Goal: Task Accomplishment & Management: Manage account settings

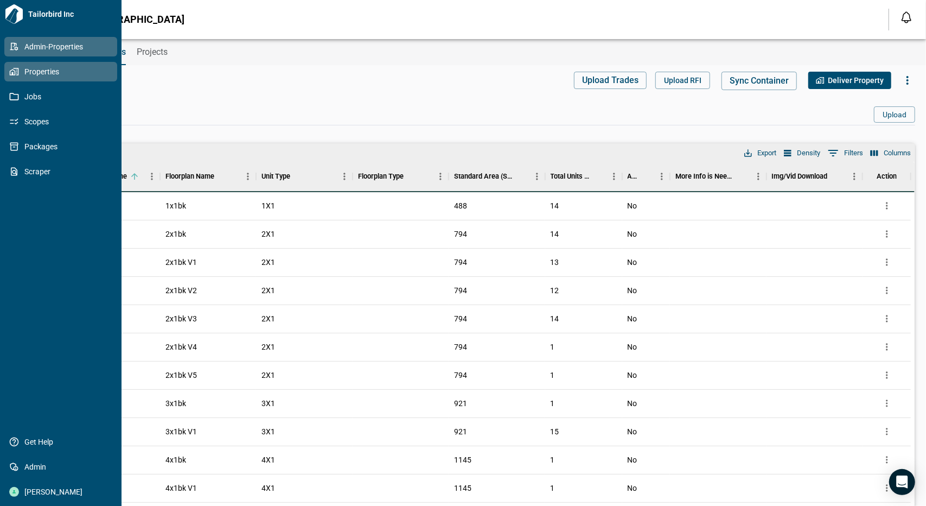
click at [12, 70] on icon at bounding box center [14, 72] width 10 height 10
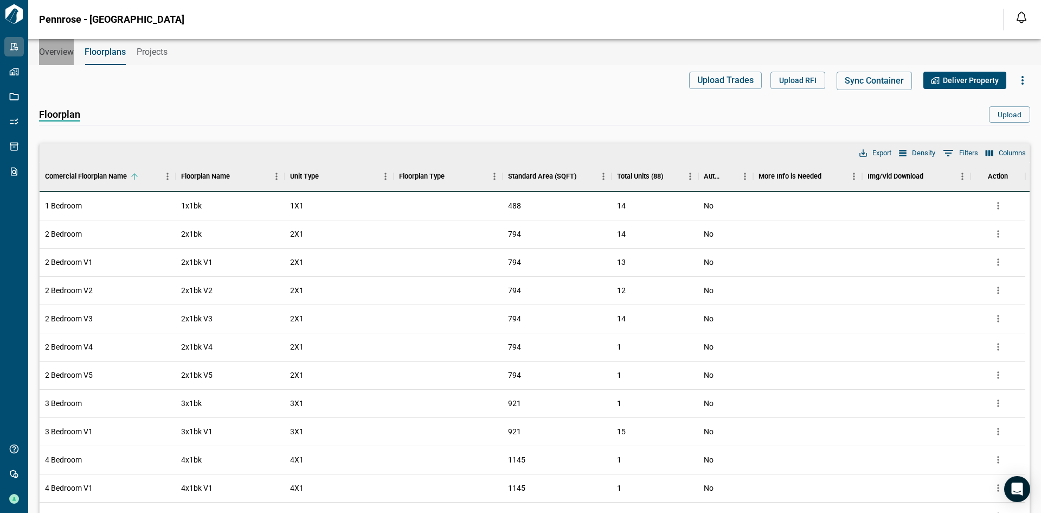
click at [63, 51] on span "Overview" at bounding box center [56, 52] width 35 height 11
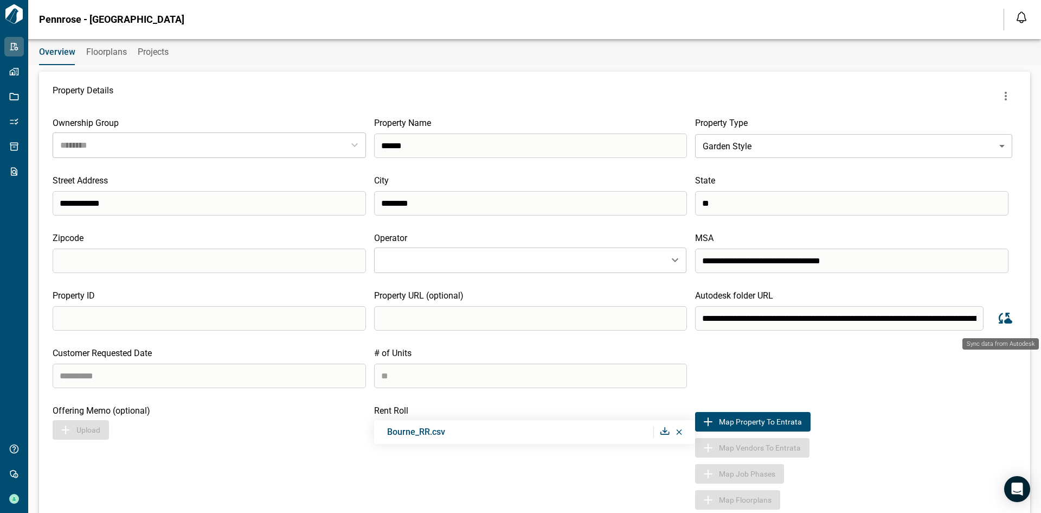
click at [925, 316] on icon "Sync data from Autodesk" at bounding box center [1004, 318] width 16 height 16
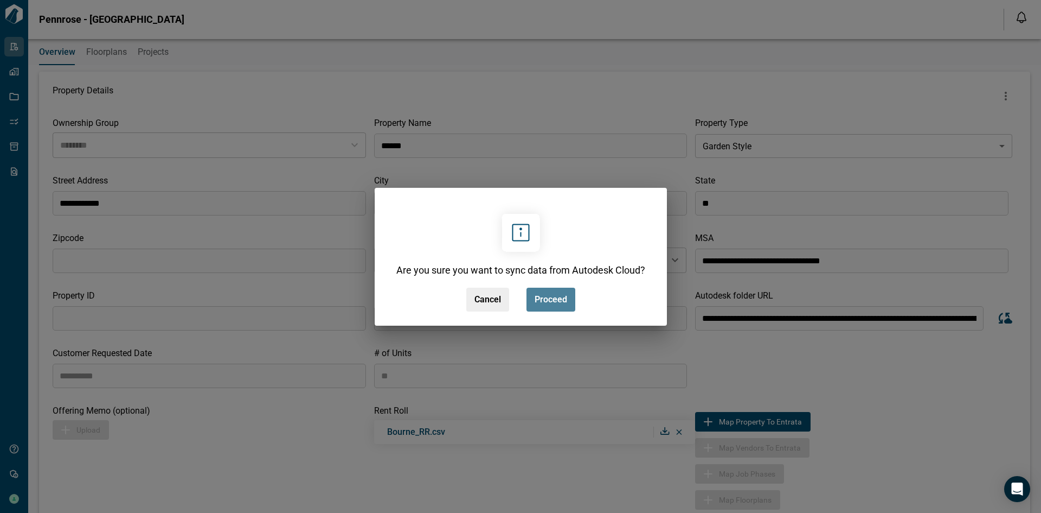
click at [553, 292] on button "Proceed" at bounding box center [551, 299] width 49 height 24
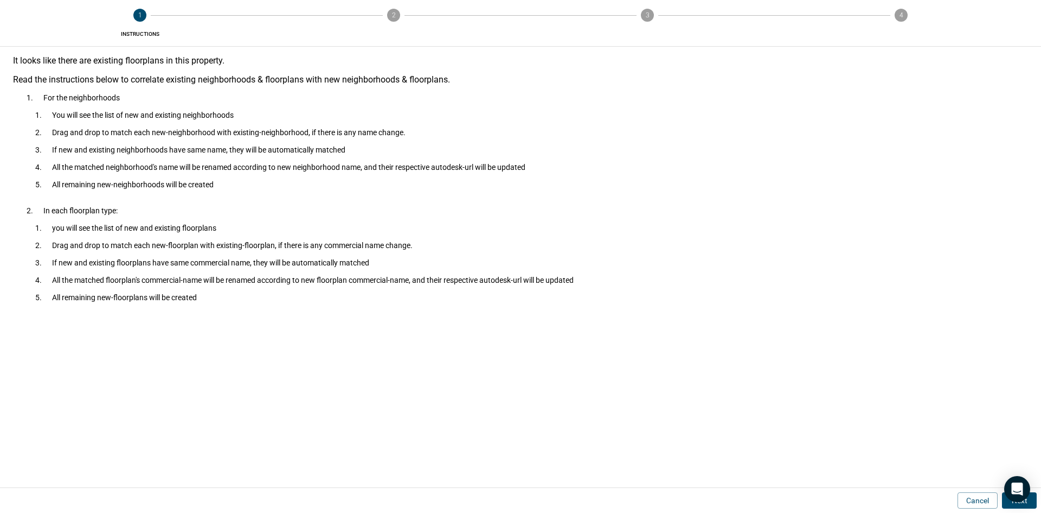
click at [925, 505] on button "Next" at bounding box center [1019, 500] width 35 height 16
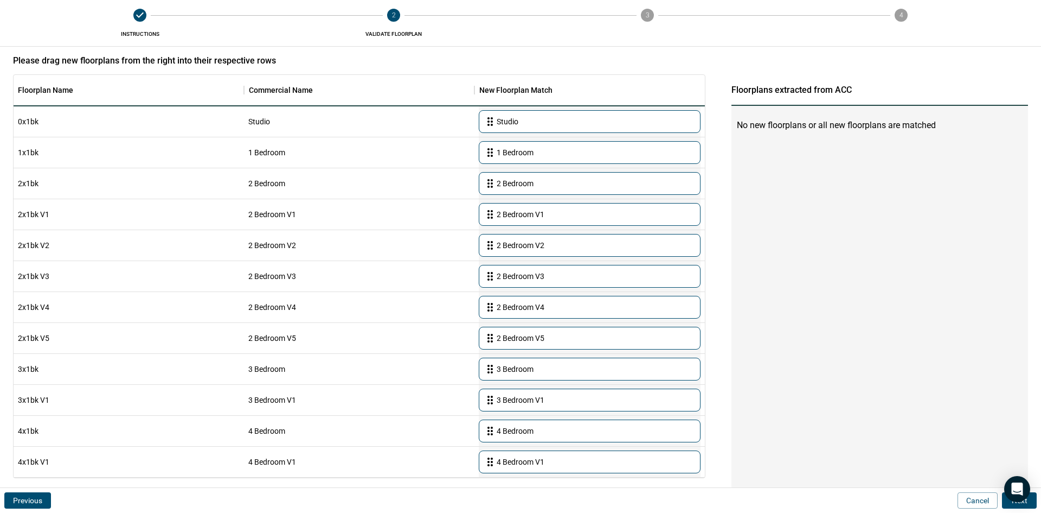
click at [925, 505] on button "Next" at bounding box center [1019, 500] width 35 height 16
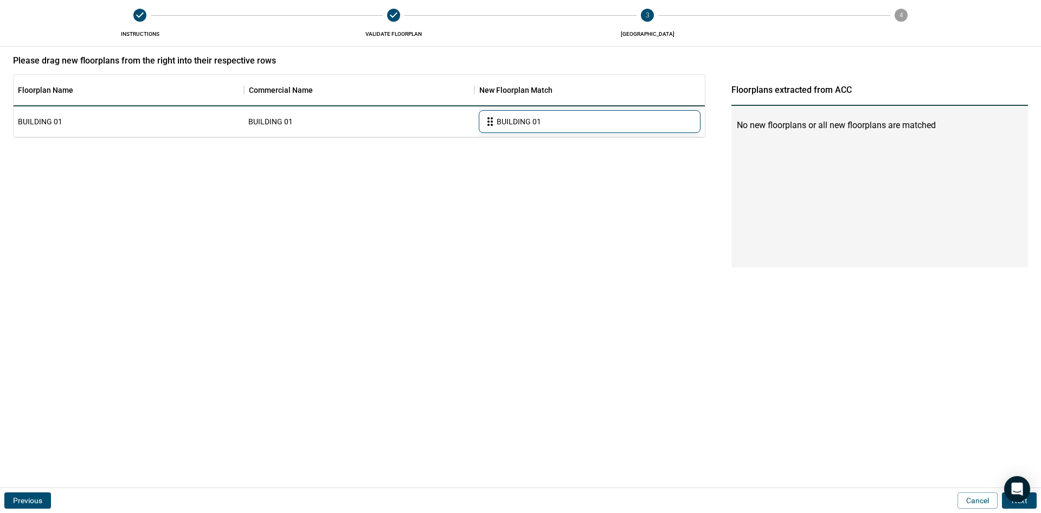
click at [925, 503] on button "Next" at bounding box center [1019, 500] width 35 height 16
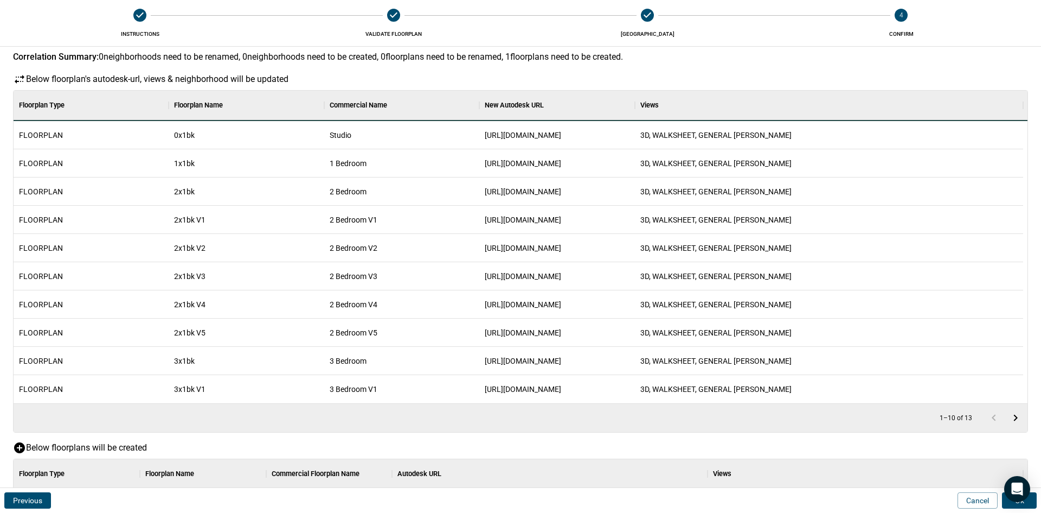
scroll to position [93, 0]
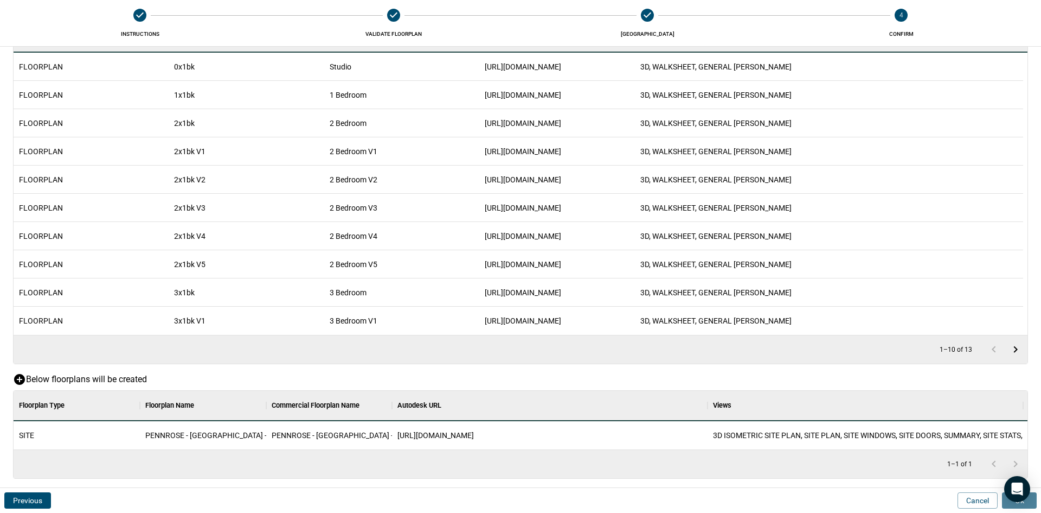
click at [925, 502] on button "Ok" at bounding box center [1019, 500] width 35 height 16
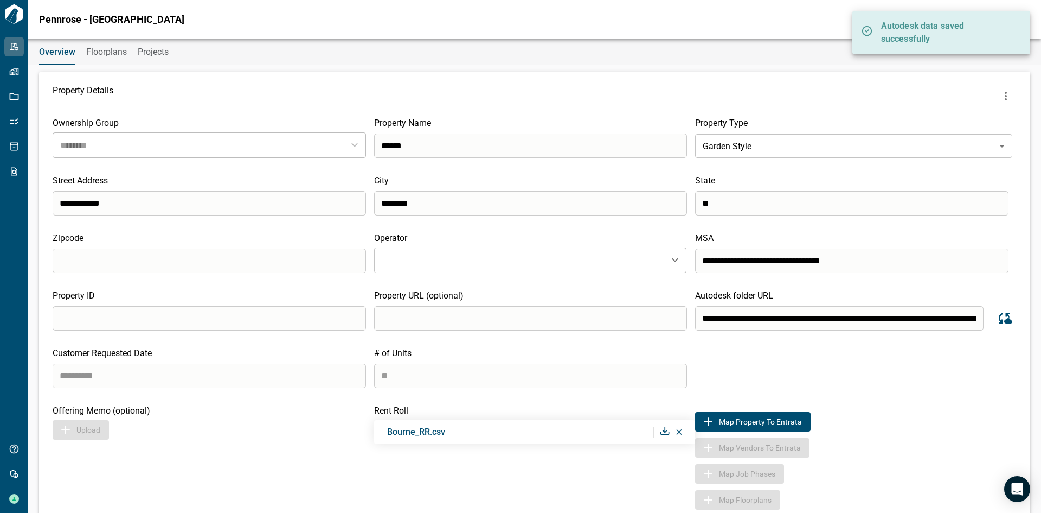
click at [117, 49] on span "Floorplans" at bounding box center [106, 52] width 41 height 11
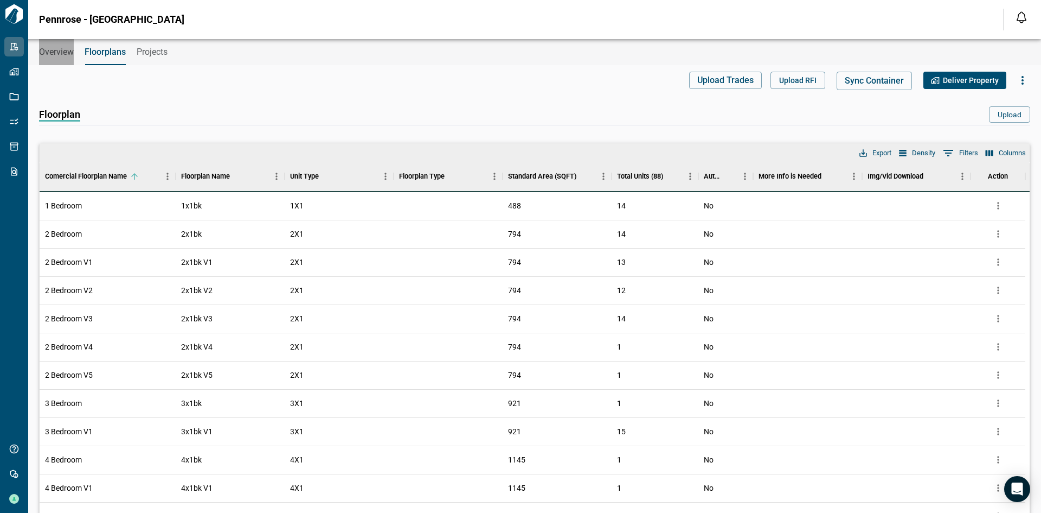
click at [72, 55] on span "Overview" at bounding box center [56, 52] width 35 height 11
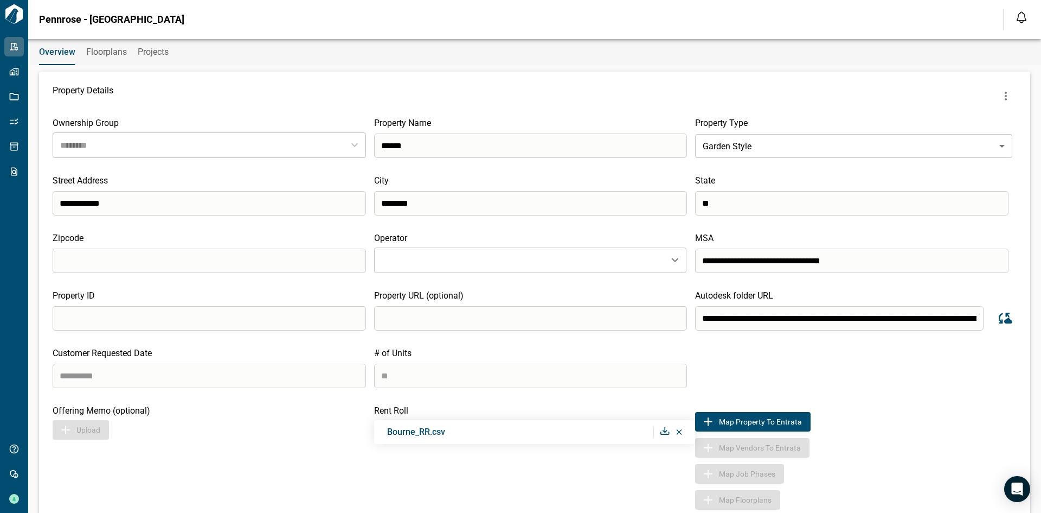
click at [427, 432] on span "Bourne_RR.csv" at bounding box center [416, 431] width 58 height 10
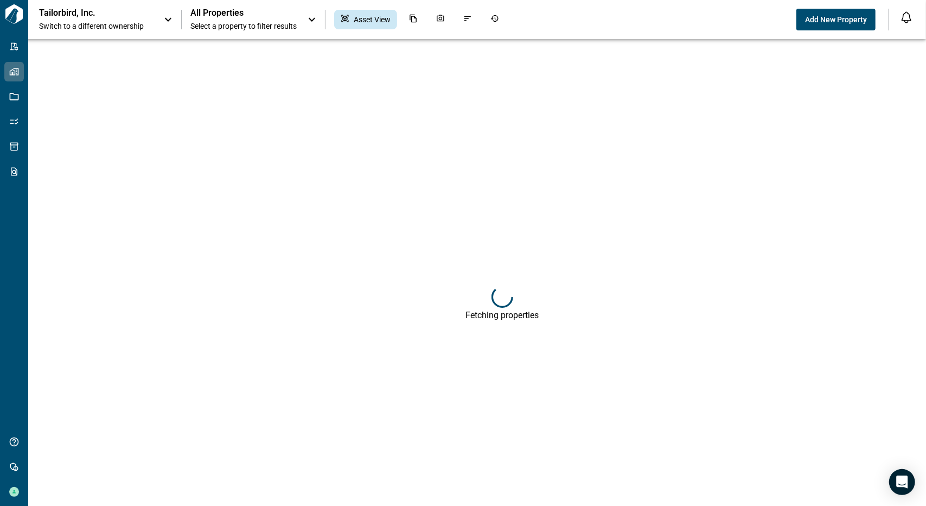
click at [152, 27] on span "Switch to a different ownership" at bounding box center [96, 26] width 114 height 11
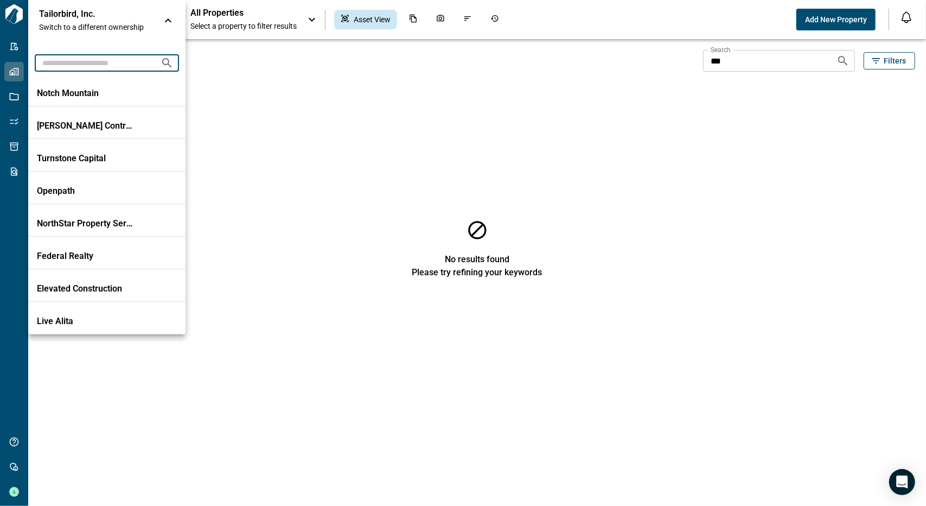
click at [99, 63] on input "text" at bounding box center [93, 63] width 117 height 20
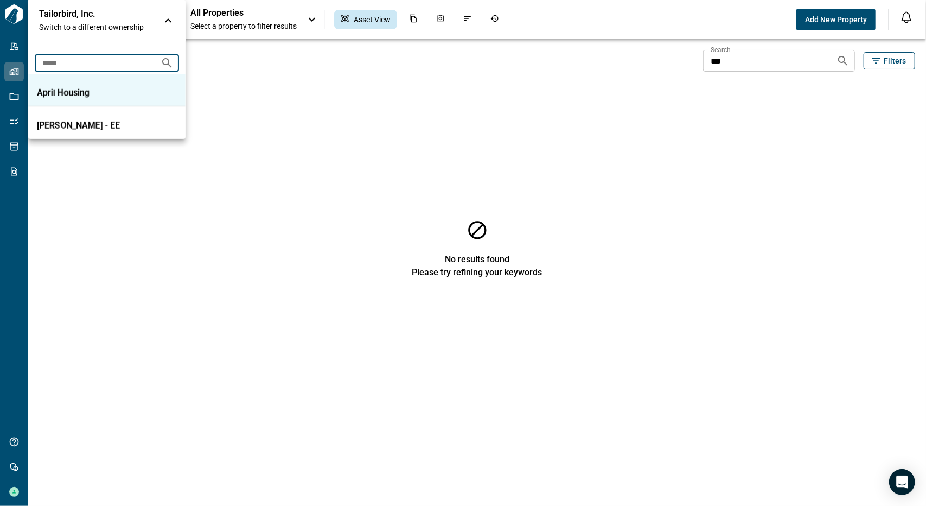
type input "*****"
click at [67, 88] on p "April Housing" at bounding box center [86, 93] width 98 height 11
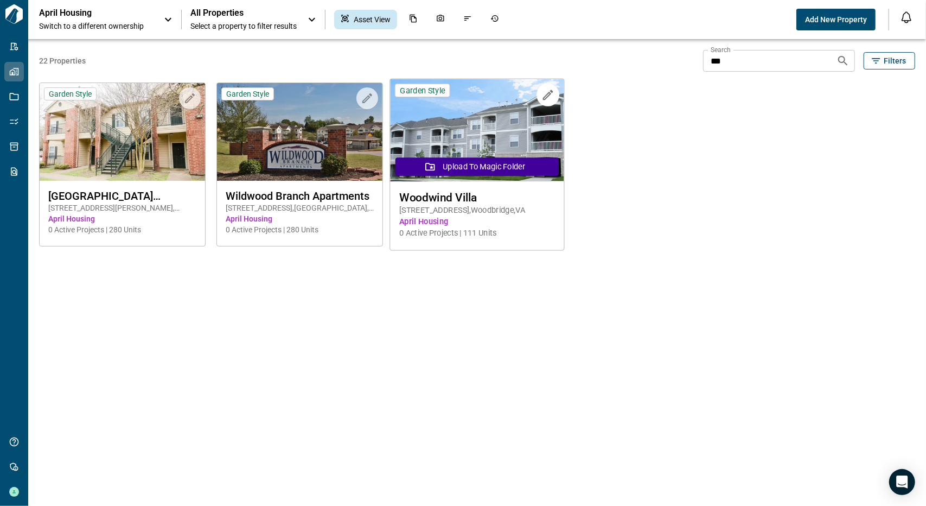
click at [448, 193] on span "Woodwind Villa" at bounding box center [477, 197] width 156 height 14
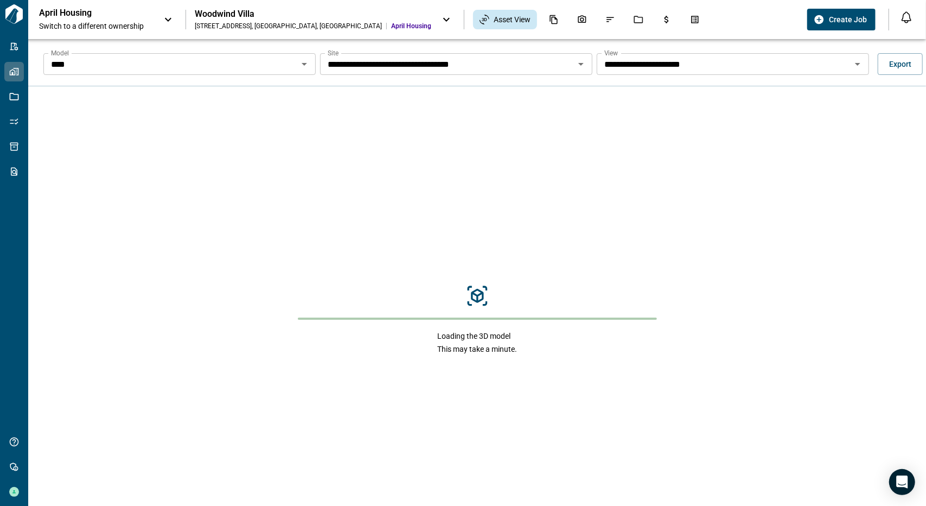
click at [308, 66] on icon "Open" at bounding box center [304, 63] width 13 height 13
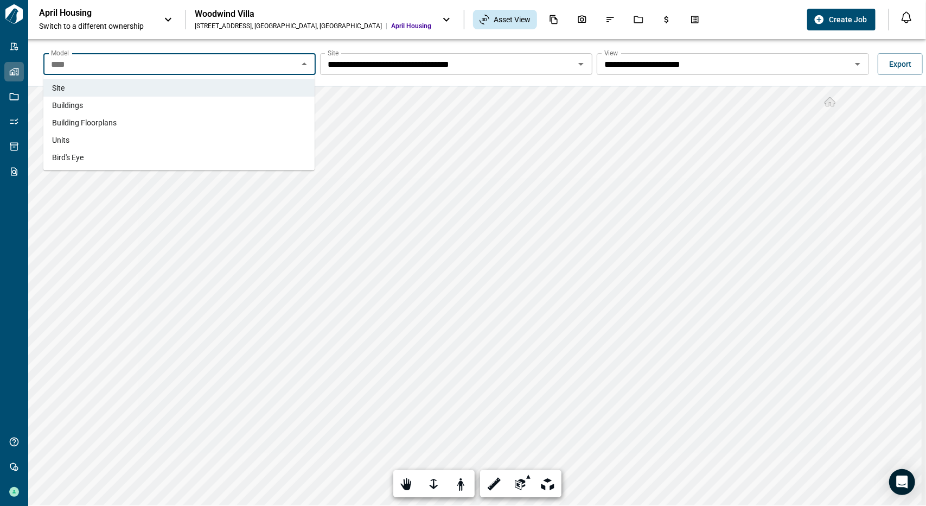
click at [168, 108] on li "Buildings" at bounding box center [178, 105] width 271 height 17
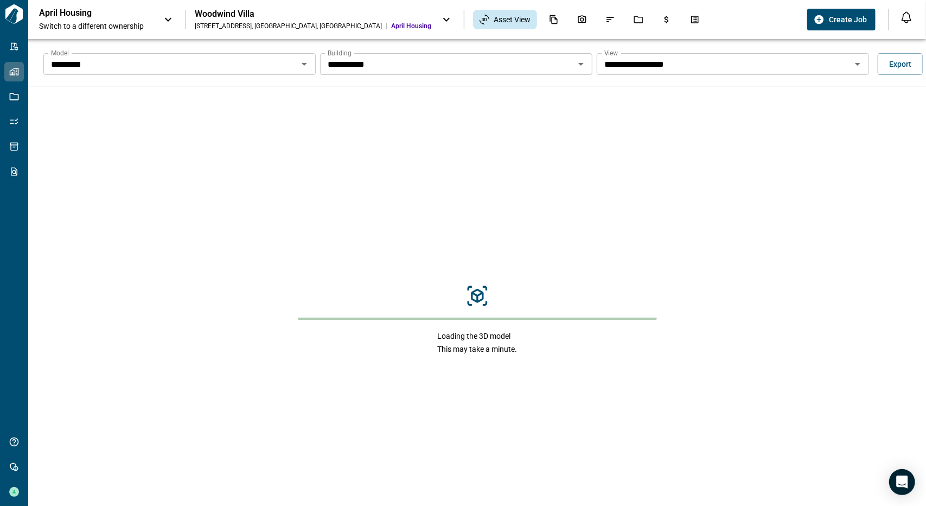
click at [586, 65] on div "**********" at bounding box center [456, 64] width 272 height 22
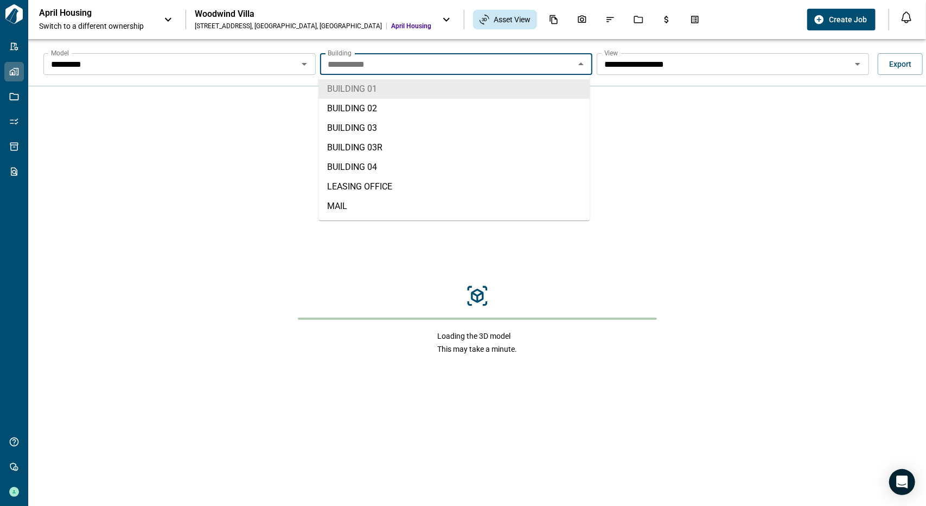
click at [584, 65] on icon "Close" at bounding box center [580, 63] width 13 height 13
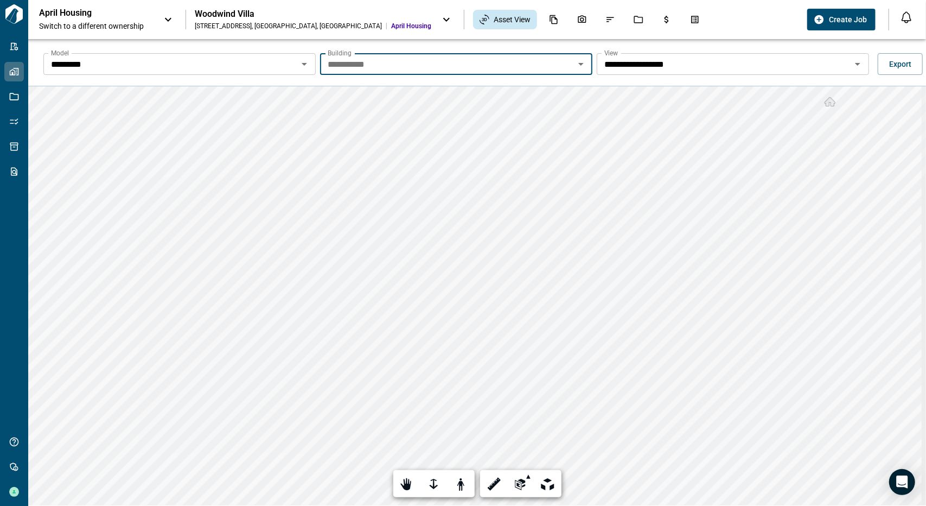
click at [861, 68] on div "**********" at bounding box center [733, 64] width 272 height 22
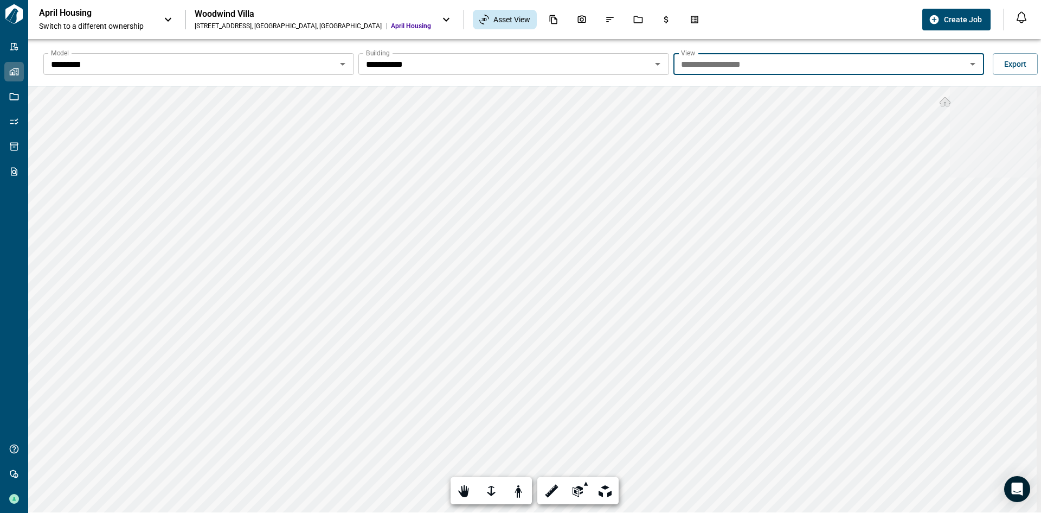
click at [337, 61] on icon "Open" at bounding box center [342, 63] width 13 height 13
click at [110, 17] on p "April Housing" at bounding box center [88, 13] width 98 height 11
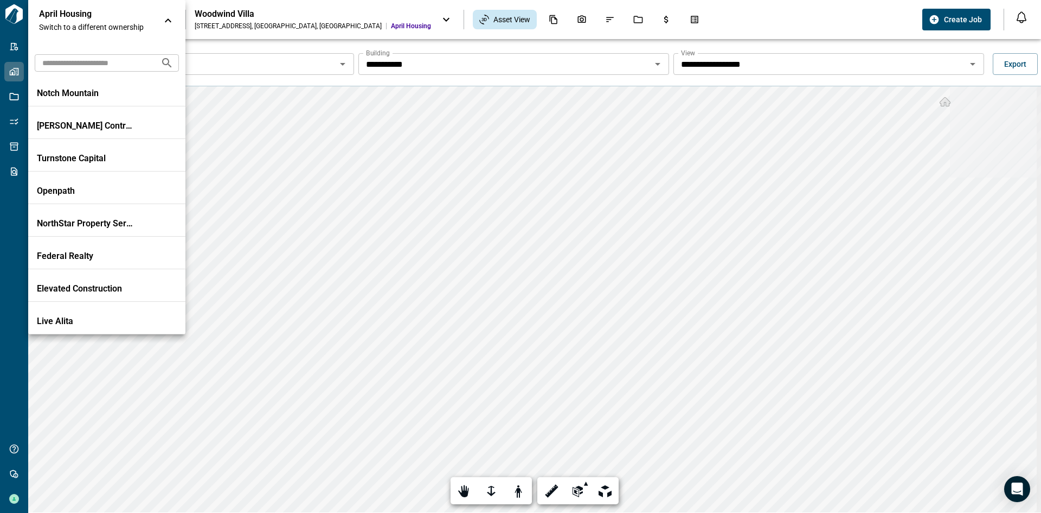
click at [94, 68] on input "text" at bounding box center [93, 63] width 117 height 20
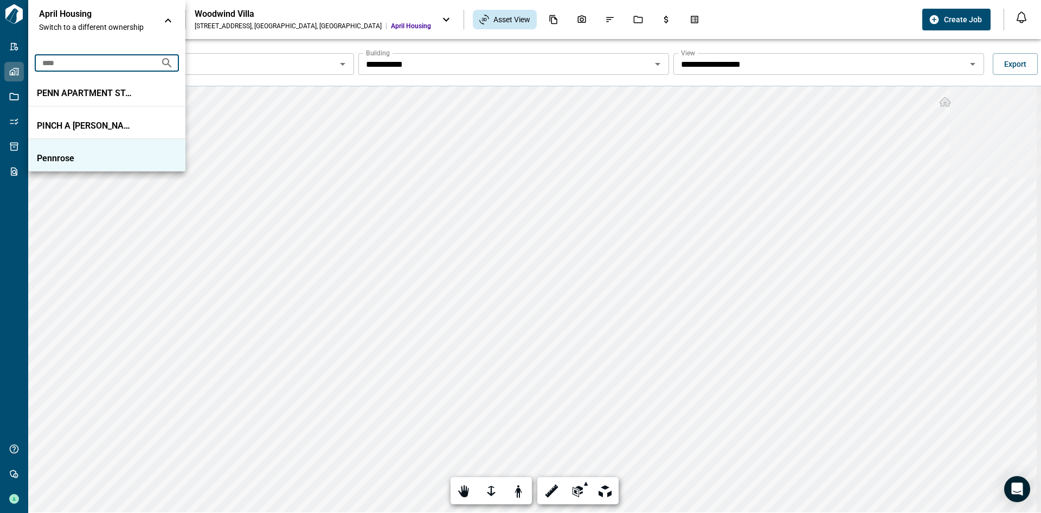
type input "****"
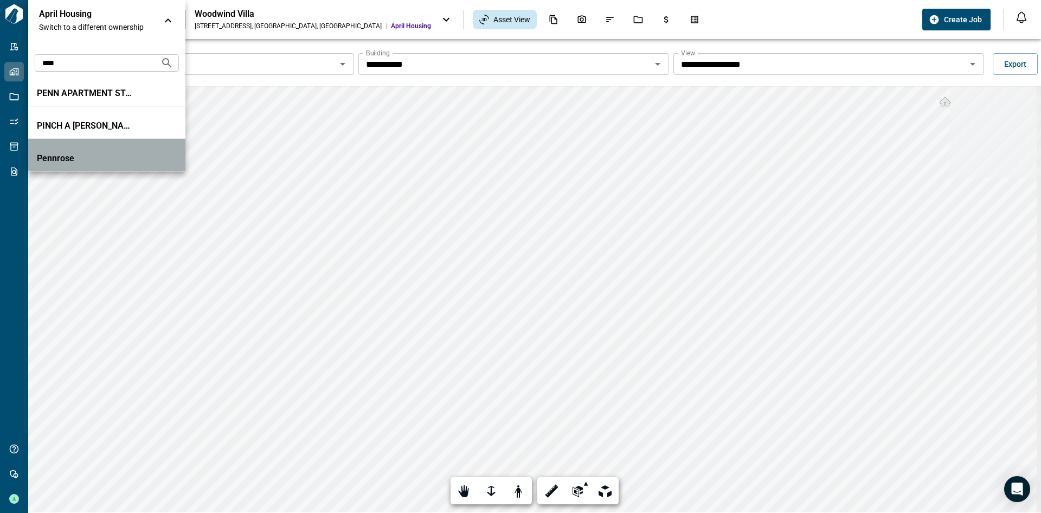
click at [83, 155] on p "Pennrose" at bounding box center [86, 158] width 98 height 11
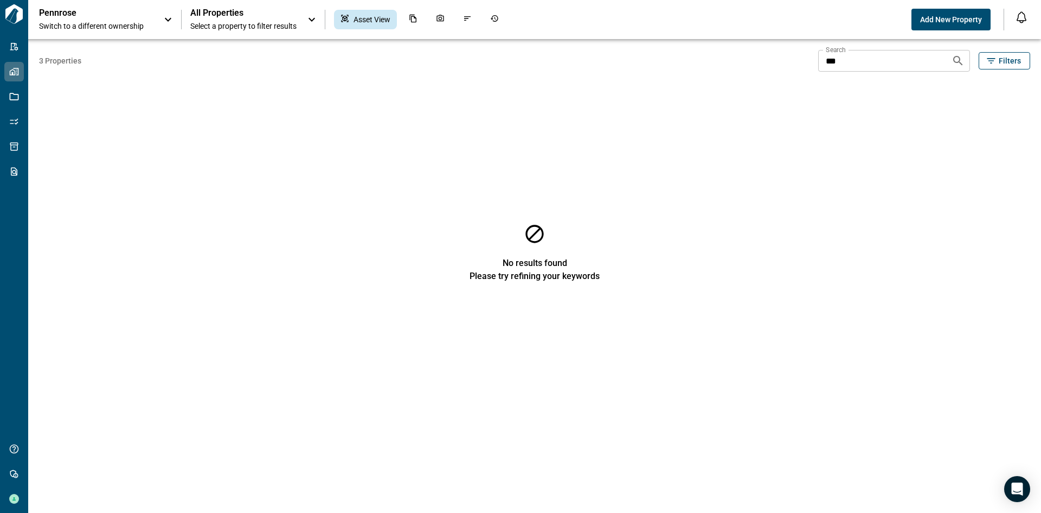
click at [163, 21] on icon at bounding box center [168, 19] width 13 height 13
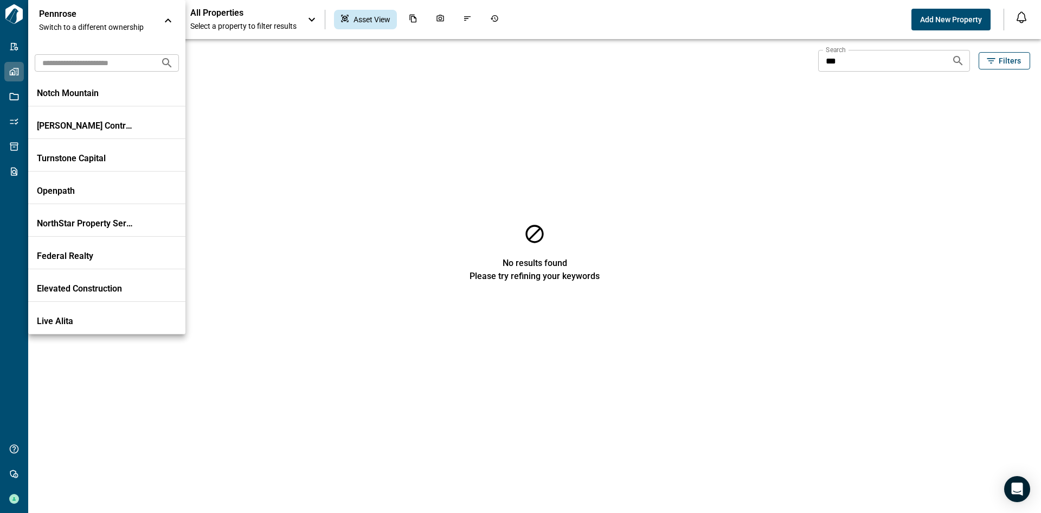
click at [854, 59] on div at bounding box center [520, 256] width 1041 height 513
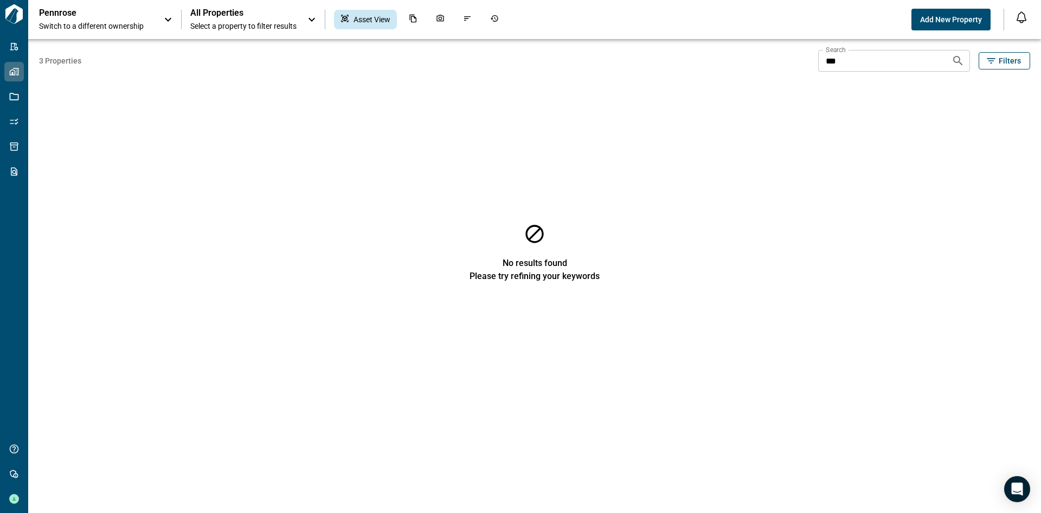
click at [859, 62] on input "***" at bounding box center [881, 61] width 125 height 22
type input "*"
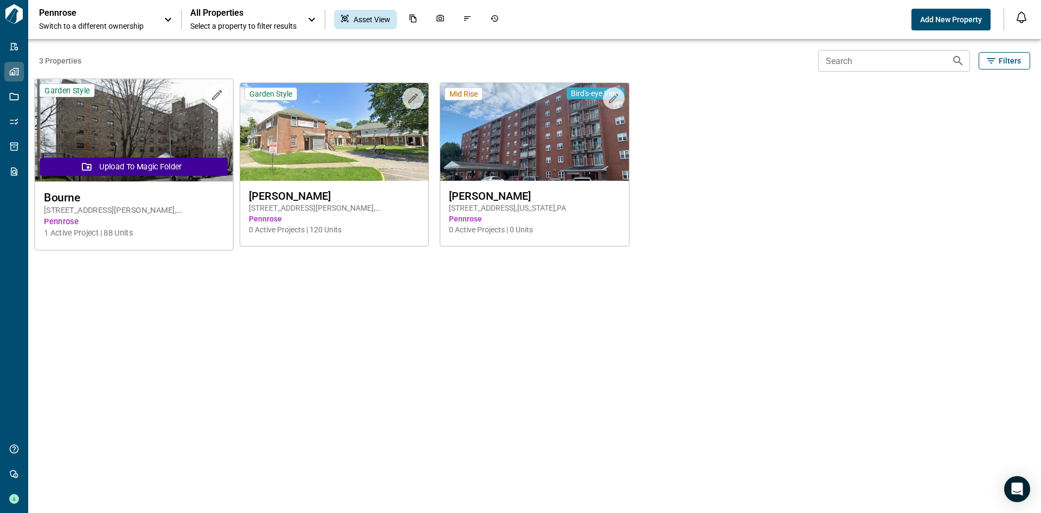
click at [114, 134] on img at bounding box center [134, 130] width 198 height 103
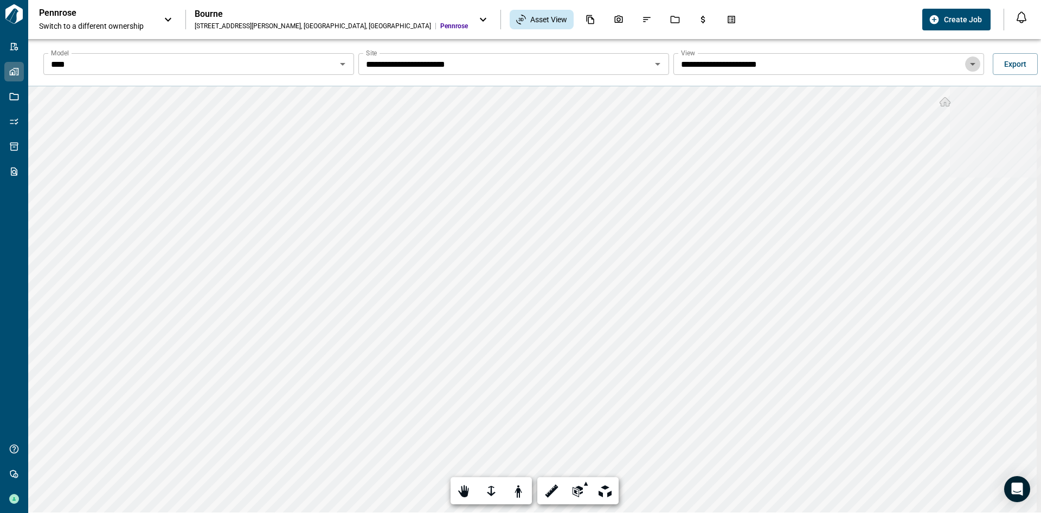
click at [925, 66] on icon "Open" at bounding box center [973, 63] width 13 height 13
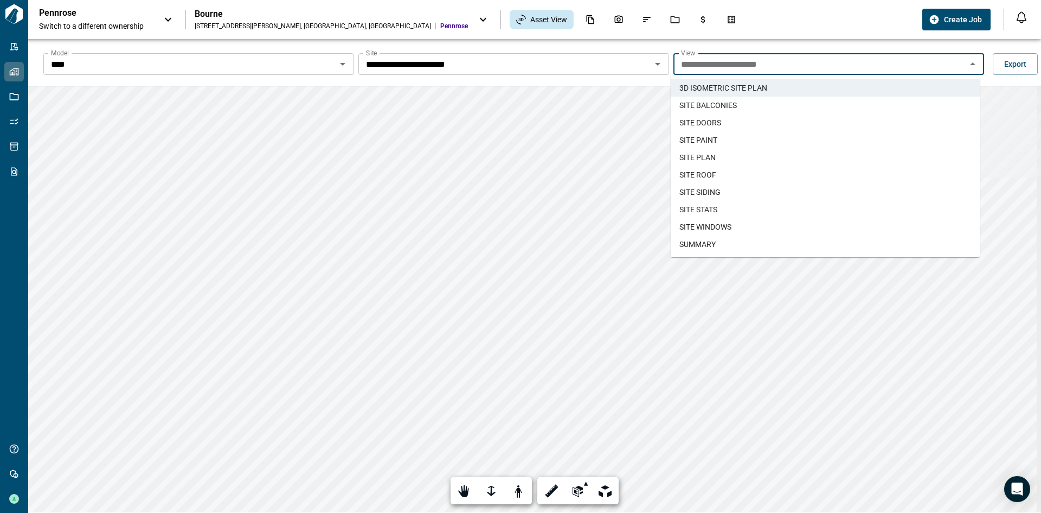
click at [806, 111] on li "SITE BALCONIES" at bounding box center [825, 105] width 309 height 17
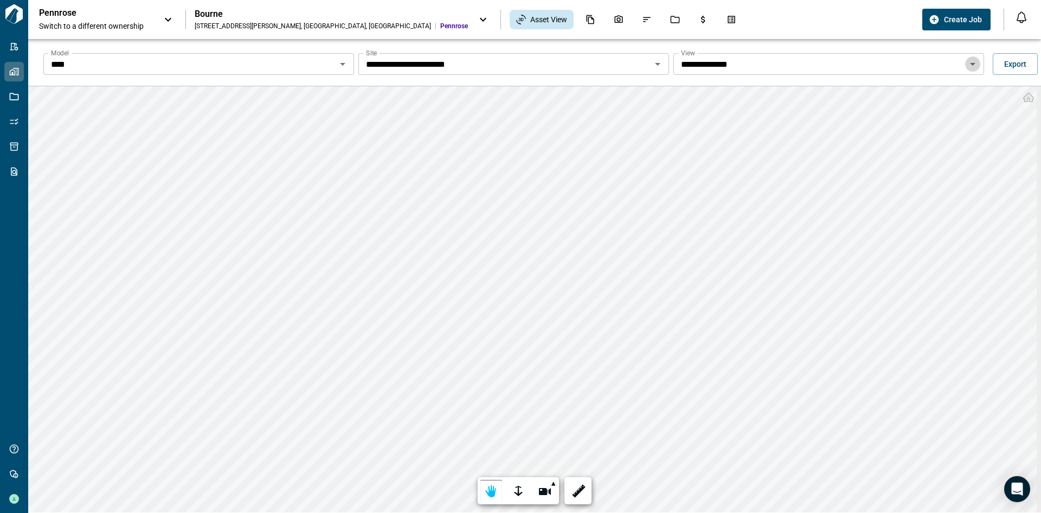
click at [925, 67] on icon "Open" at bounding box center [973, 63] width 13 height 13
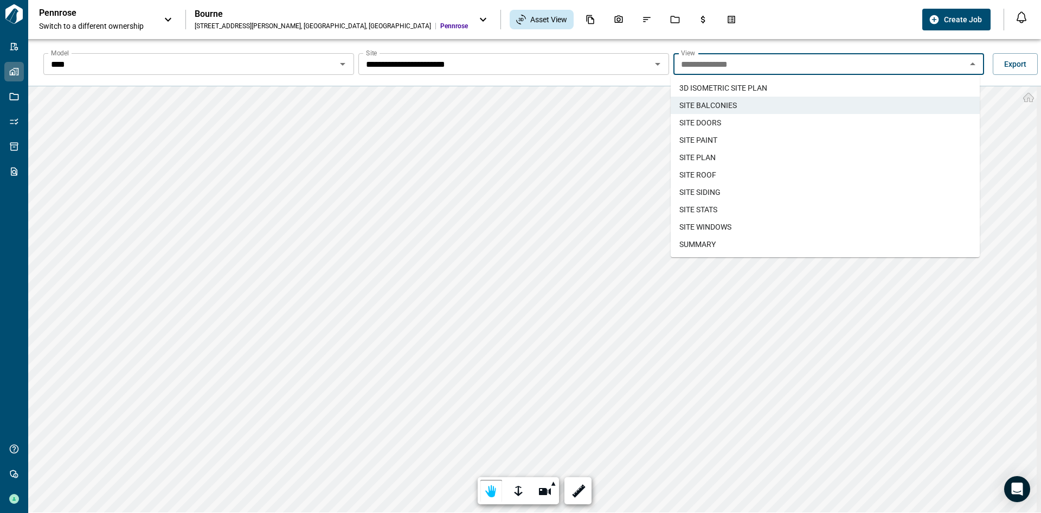
click at [720, 120] on span "SITE DOORS" at bounding box center [701, 122] width 42 height 11
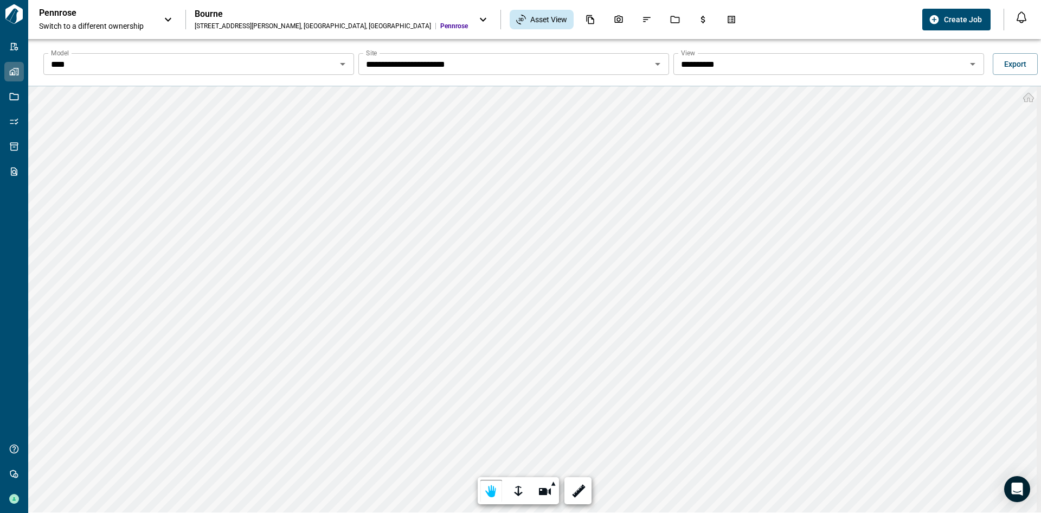
click at [925, 63] on icon "Open" at bounding box center [972, 64] width 5 height 3
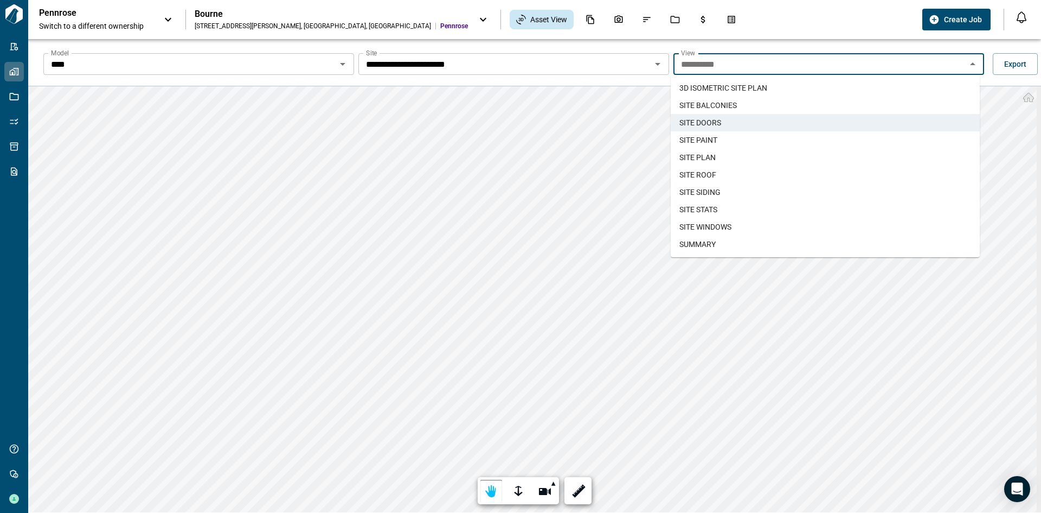
click at [701, 135] on span "SITE PAINT" at bounding box center [699, 140] width 38 height 11
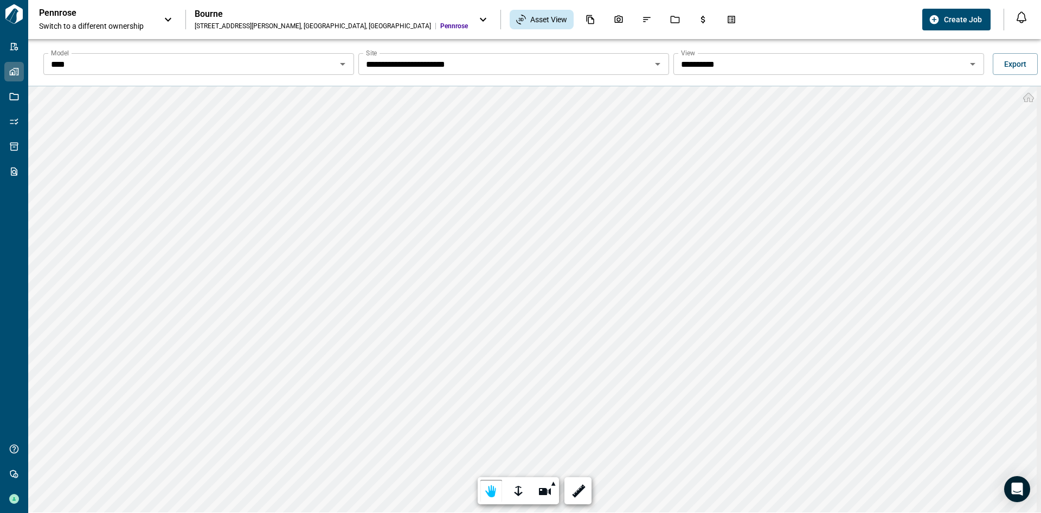
click at [925, 65] on icon "Open" at bounding box center [973, 63] width 13 height 13
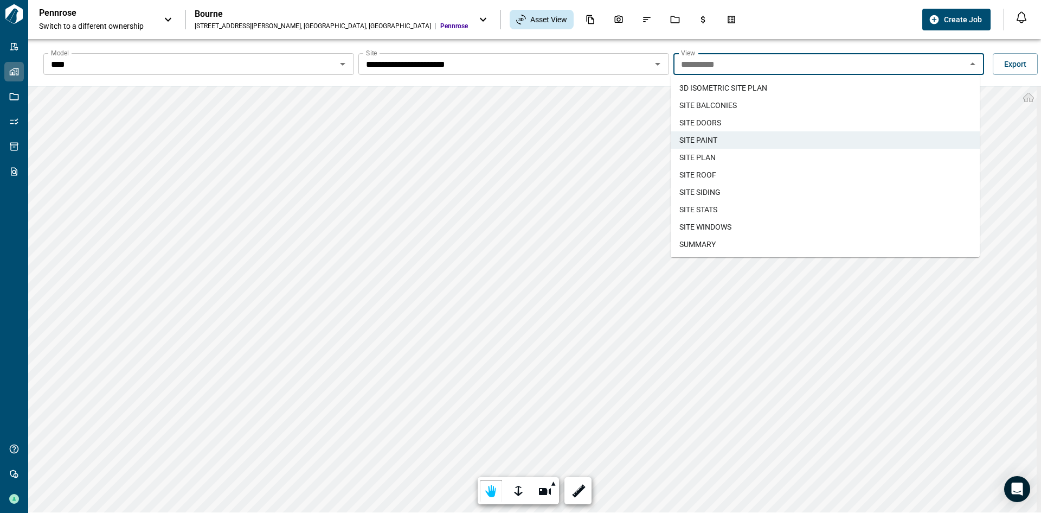
click at [724, 156] on li "SITE PLAN" at bounding box center [825, 157] width 309 height 17
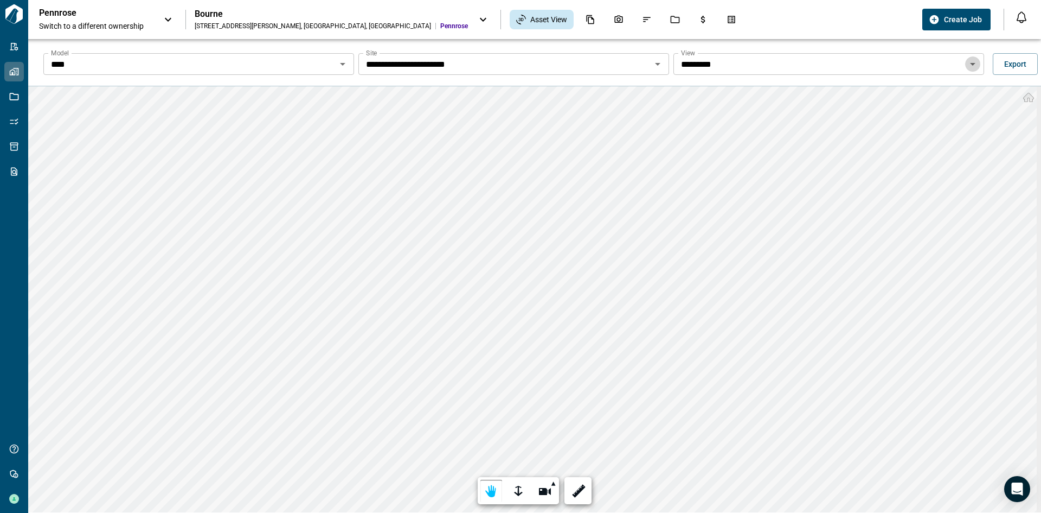
click at [925, 67] on icon "Open" at bounding box center [973, 63] width 13 height 13
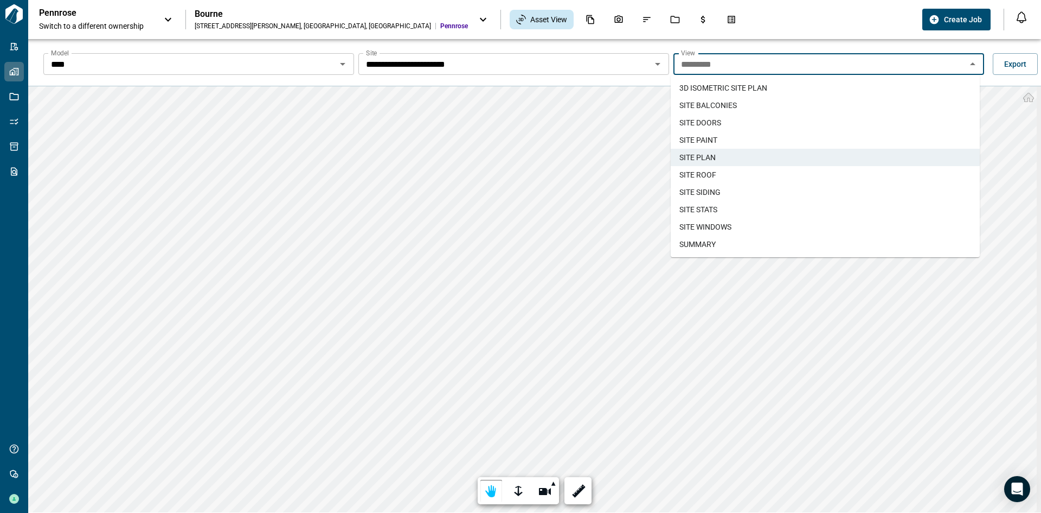
click at [722, 178] on li "SITE ROOF" at bounding box center [825, 174] width 309 height 17
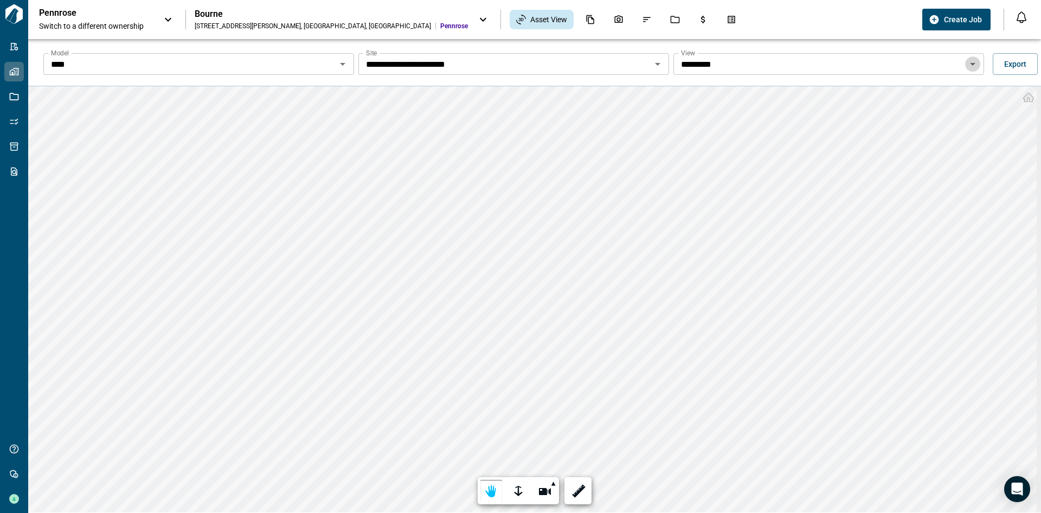
click at [925, 71] on button "Open" at bounding box center [972, 63] width 15 height 15
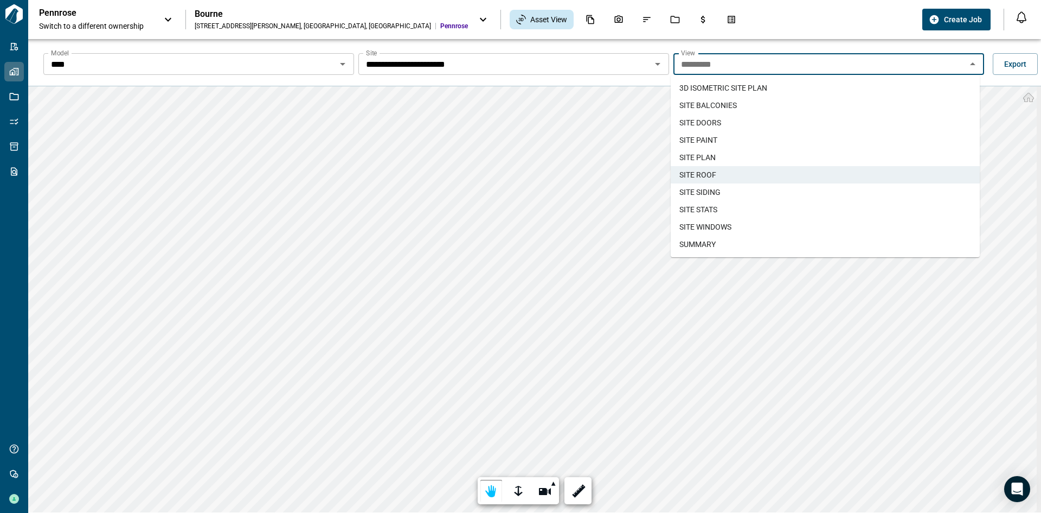
click at [743, 197] on li "SITE SIDING" at bounding box center [825, 191] width 309 height 17
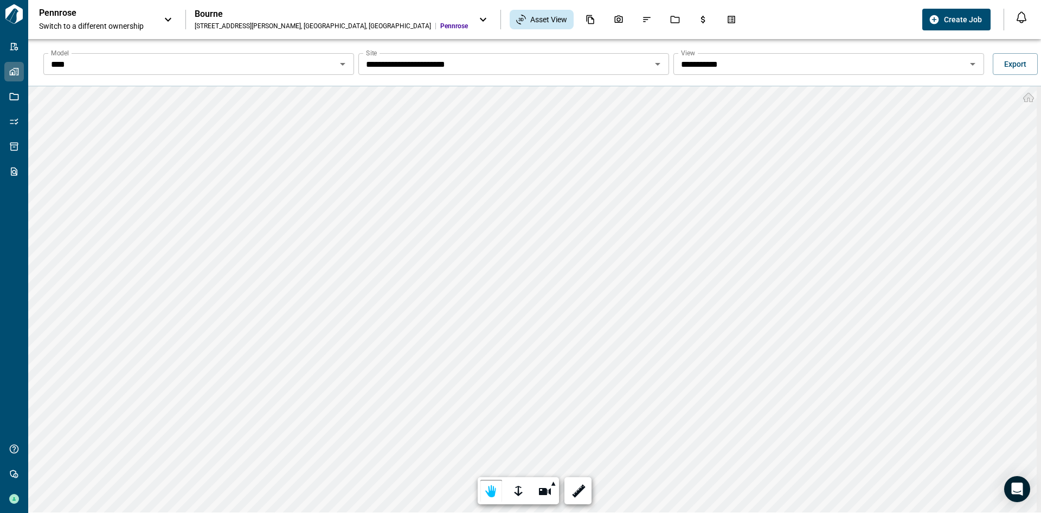
click at [925, 69] on icon "Open" at bounding box center [973, 63] width 13 height 13
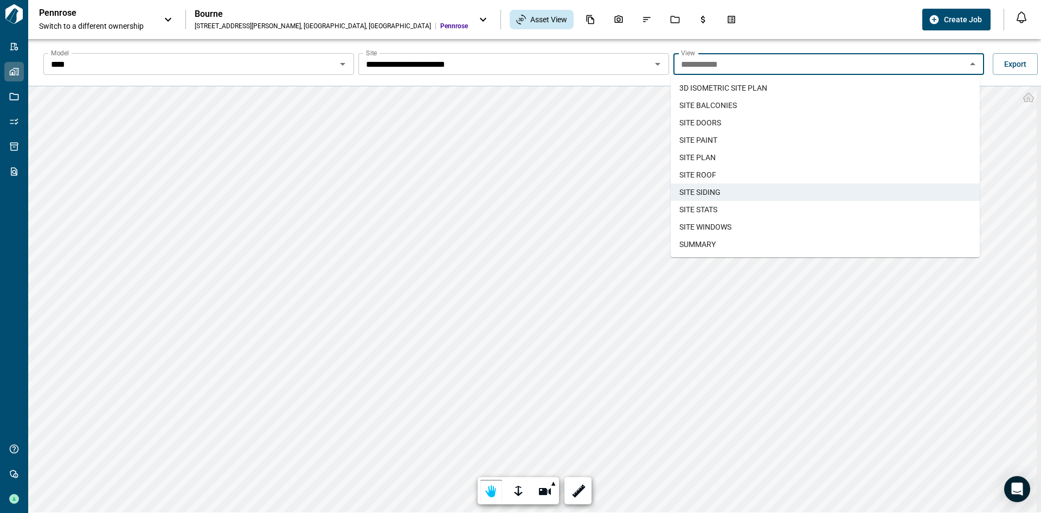
click at [721, 212] on li "SITE STATS" at bounding box center [825, 209] width 309 height 17
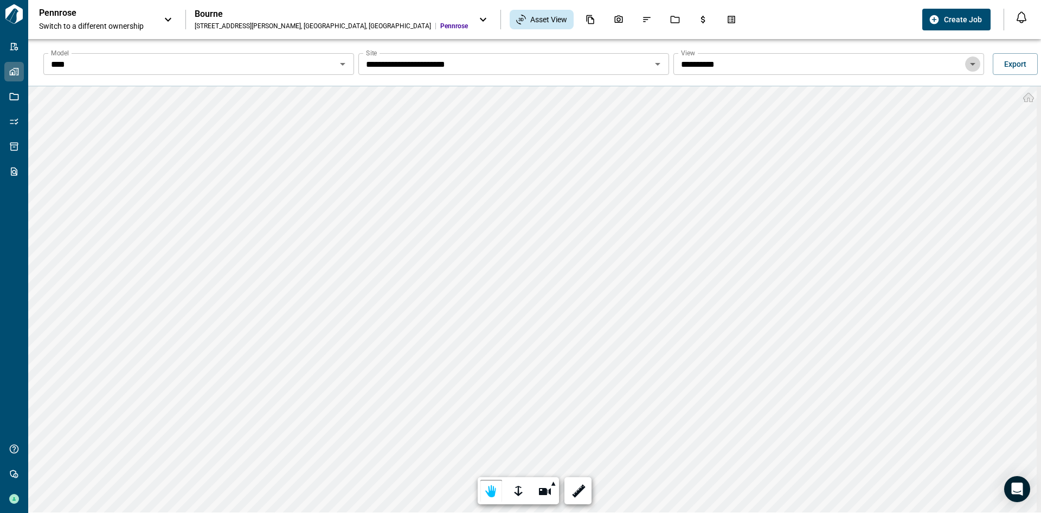
click at [925, 65] on icon "Open" at bounding box center [973, 63] width 13 height 13
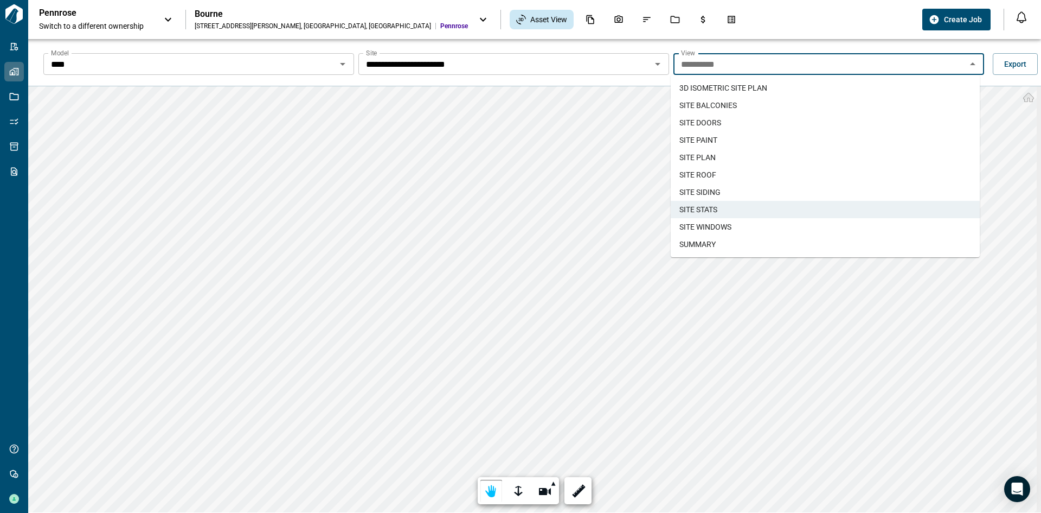
click at [728, 221] on span "SITE WINDOWS" at bounding box center [706, 226] width 52 height 11
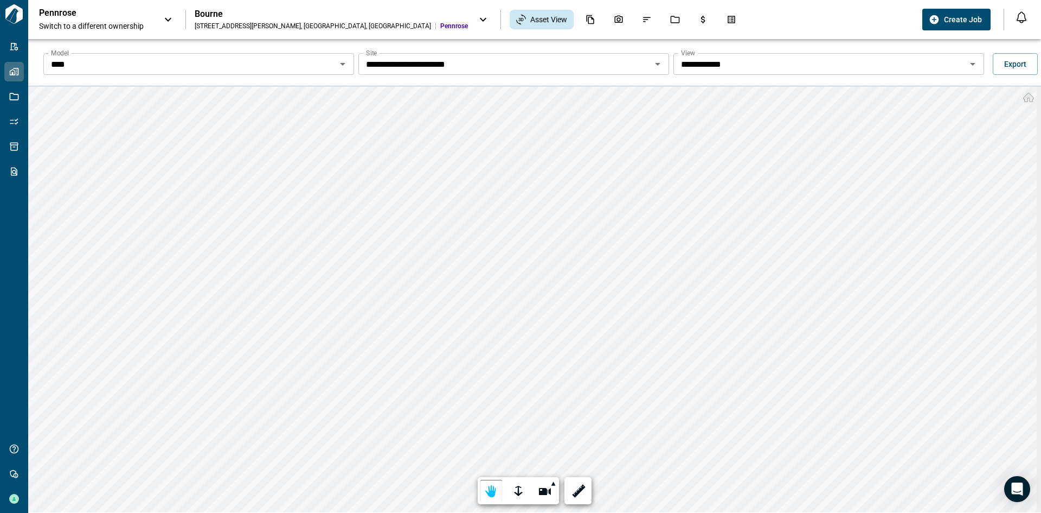
click at [925, 62] on icon "Open" at bounding box center [973, 63] width 13 height 13
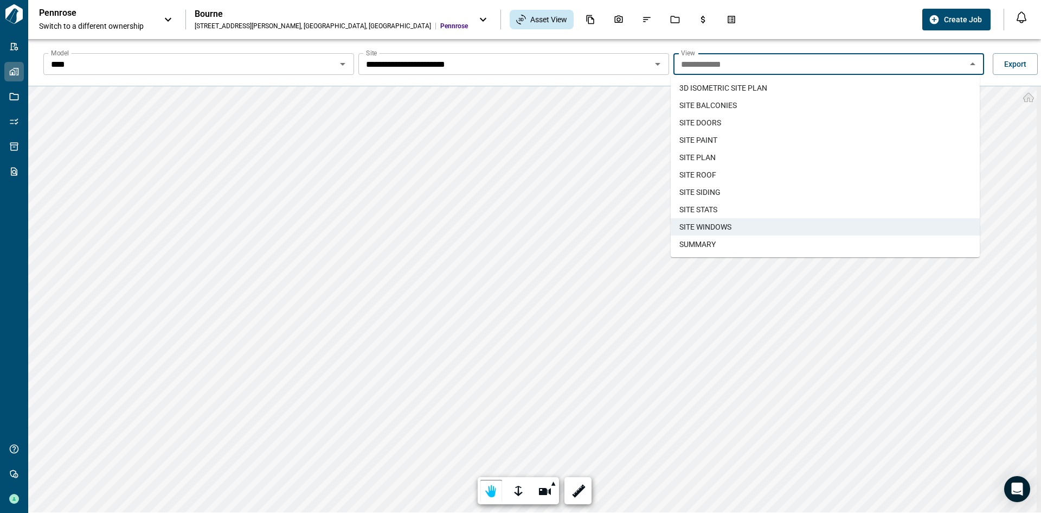
click at [738, 245] on li "SUMMARY" at bounding box center [825, 243] width 309 height 17
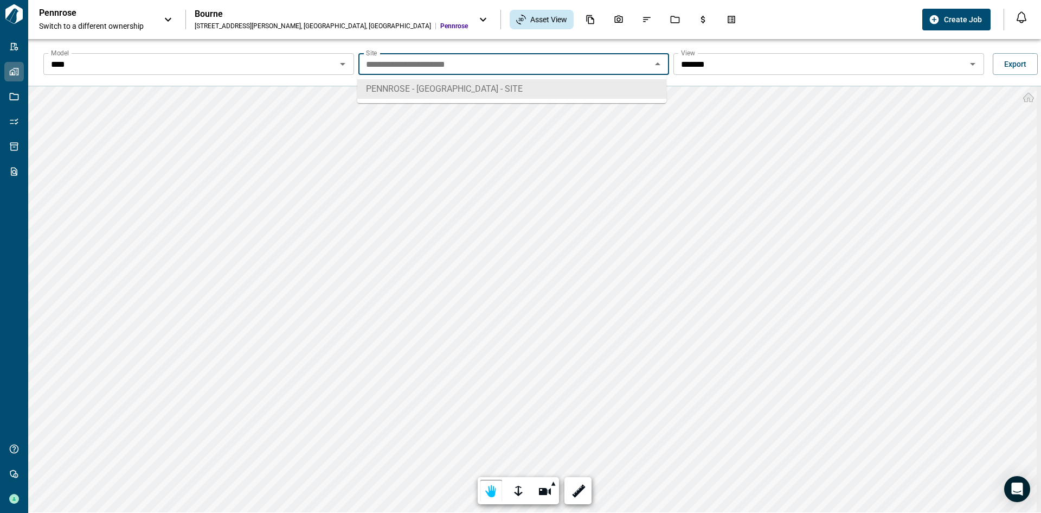
click at [521, 61] on input "**********" at bounding box center [505, 63] width 286 height 15
click at [344, 60] on icon "Open" at bounding box center [342, 63] width 13 height 13
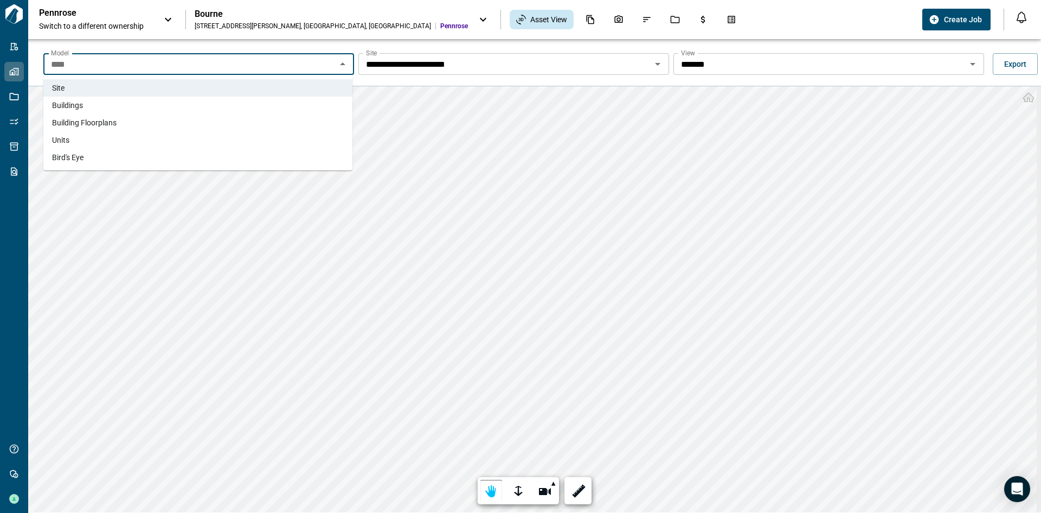
click at [221, 105] on li "Buildings" at bounding box center [197, 105] width 309 height 17
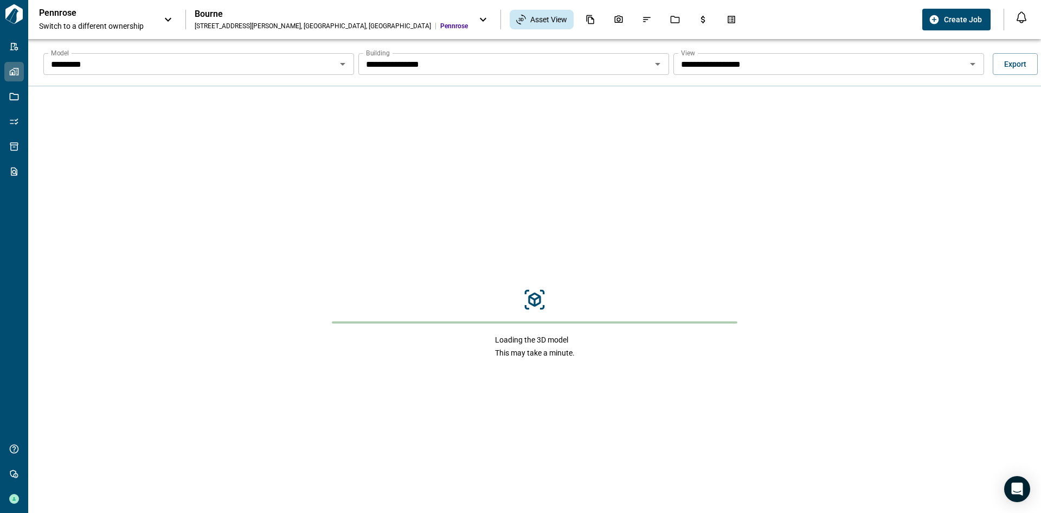
click at [925, 61] on div "**********" at bounding box center [829, 64] width 311 height 22
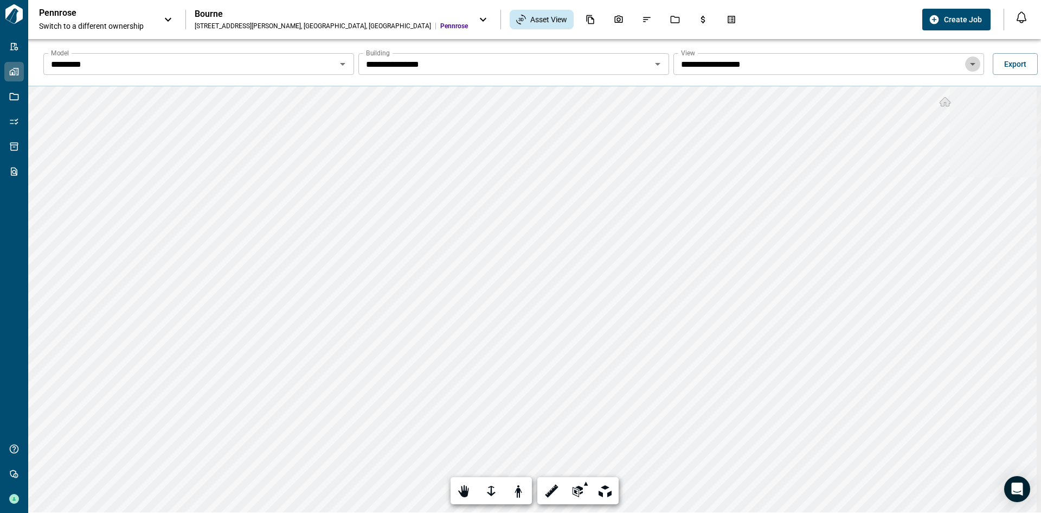
click at [925, 65] on icon "Open" at bounding box center [973, 63] width 13 height 13
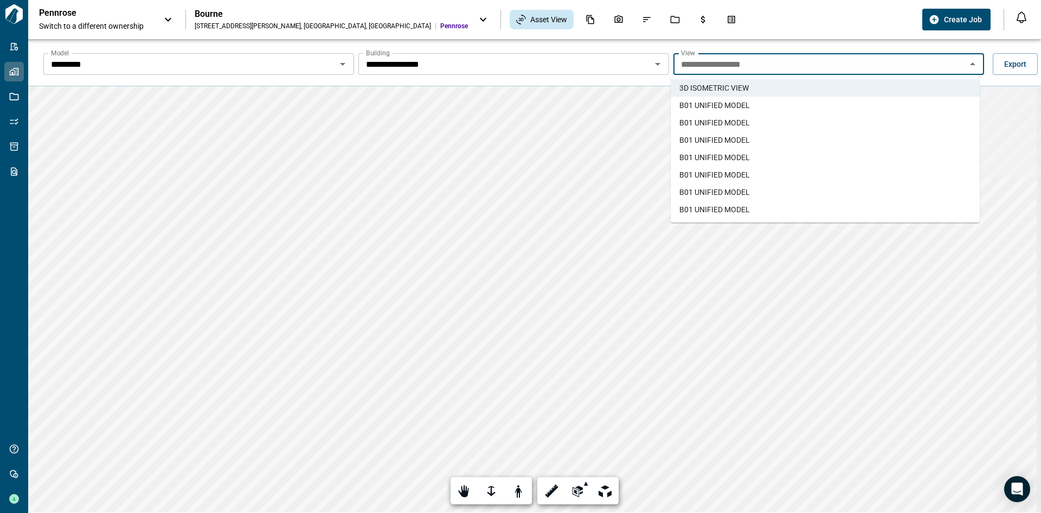
click at [769, 103] on li "B01 UNIFIED MODEL" at bounding box center [825, 105] width 309 height 17
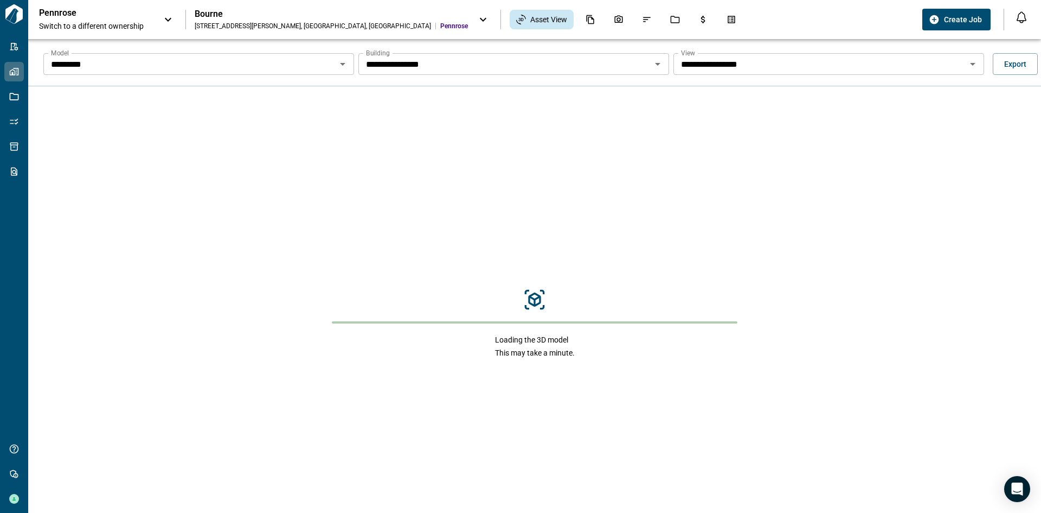
click at [925, 66] on icon "Open" at bounding box center [973, 63] width 13 height 13
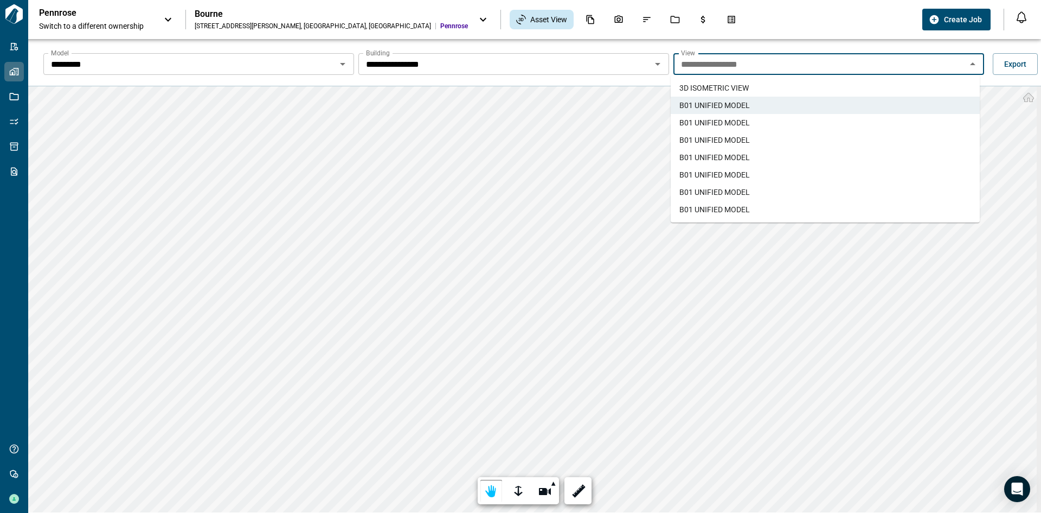
click at [790, 126] on li "B01 UNIFIED MODEL" at bounding box center [825, 122] width 309 height 17
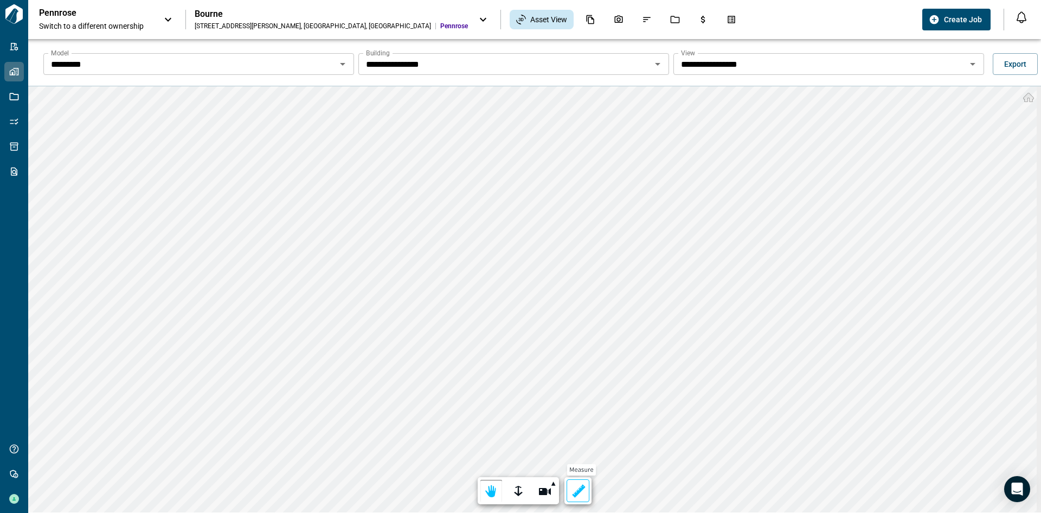
scroll to position [39, 0]
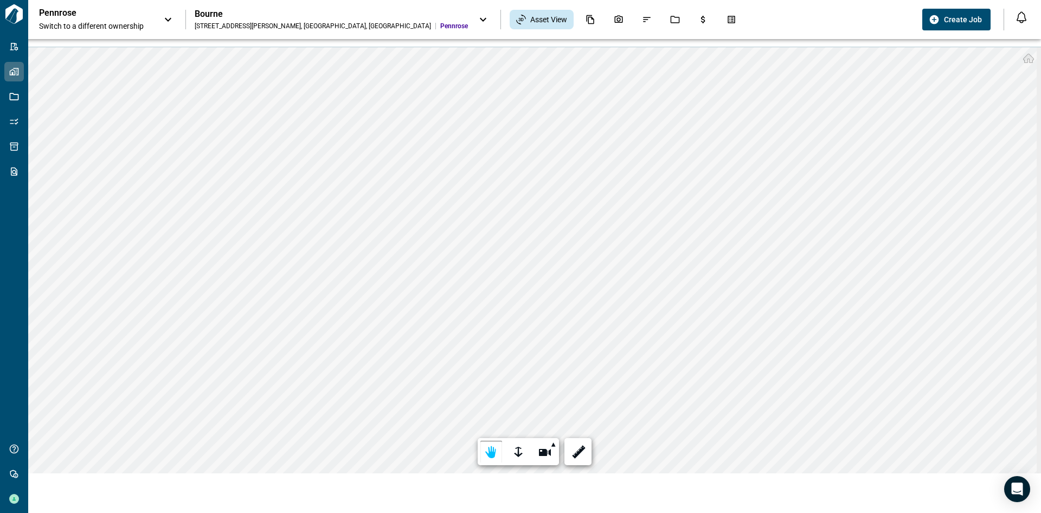
click at [392, 44] on div "**********" at bounding box center [534, 23] width 1013 height 47
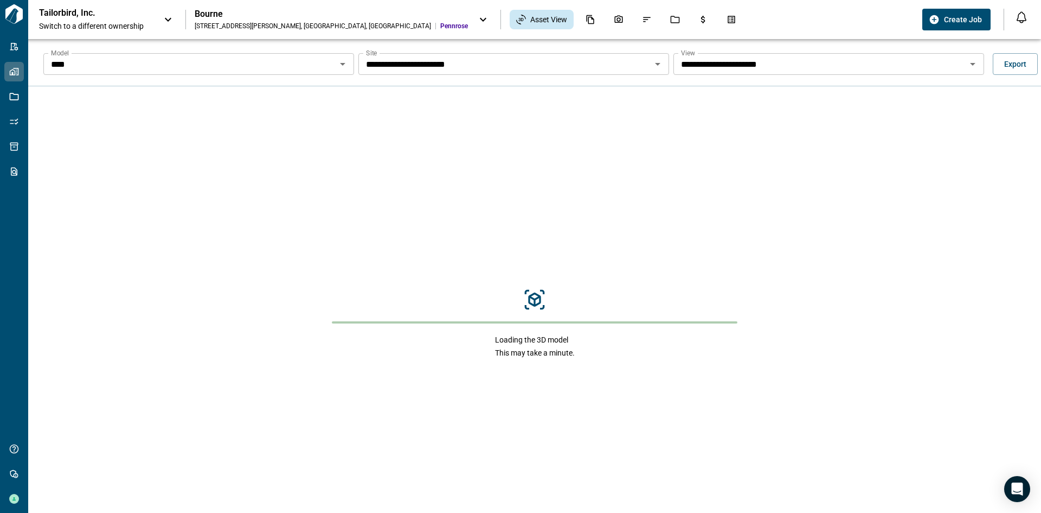
click at [150, 27] on span "Switch to a different ownership" at bounding box center [96, 26] width 114 height 11
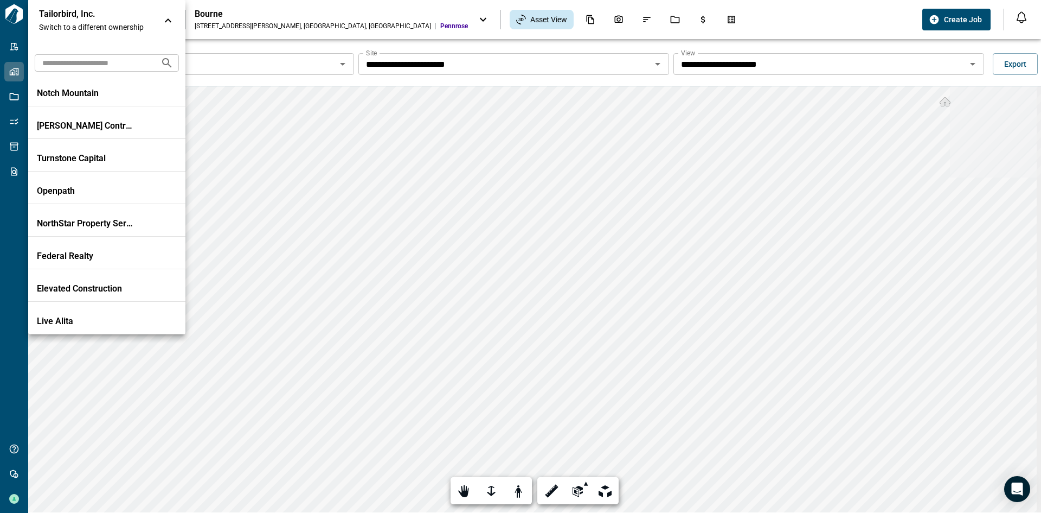
click at [132, 61] on input "text" at bounding box center [93, 63] width 117 height 20
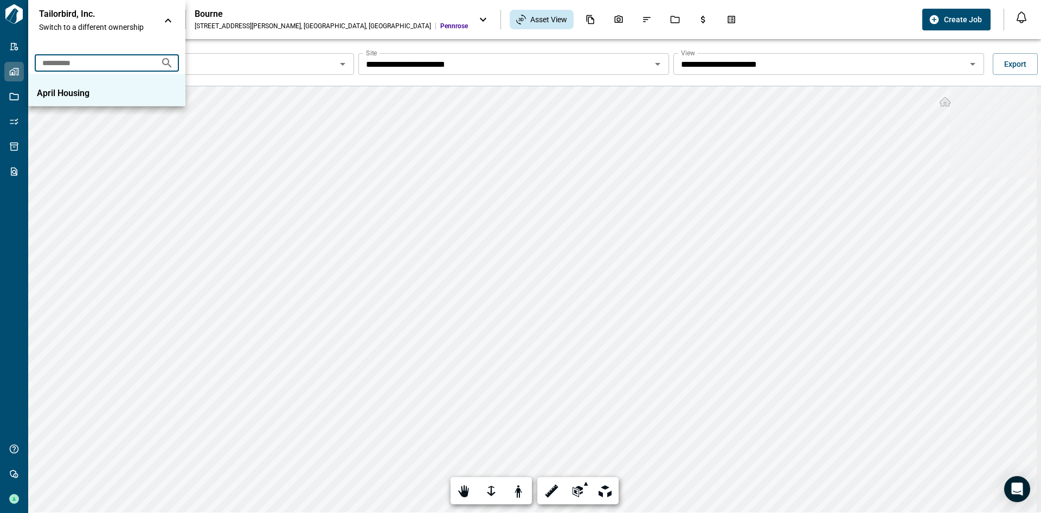
type input "**********"
click at [107, 92] on p "April Housing" at bounding box center [86, 93] width 98 height 11
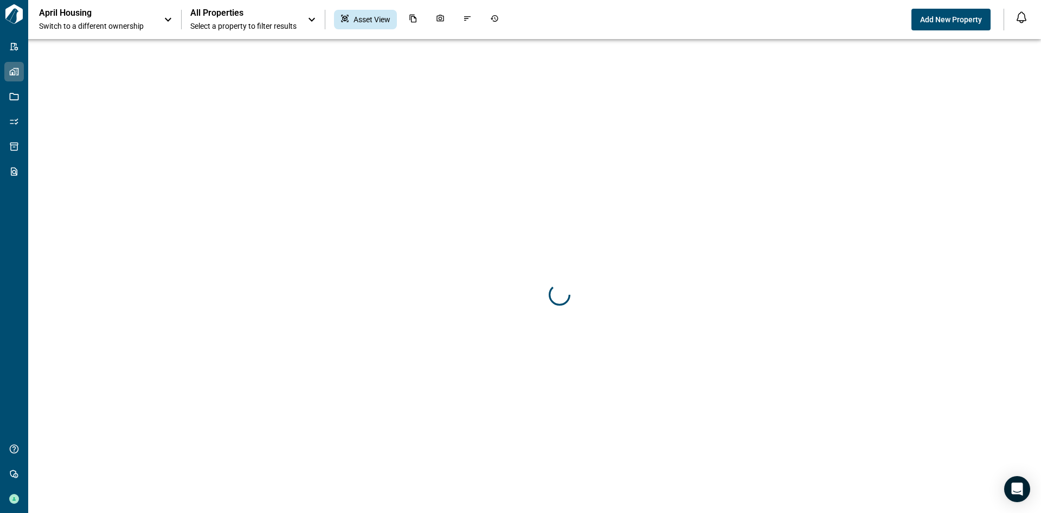
click at [248, 23] on span "Select a property to filter results" at bounding box center [243, 26] width 106 height 11
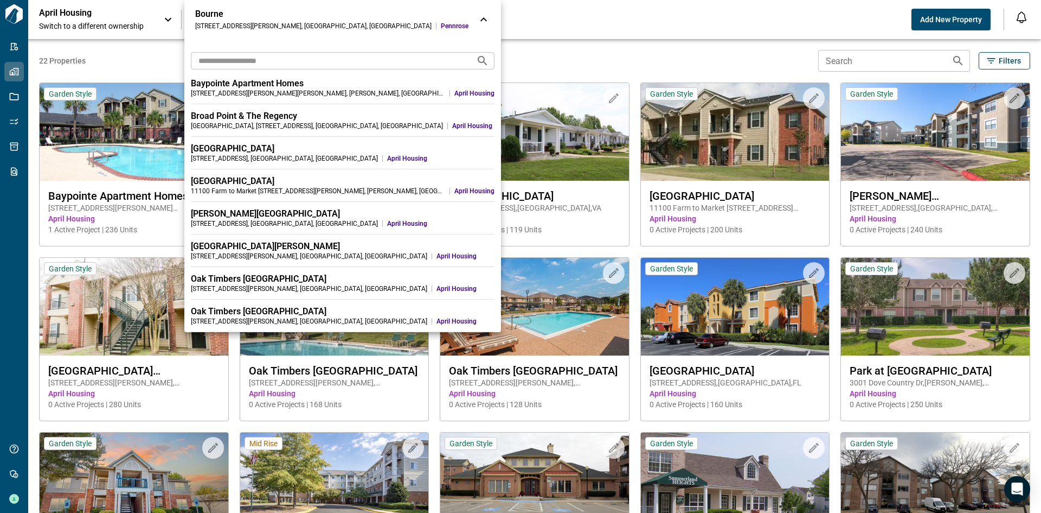
click at [258, 60] on input "text" at bounding box center [329, 60] width 277 height 20
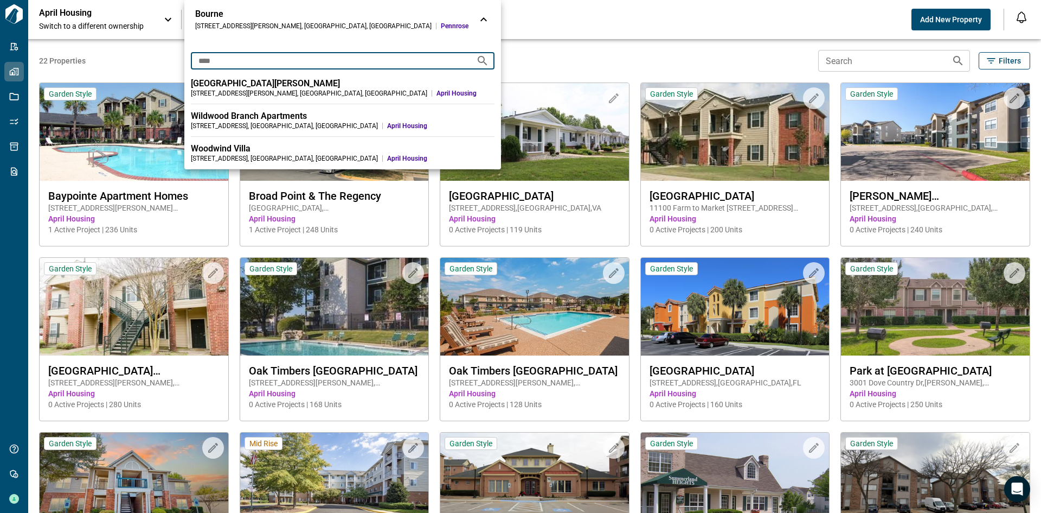
type input "****"
click at [251, 159] on div "14400 Saxophone Way , Woodbridge , VA" at bounding box center [284, 158] width 187 height 9
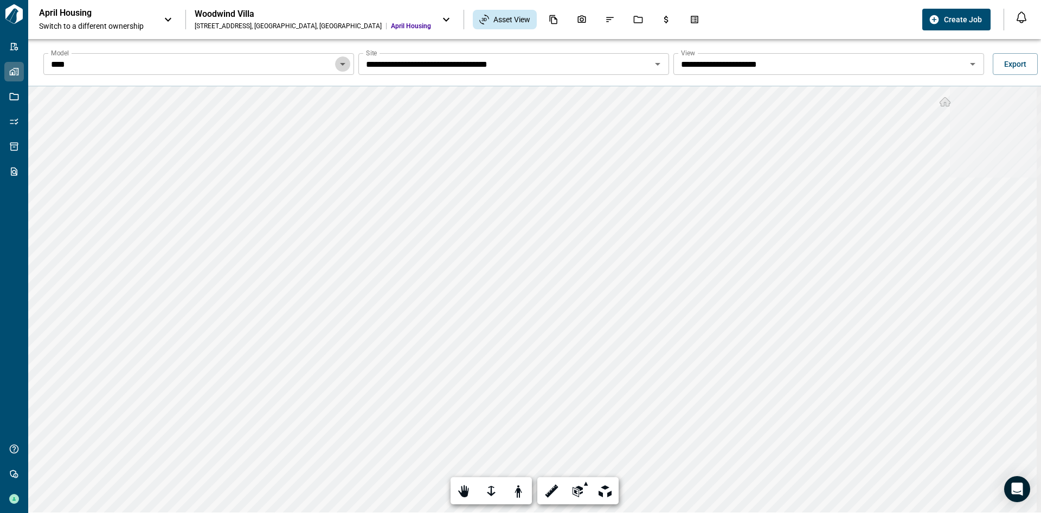
click at [340, 71] on button "Open" at bounding box center [342, 63] width 15 height 15
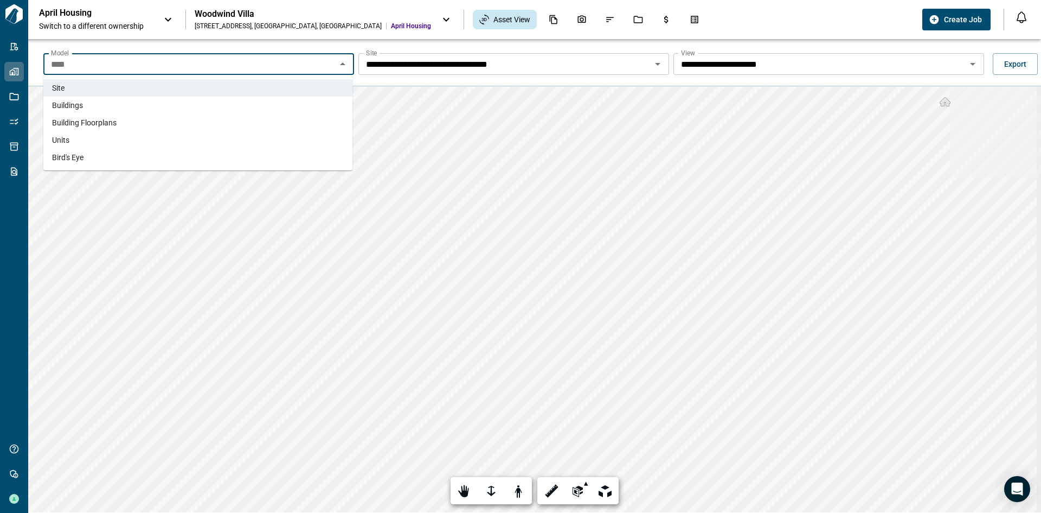
click at [293, 104] on li "Buildings" at bounding box center [197, 105] width 309 height 17
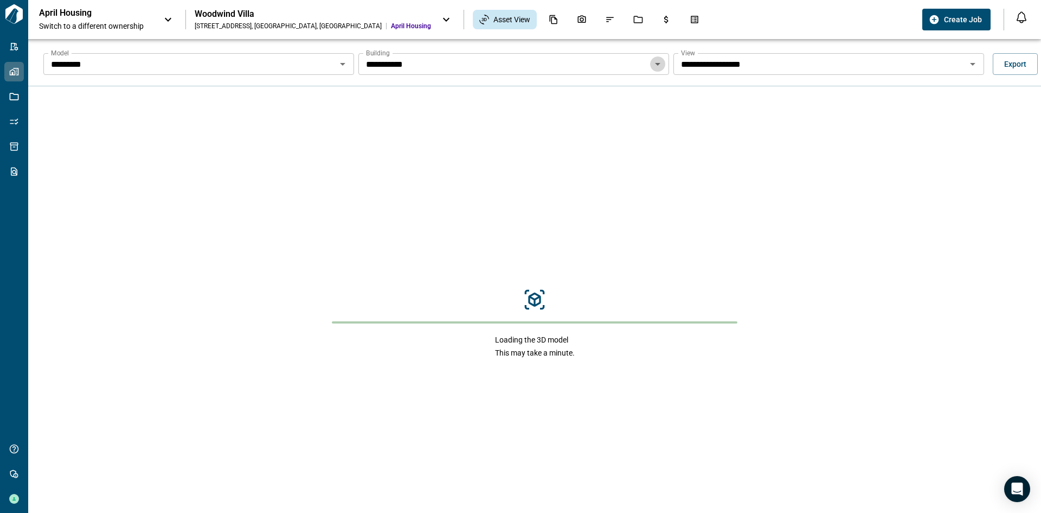
click at [656, 65] on icon "Open" at bounding box center [657, 64] width 5 height 3
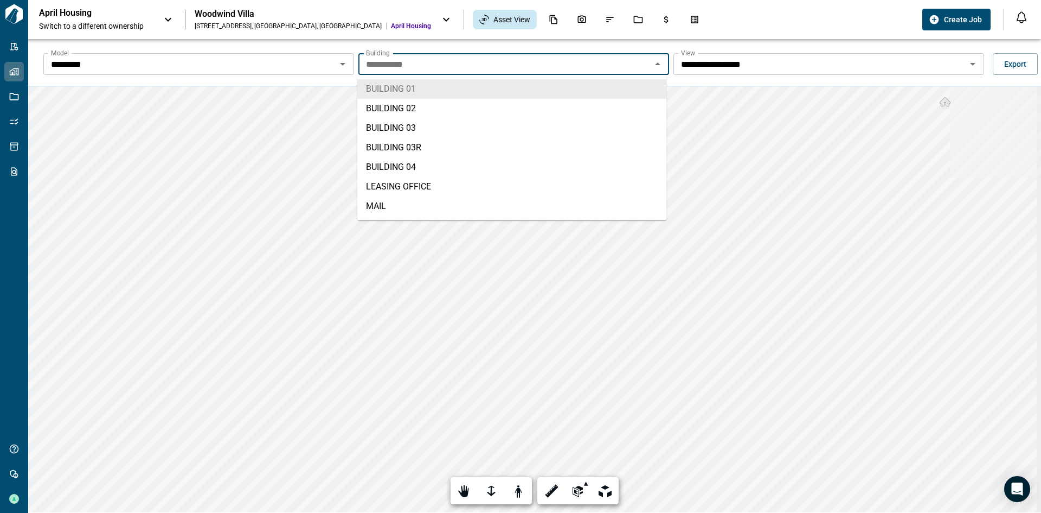
click at [656, 65] on icon "Close" at bounding box center [657, 63] width 5 height 3
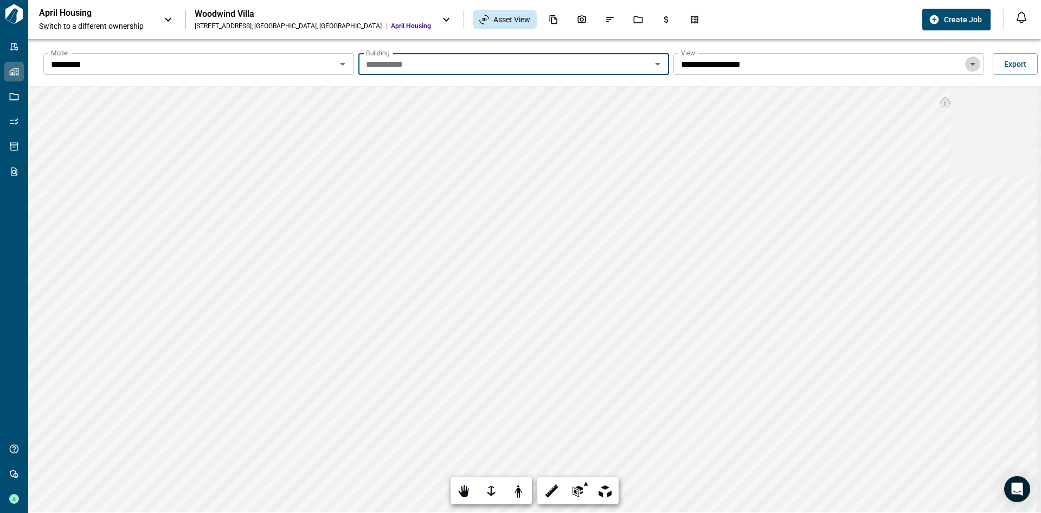
click at [973, 65] on icon "Open" at bounding box center [973, 63] width 13 height 13
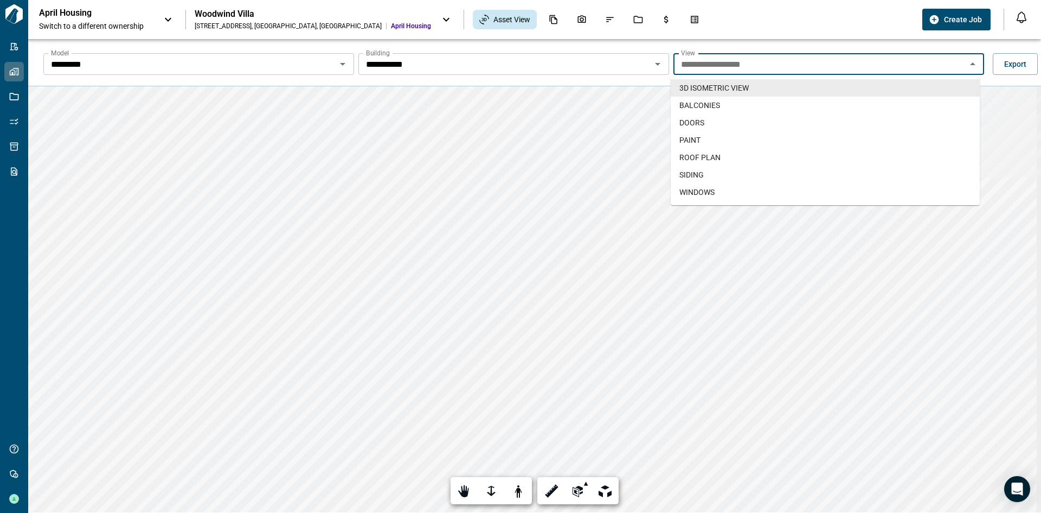
click at [341, 59] on icon "Open" at bounding box center [342, 63] width 13 height 13
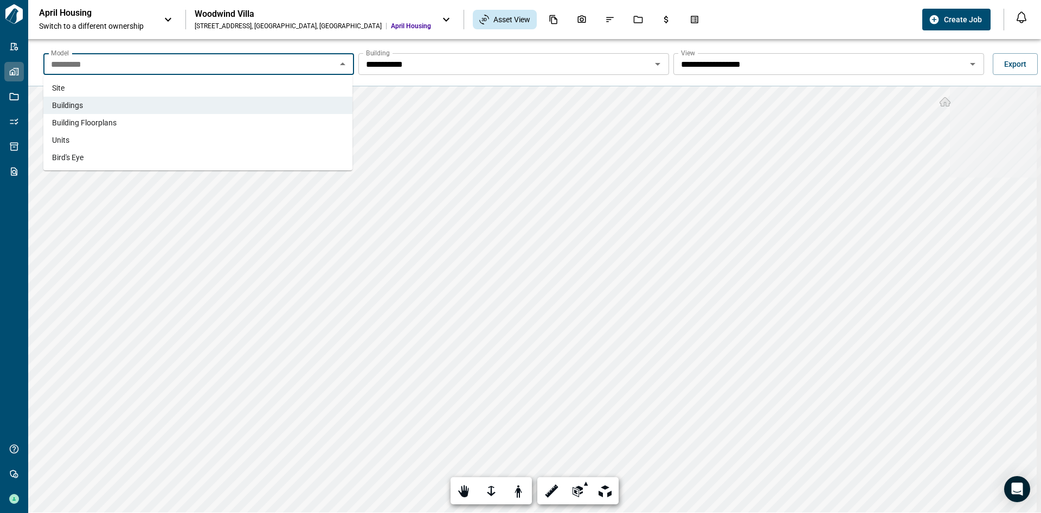
click at [204, 115] on li "Building Floorplans" at bounding box center [197, 122] width 309 height 17
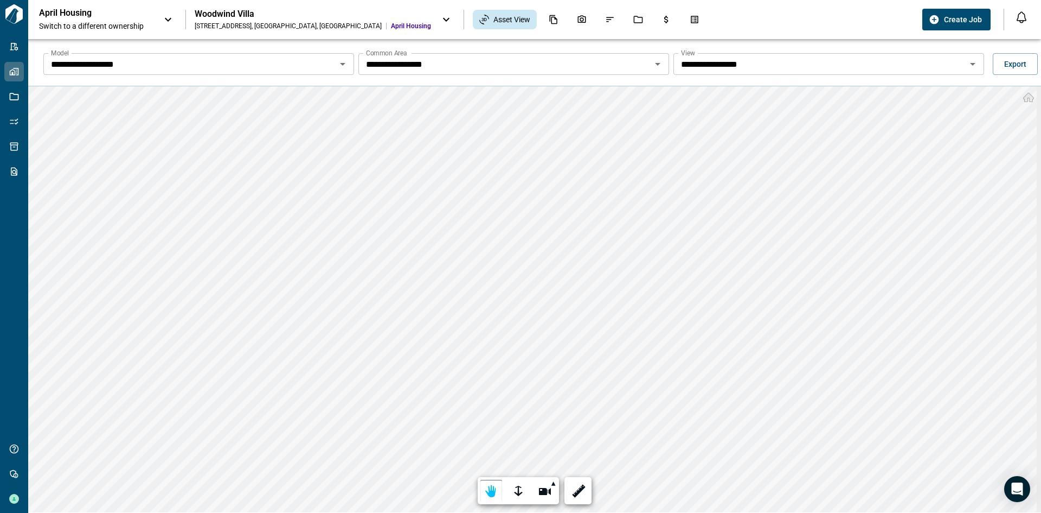
click at [967, 62] on icon "Open" at bounding box center [973, 63] width 13 height 13
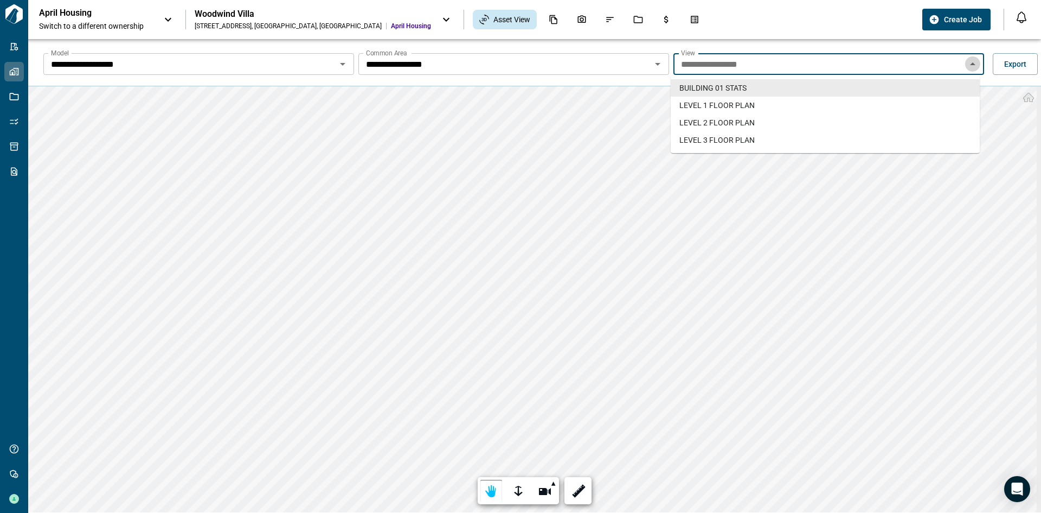
click at [967, 62] on icon "Close" at bounding box center [973, 63] width 13 height 13
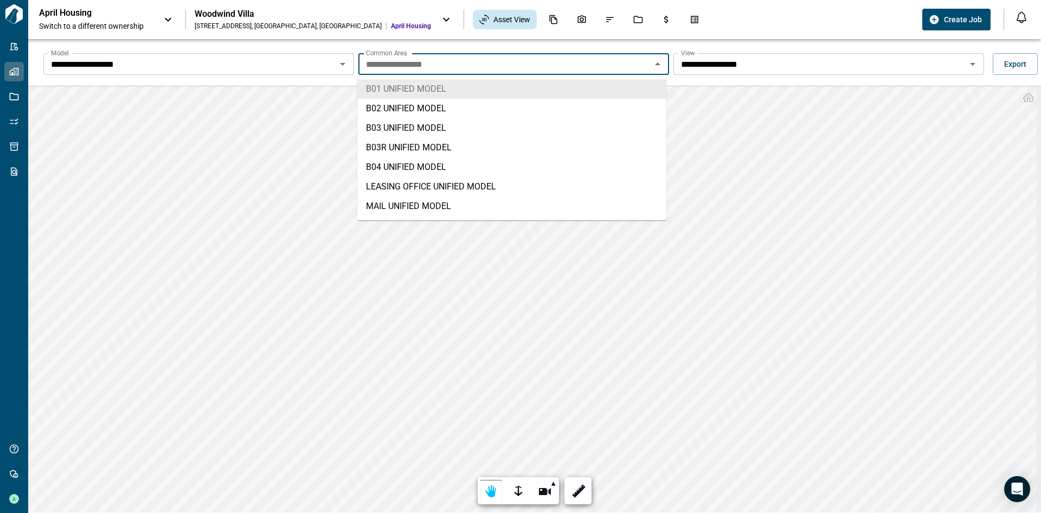
click at [488, 63] on input "**********" at bounding box center [505, 63] width 286 height 15
click at [419, 110] on li "B02 UNIFIED MODEL" at bounding box center [511, 109] width 309 height 20
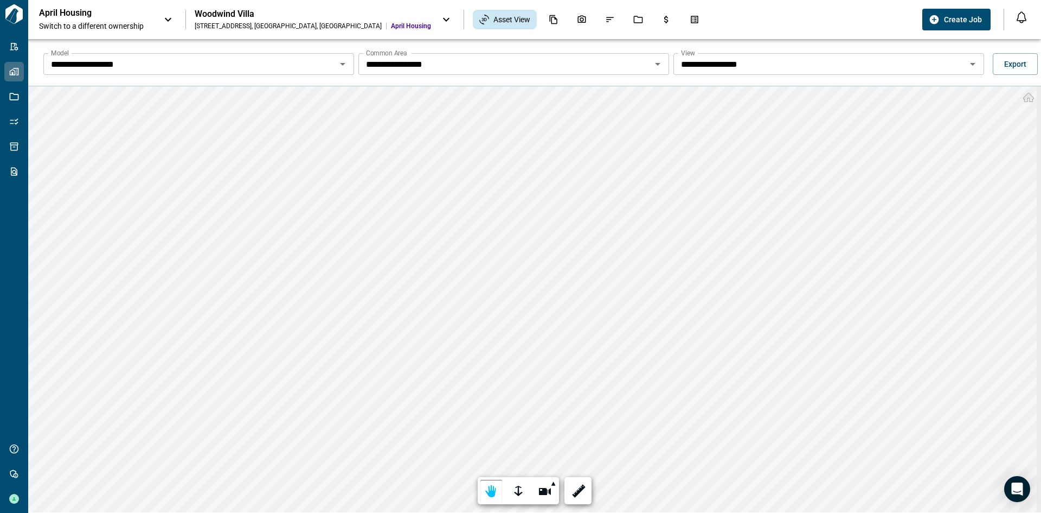
click at [344, 67] on icon "Open" at bounding box center [342, 63] width 13 height 13
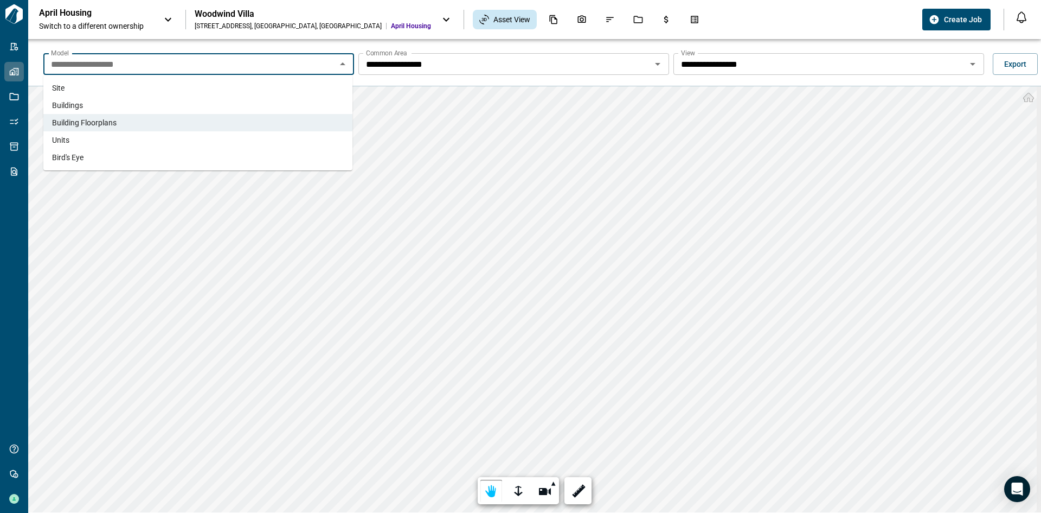
click at [287, 113] on li "Buildings" at bounding box center [197, 105] width 309 height 17
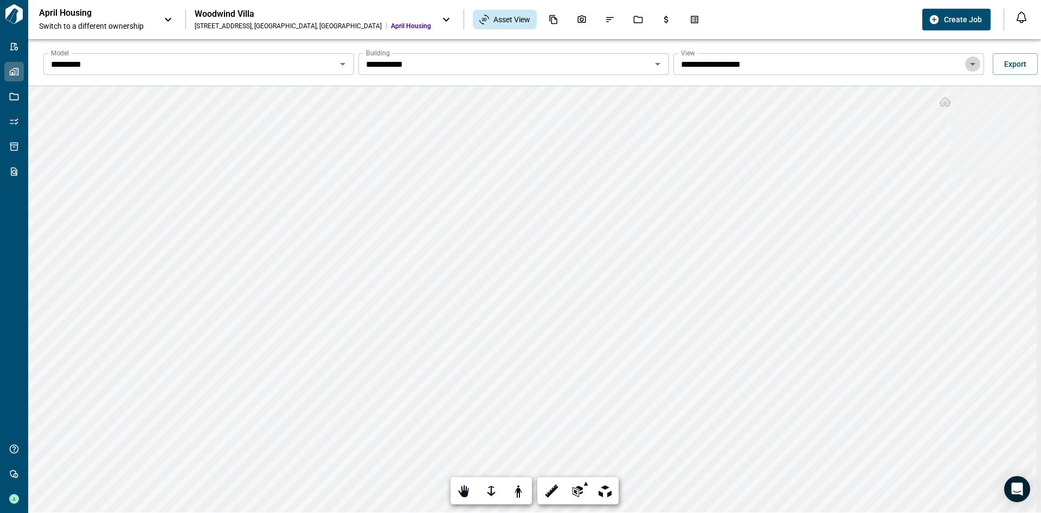
click at [967, 63] on icon "Open" at bounding box center [973, 63] width 13 height 13
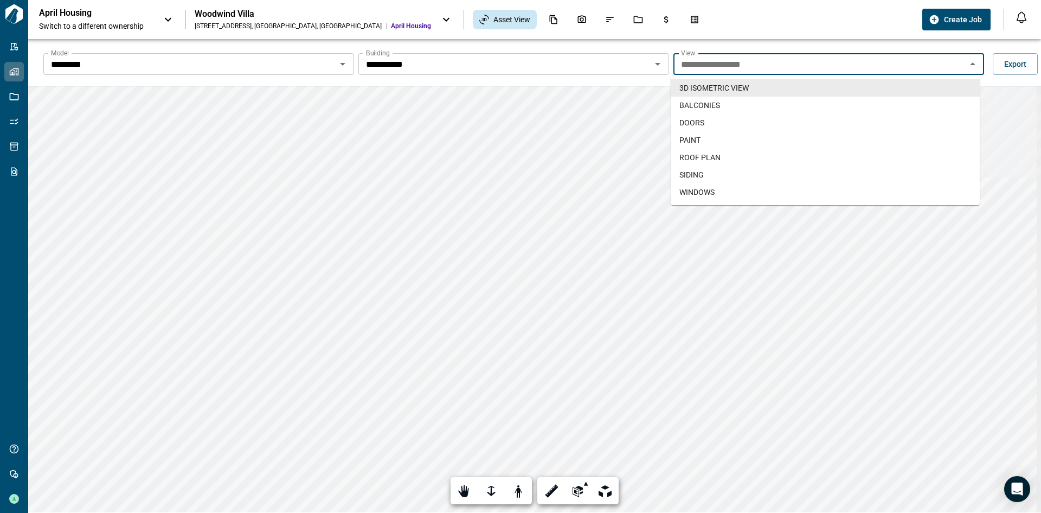
click at [967, 63] on icon "Close" at bounding box center [973, 63] width 13 height 13
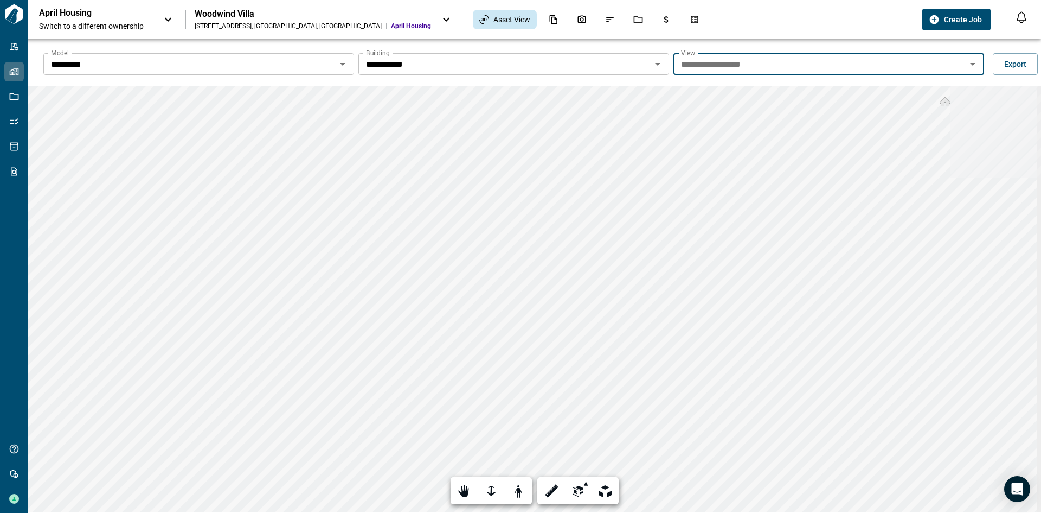
click at [343, 59] on icon "Open" at bounding box center [342, 63] width 13 height 13
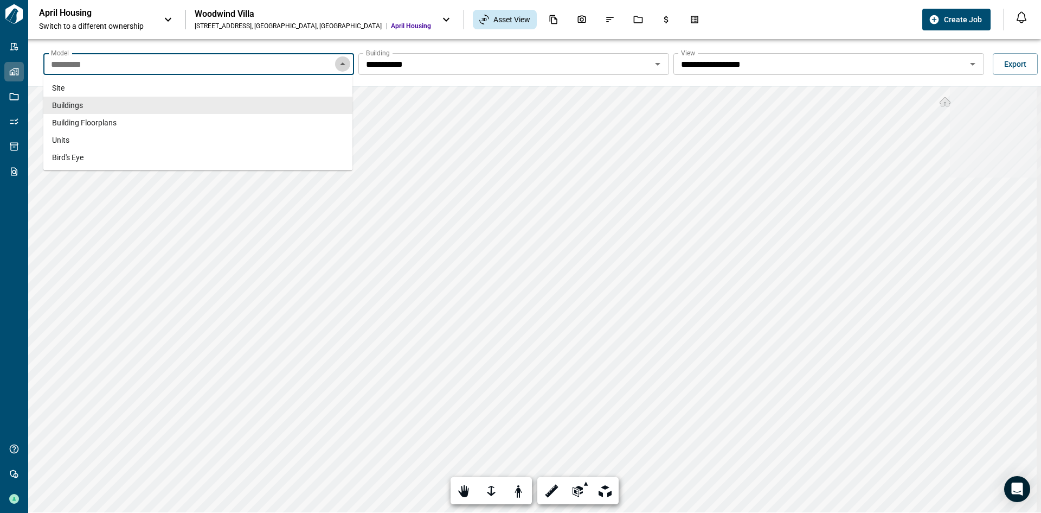
click at [343, 59] on icon "Close" at bounding box center [342, 63] width 13 height 13
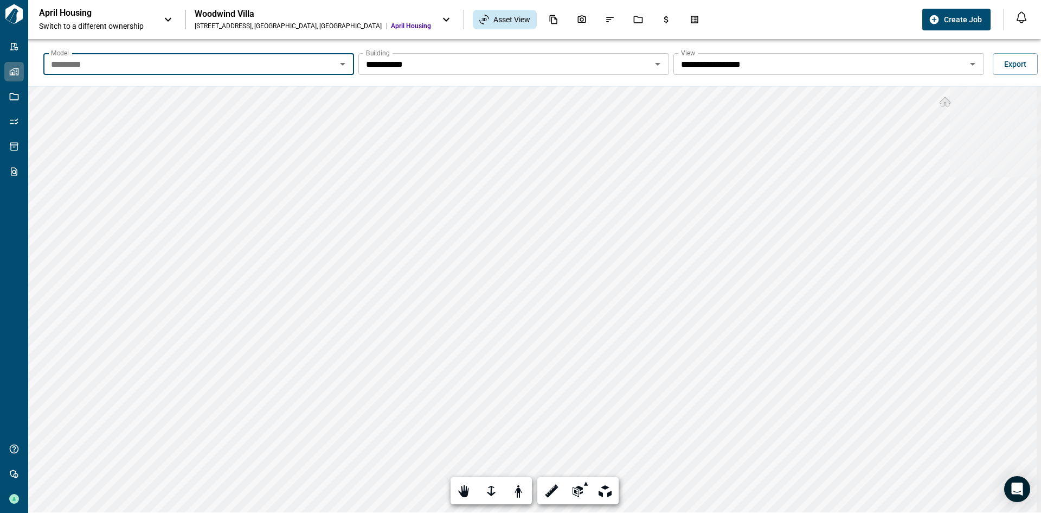
click at [970, 66] on icon "Open" at bounding box center [973, 63] width 13 height 13
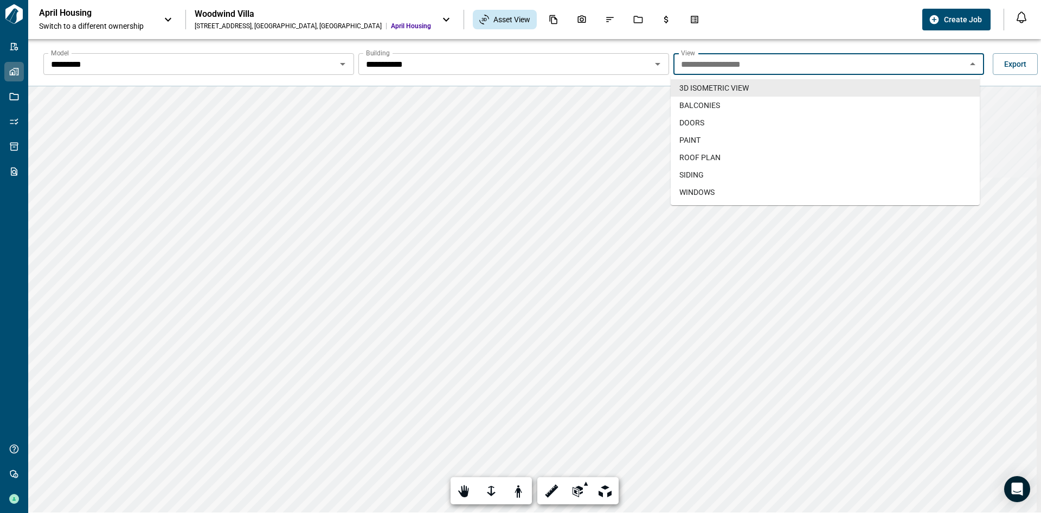
click at [338, 66] on icon "Open" at bounding box center [342, 63] width 13 height 13
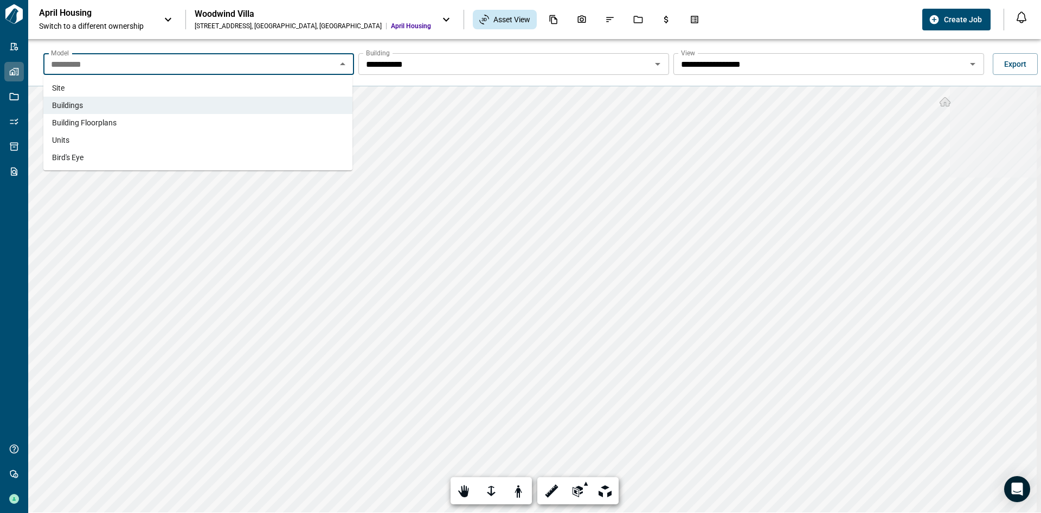
click at [261, 118] on li "Building Floorplans" at bounding box center [197, 122] width 309 height 17
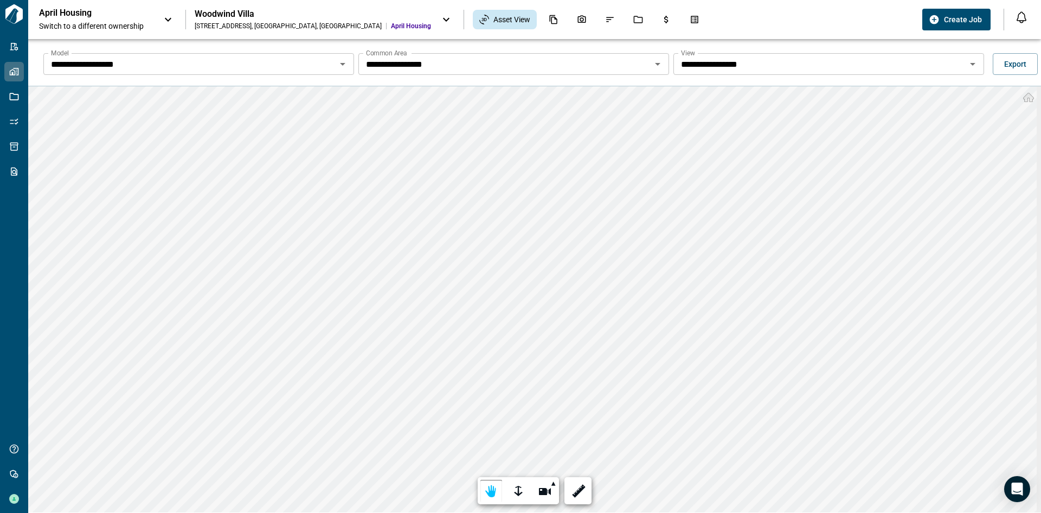
click at [972, 68] on icon "Open" at bounding box center [973, 63] width 13 height 13
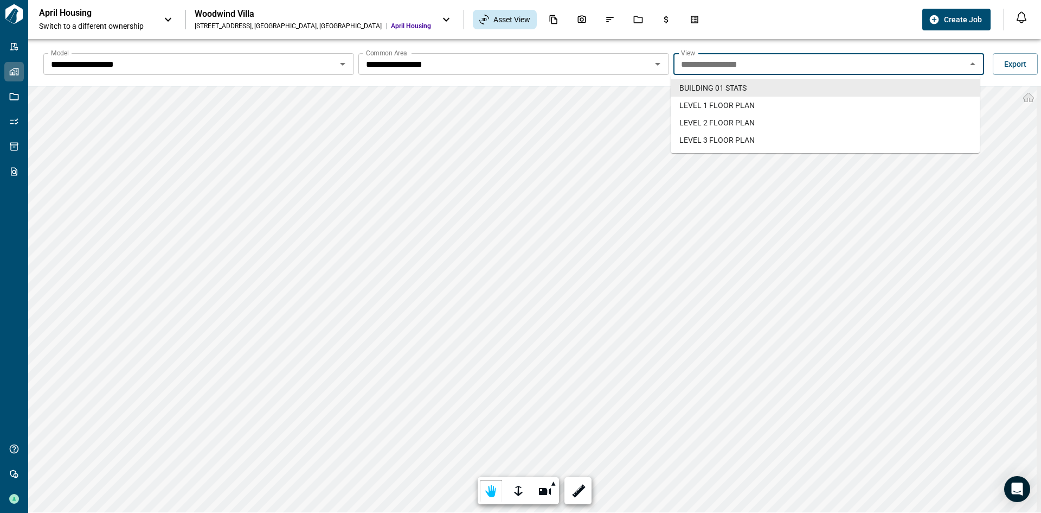
click at [651, 61] on icon "Open" at bounding box center [657, 63] width 13 height 13
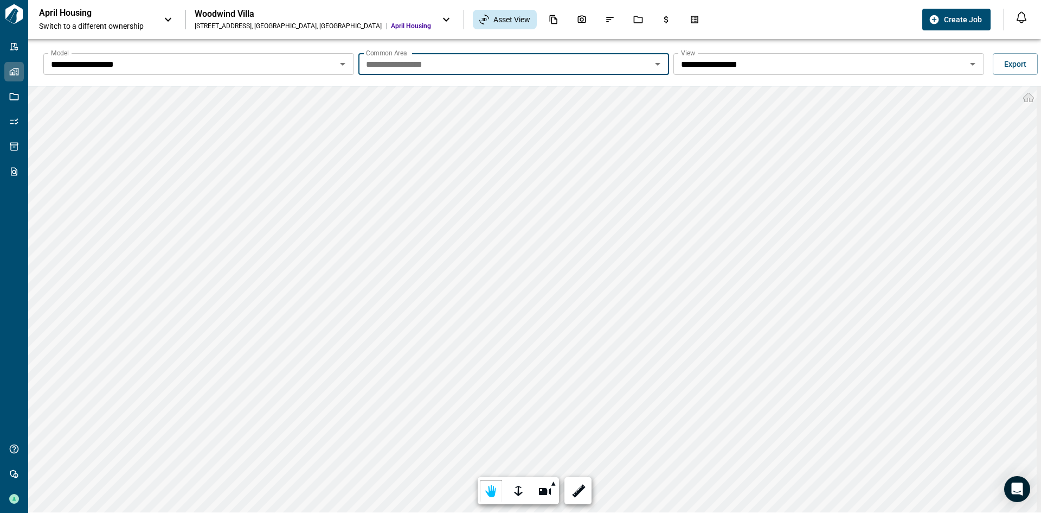
click at [336, 73] on div "**********" at bounding box center [198, 64] width 311 height 22
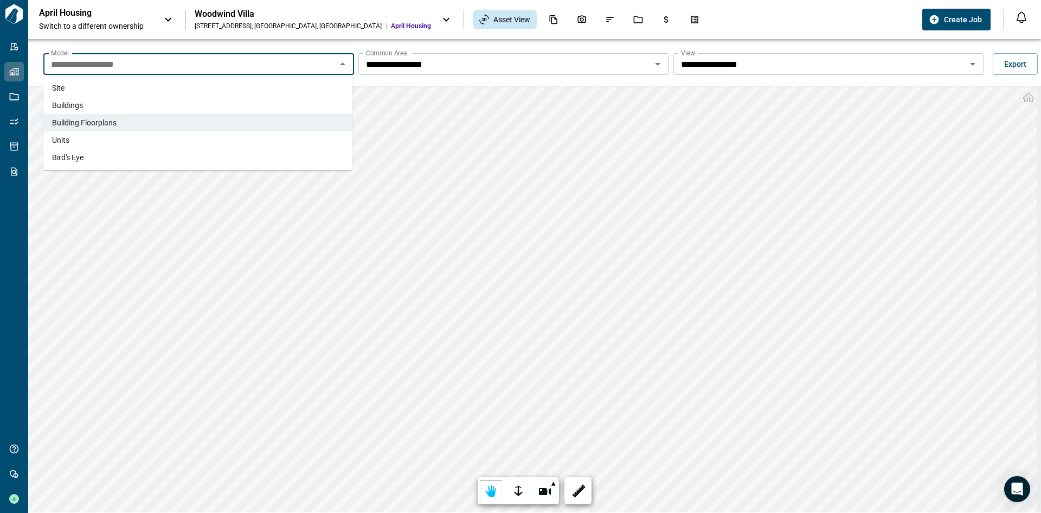
click at [252, 109] on li "Buildings" at bounding box center [197, 105] width 309 height 17
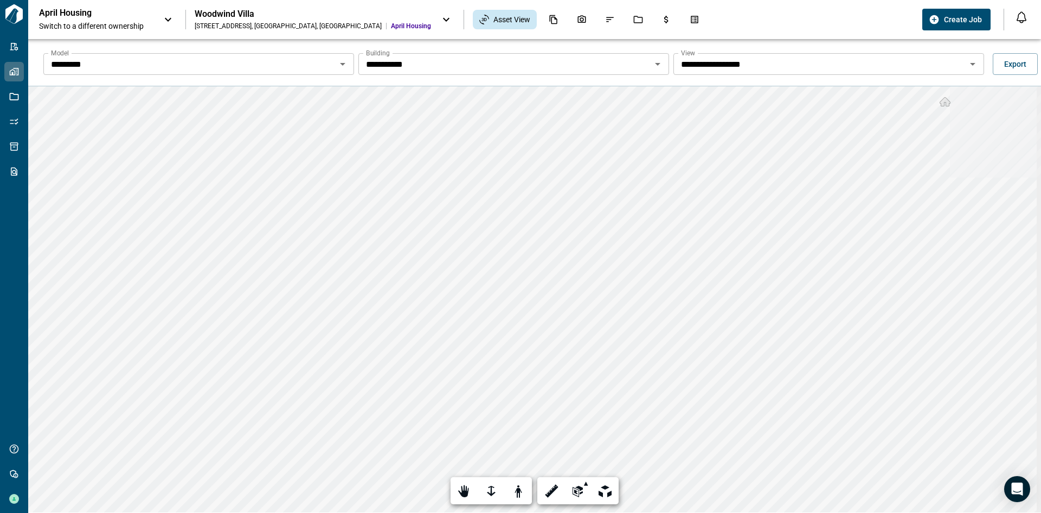
click at [662, 69] on div "**********" at bounding box center [514, 64] width 311 height 22
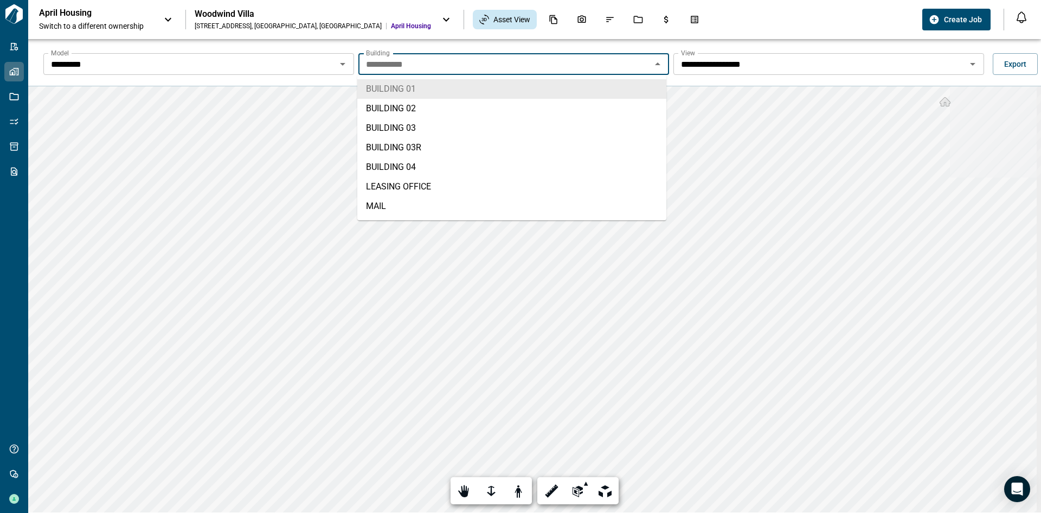
click at [654, 60] on icon "Close" at bounding box center [657, 63] width 13 height 13
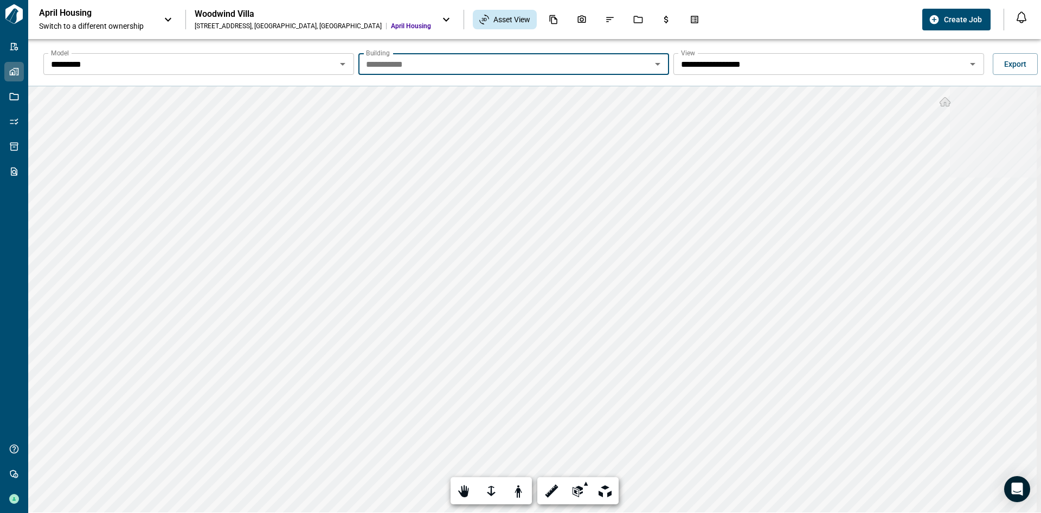
click at [346, 68] on icon "Open" at bounding box center [342, 63] width 13 height 13
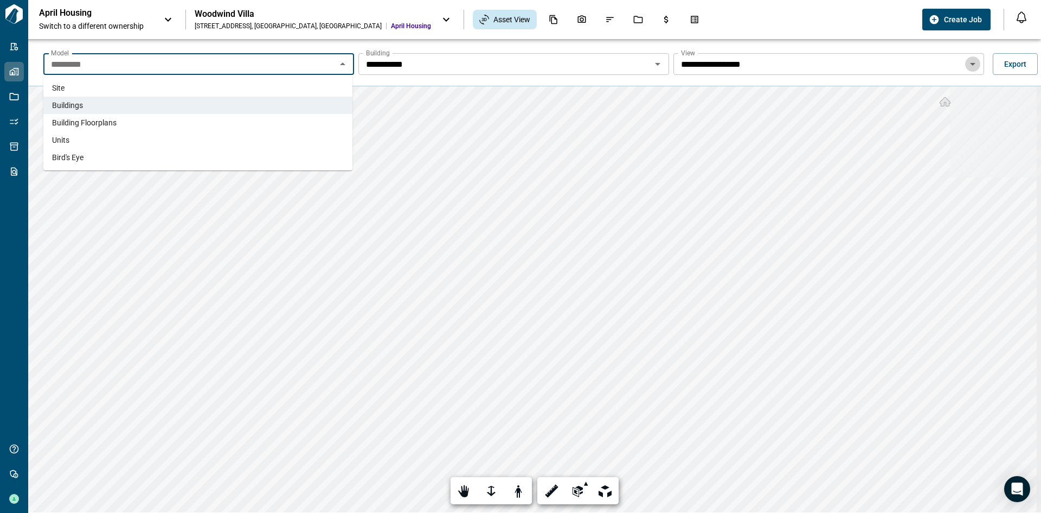
click at [971, 65] on icon "Open" at bounding box center [973, 63] width 13 height 13
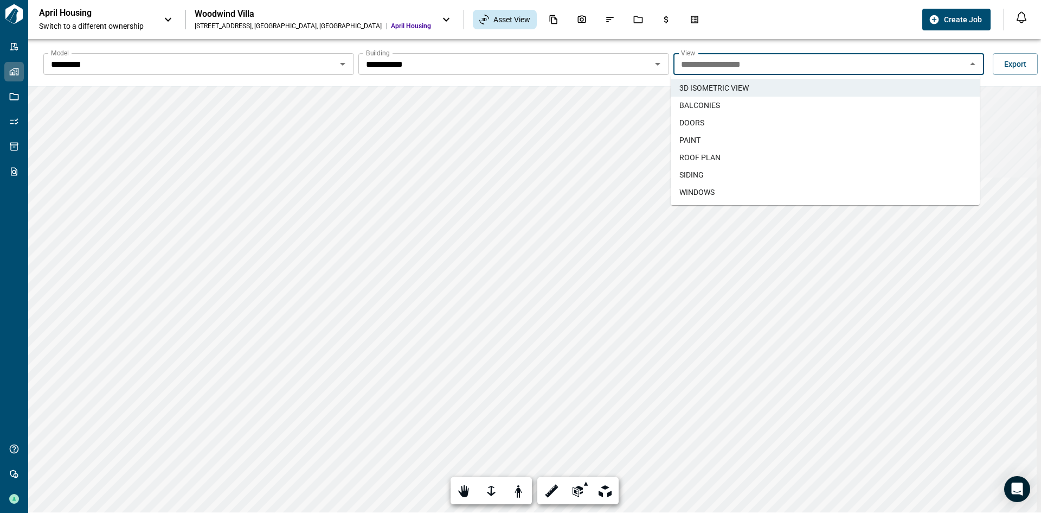
click at [338, 68] on icon "Open" at bounding box center [342, 63] width 13 height 13
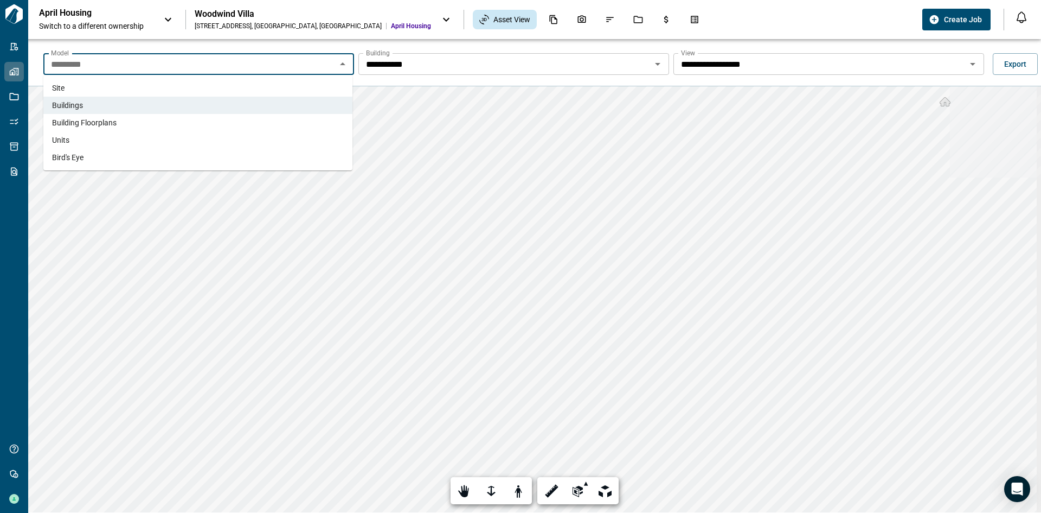
click at [315, 120] on li "Building Floorplans" at bounding box center [197, 122] width 309 height 17
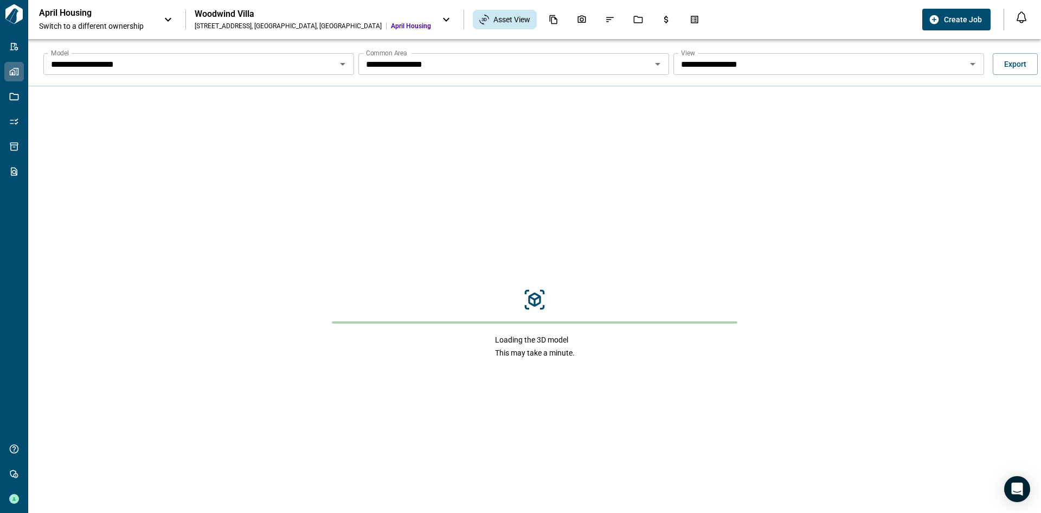
click at [655, 66] on icon "Open" at bounding box center [657, 63] width 13 height 13
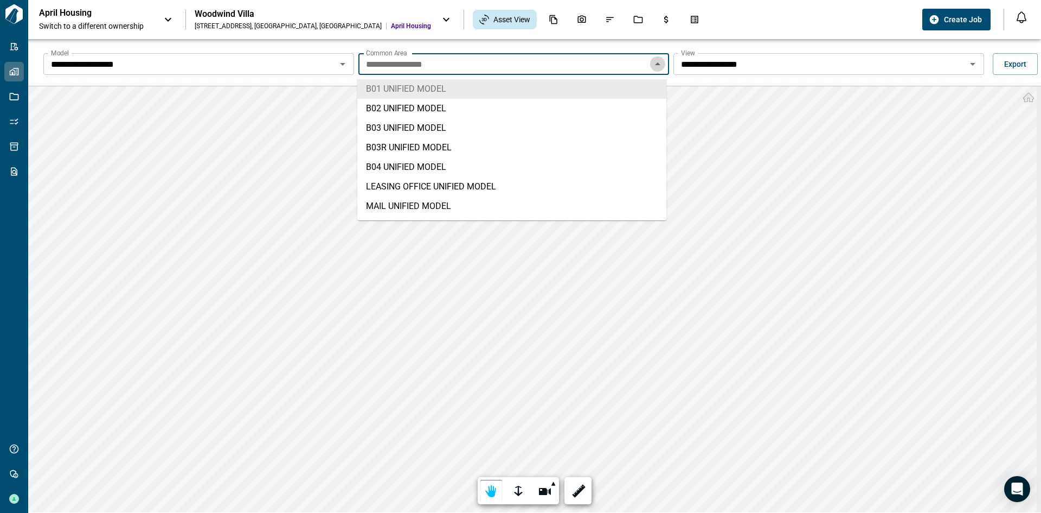
click at [655, 66] on icon "Close" at bounding box center [657, 63] width 13 height 13
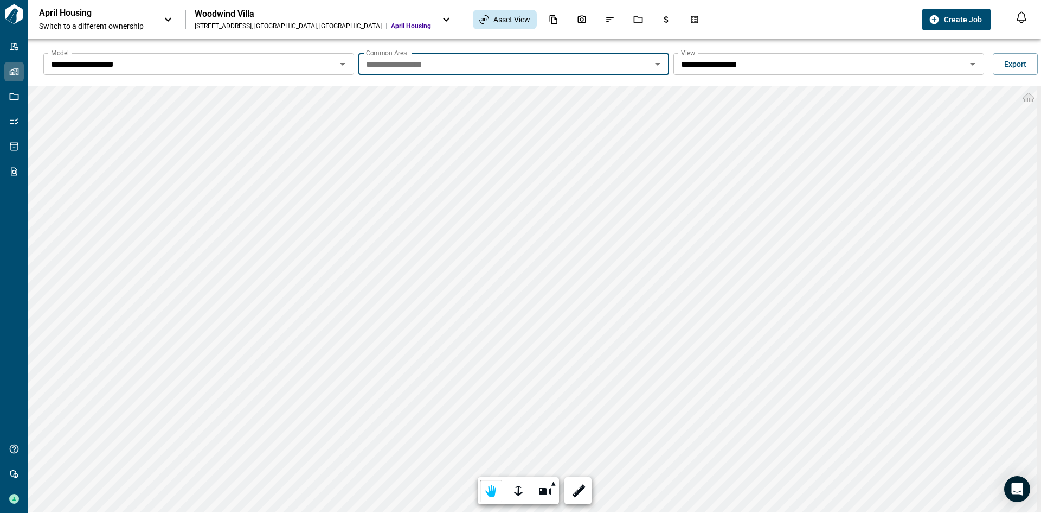
click at [970, 63] on icon "Open" at bounding box center [972, 64] width 5 height 3
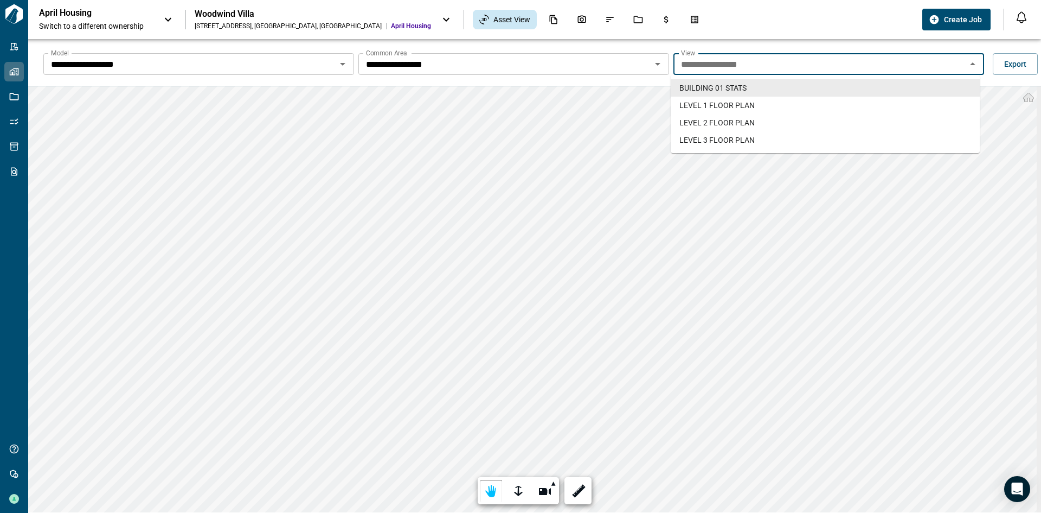
click at [970, 63] on icon "Close" at bounding box center [972, 63] width 5 height 3
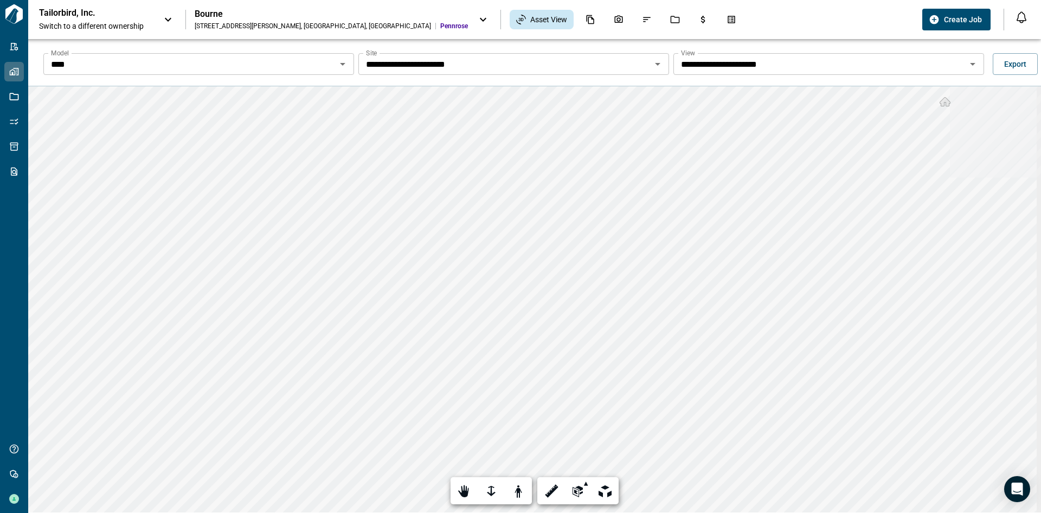
click at [341, 61] on icon "Open" at bounding box center [342, 63] width 13 height 13
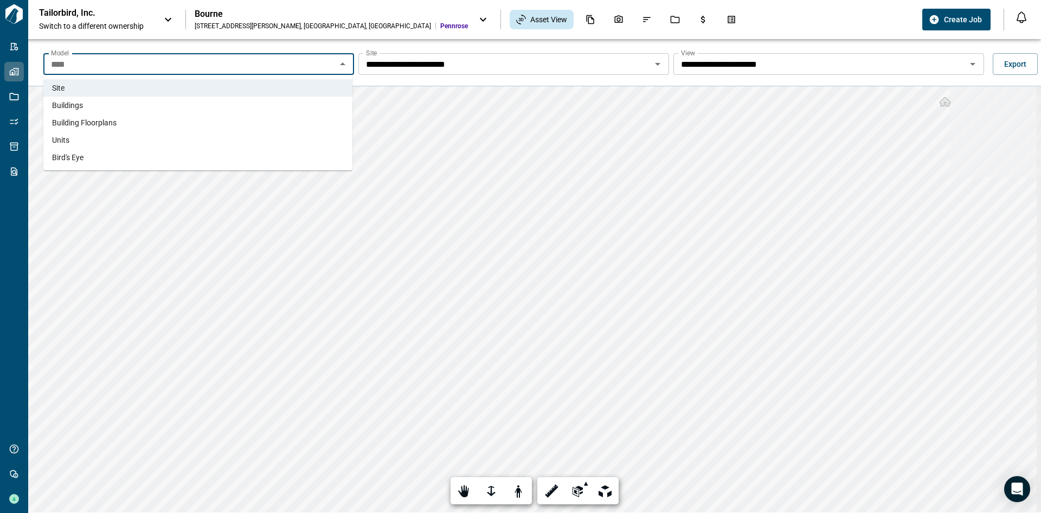
click at [278, 121] on li "Building Floorplans" at bounding box center [197, 122] width 309 height 17
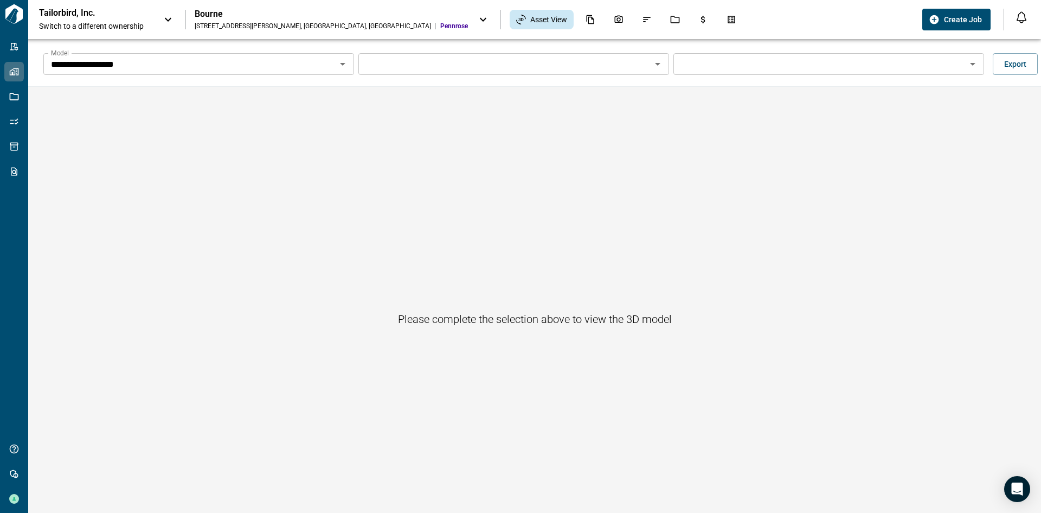
click at [656, 56] on div "Common Area" at bounding box center [514, 64] width 311 height 22
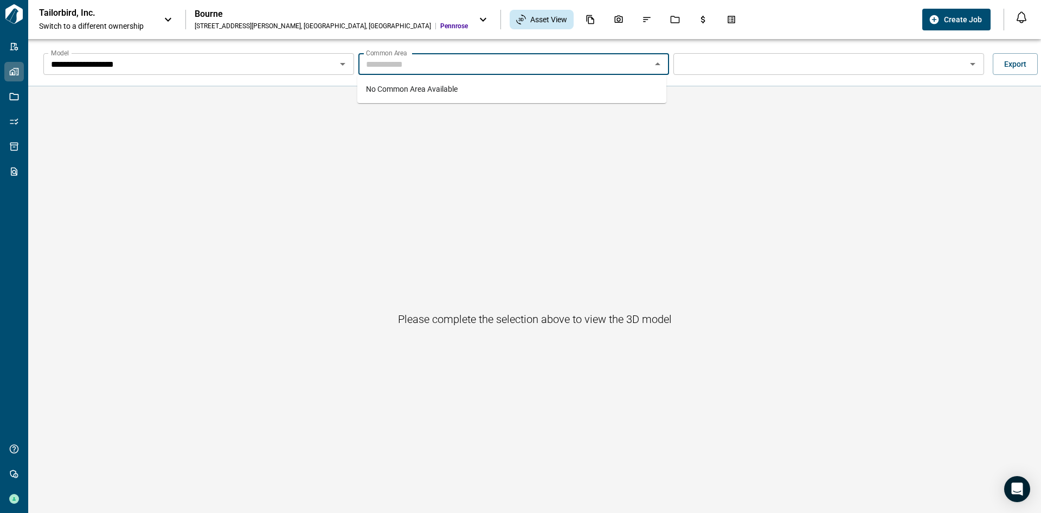
click at [655, 61] on icon "Close" at bounding box center [657, 63] width 13 height 13
click at [655, 63] on icon "Open" at bounding box center [657, 64] width 5 height 3
click at [653, 63] on icon "Close" at bounding box center [657, 63] width 13 height 13
click at [341, 71] on button "Open" at bounding box center [342, 63] width 15 height 15
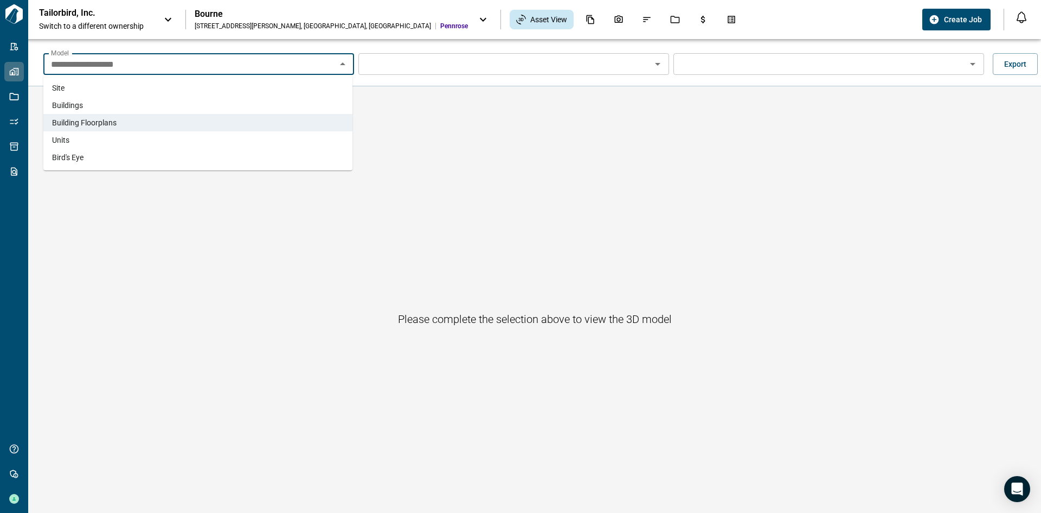
click at [284, 106] on li "Buildings" at bounding box center [197, 105] width 309 height 17
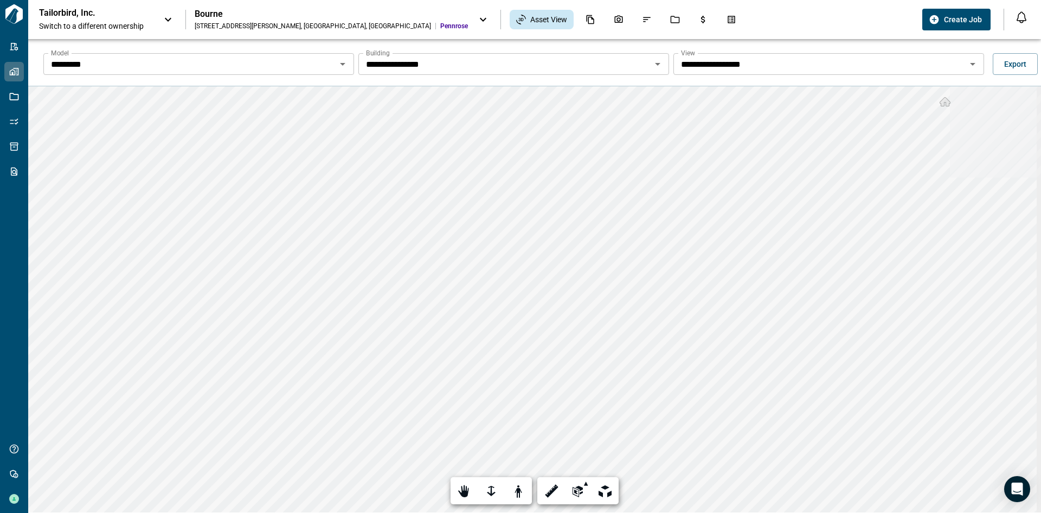
click at [969, 62] on icon "Open" at bounding box center [973, 63] width 13 height 13
click at [972, 61] on icon "Open" at bounding box center [973, 63] width 13 height 13
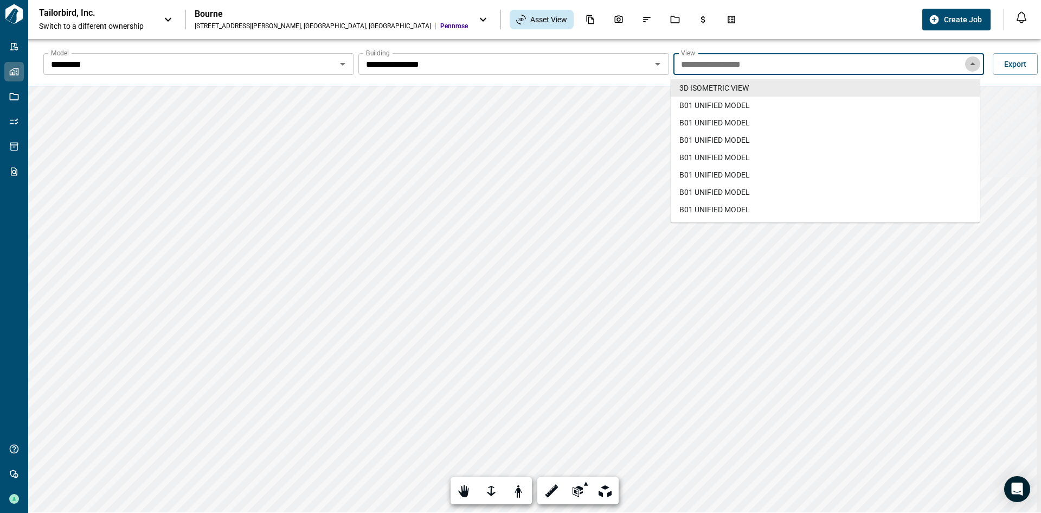
click at [972, 61] on icon "Close" at bounding box center [973, 63] width 13 height 13
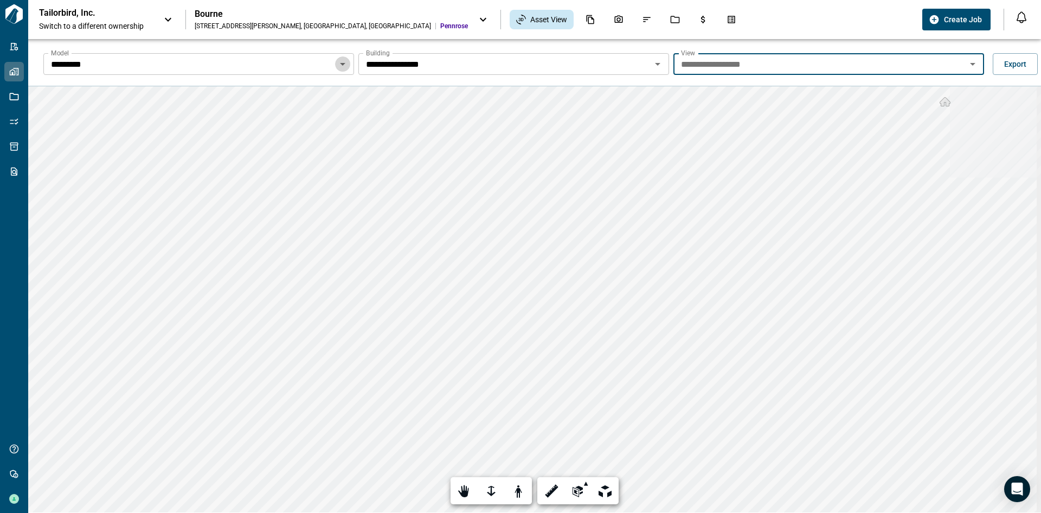
click at [345, 69] on icon "Open" at bounding box center [342, 63] width 13 height 13
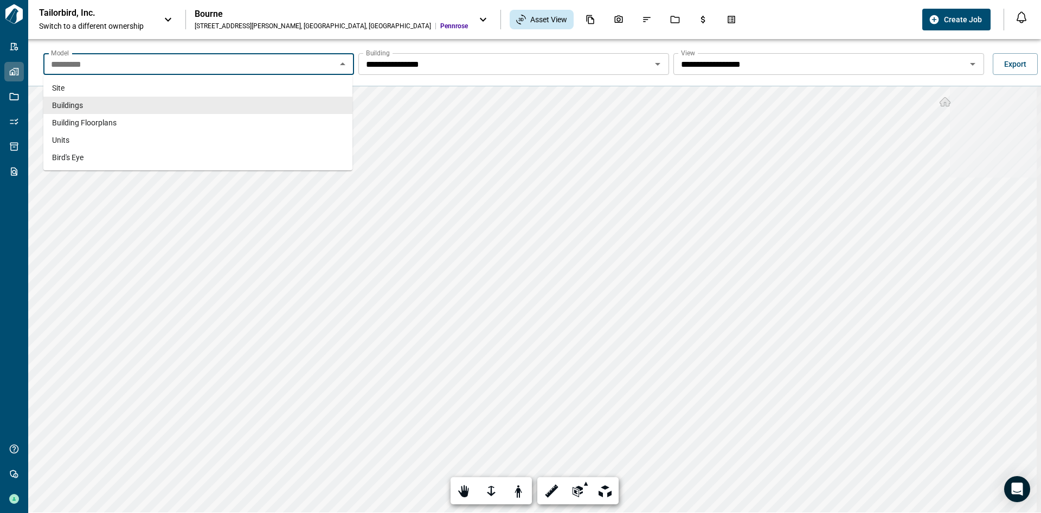
drag, startPoint x: 345, startPoint y: 69, endPoint x: 388, endPoint y: 80, distance: 44.7
click at [345, 69] on icon "Close" at bounding box center [342, 63] width 13 height 13
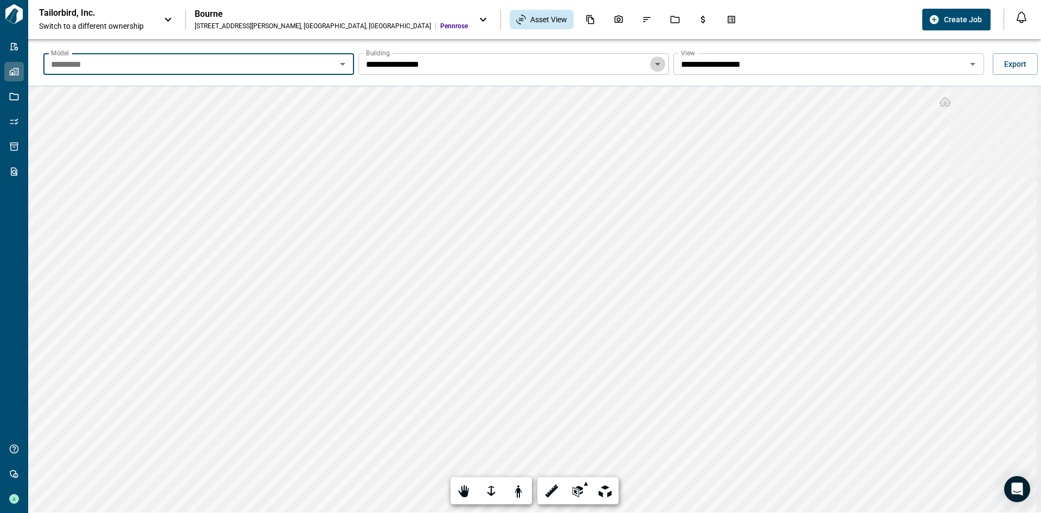
click at [655, 63] on icon "Open" at bounding box center [657, 64] width 5 height 3
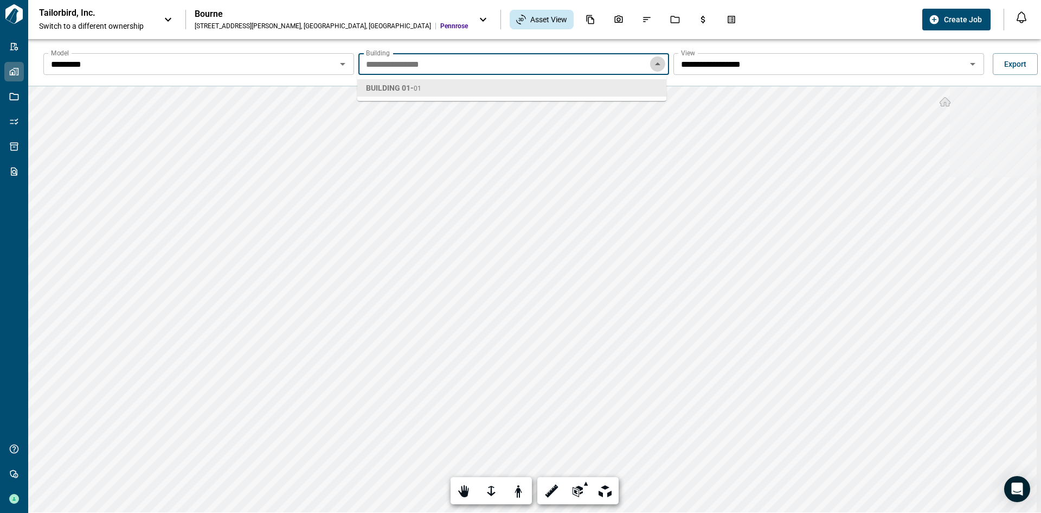
click at [655, 63] on icon "Close" at bounding box center [657, 63] width 5 height 3
click at [554, 67] on input "**********" at bounding box center [505, 63] width 286 height 15
click at [593, 93] on li "BUILDING 01 - 01" at bounding box center [511, 87] width 309 height 17
click at [655, 65] on icon "Open" at bounding box center [657, 64] width 5 height 3
drag, startPoint x: 655, startPoint y: 65, endPoint x: 683, endPoint y: 75, distance: 29.5
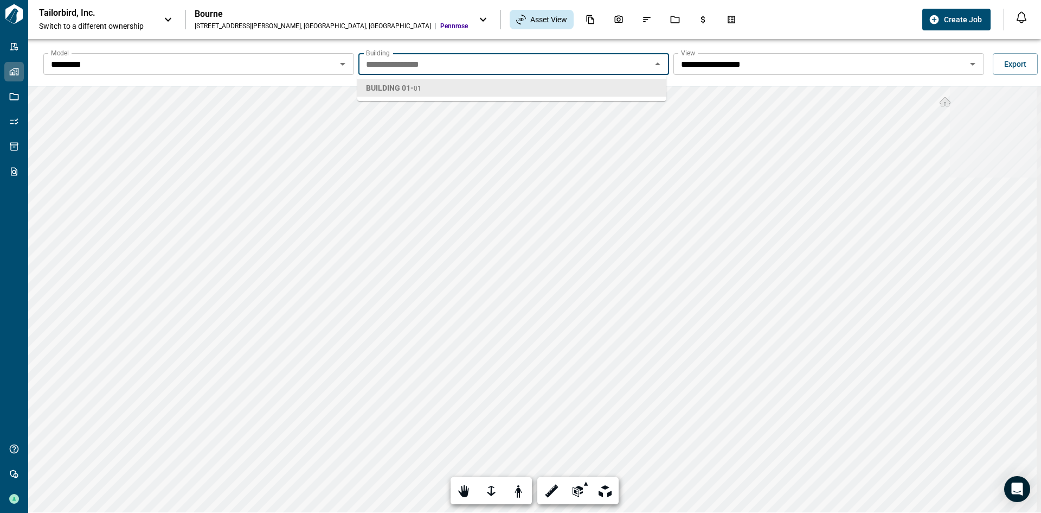
click at [655, 65] on icon "Close" at bounding box center [657, 63] width 5 height 3
click at [970, 67] on icon "Open" at bounding box center [973, 63] width 13 height 13
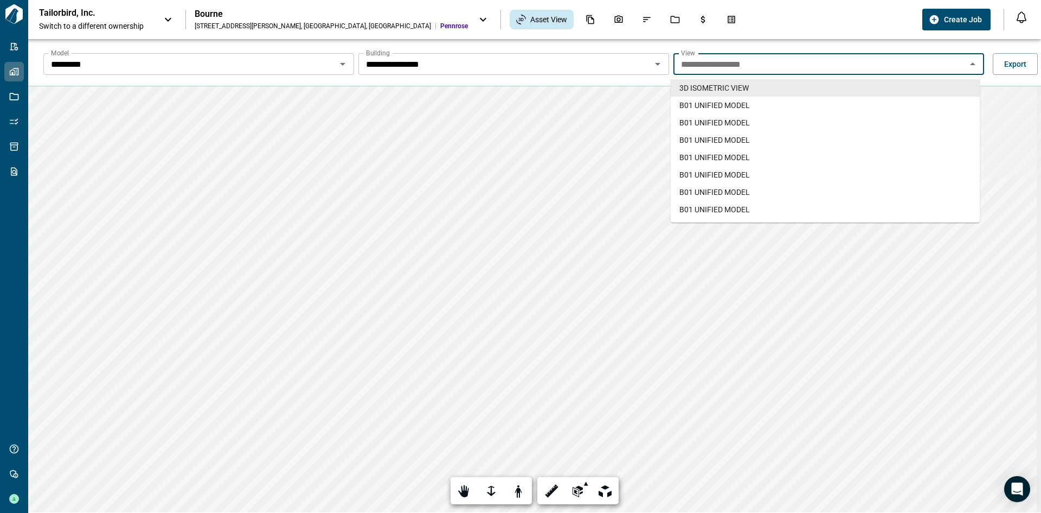
click at [343, 66] on icon "Open" at bounding box center [342, 63] width 13 height 13
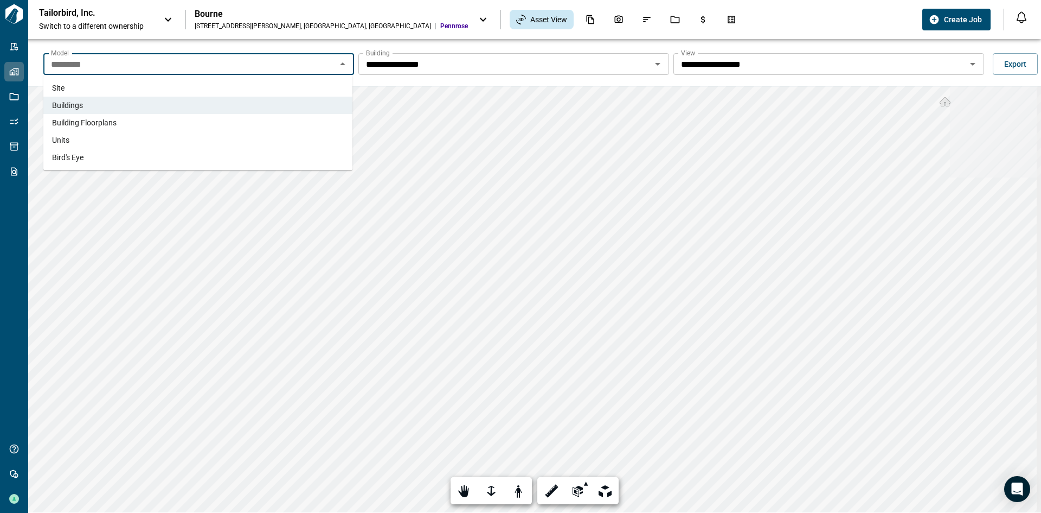
click at [223, 145] on li "Units" at bounding box center [197, 139] width 309 height 17
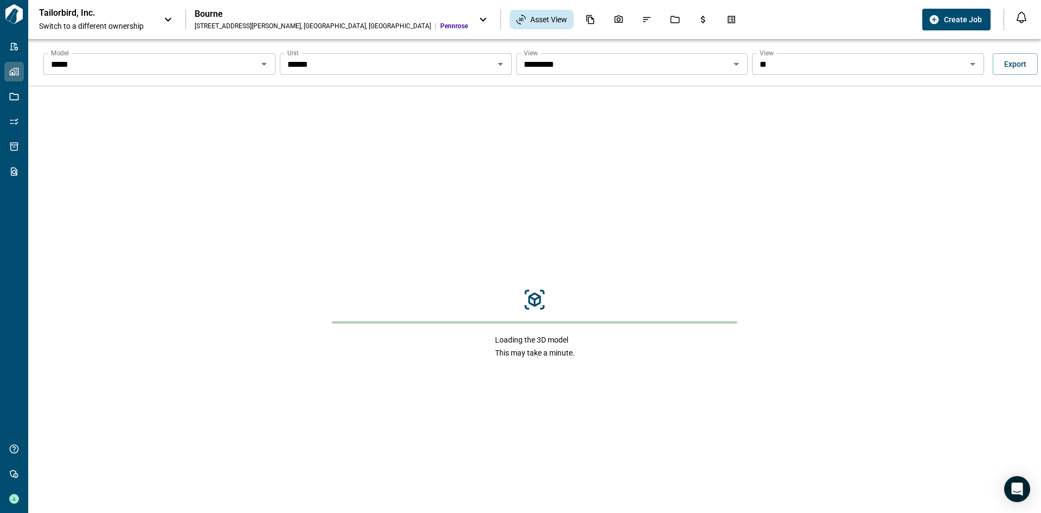
click at [500, 62] on icon "Open" at bounding box center [500, 63] width 13 height 13
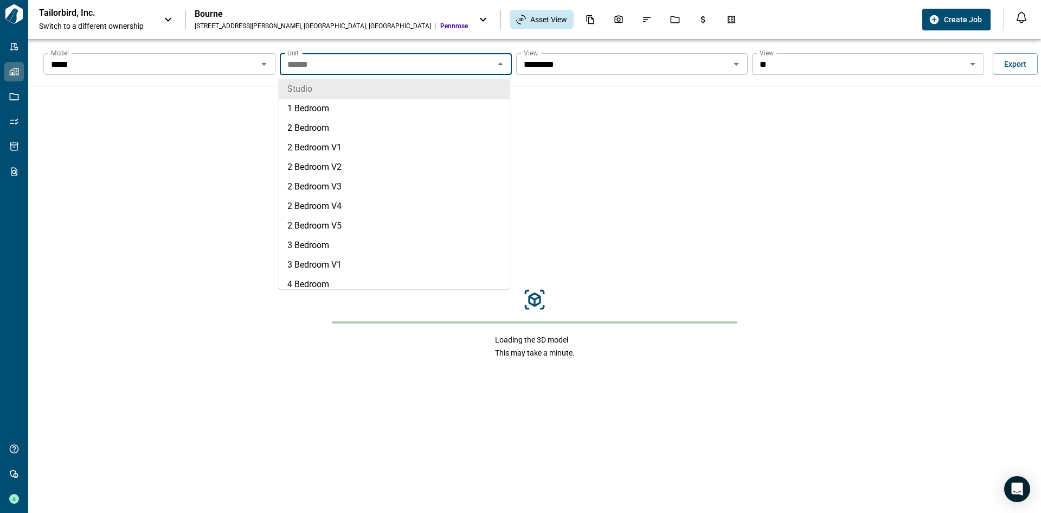
click at [739, 68] on icon "Open" at bounding box center [736, 63] width 13 height 13
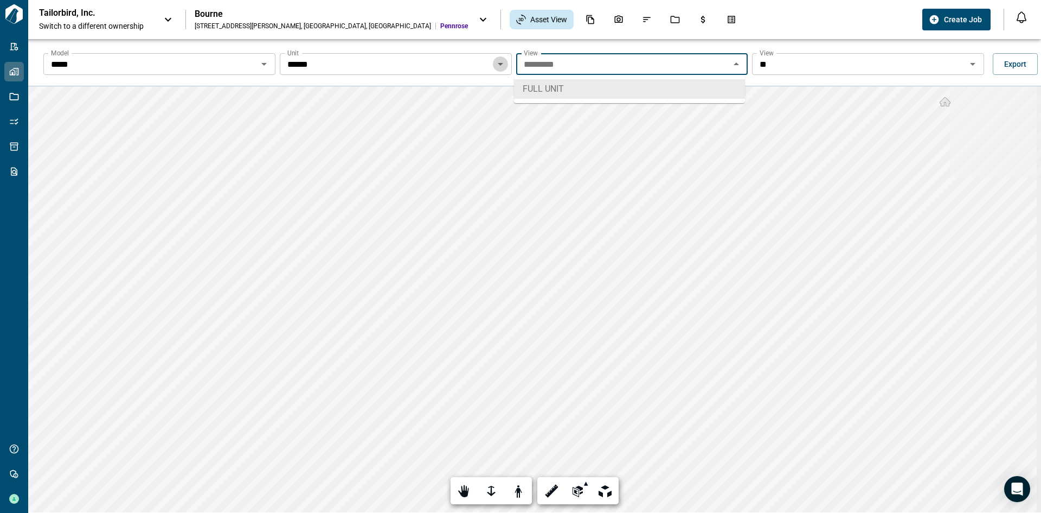
click at [494, 61] on icon "Open" at bounding box center [500, 63] width 13 height 13
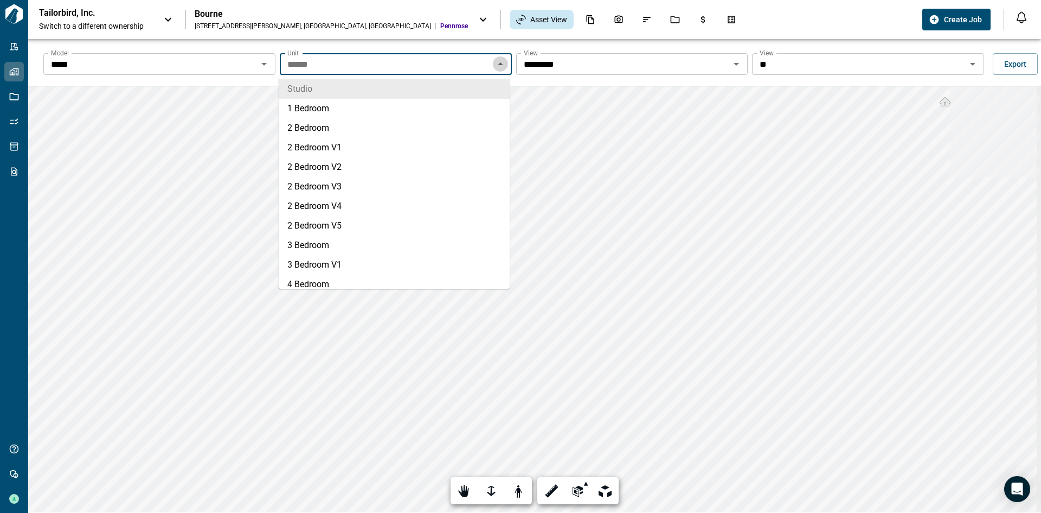
click at [494, 61] on icon "Close" at bounding box center [500, 63] width 13 height 13
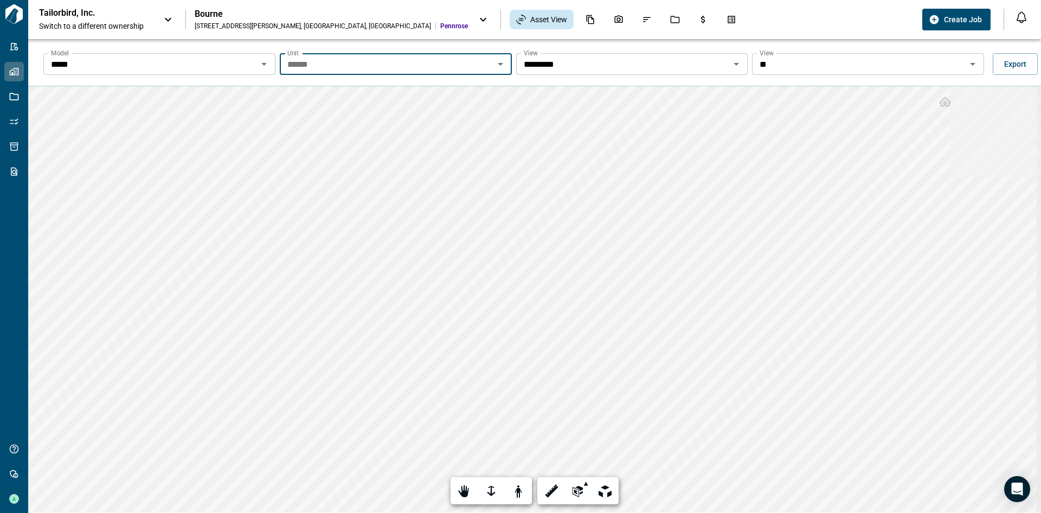
click at [973, 66] on icon "Open" at bounding box center [973, 63] width 13 height 13
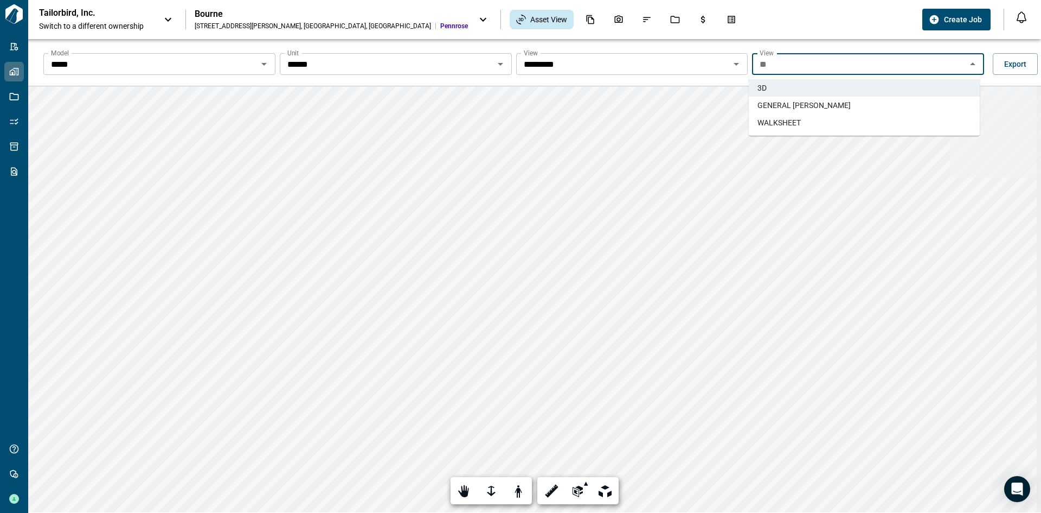
click at [856, 106] on li "GENERAL TAKEOFFS" at bounding box center [864, 105] width 231 height 17
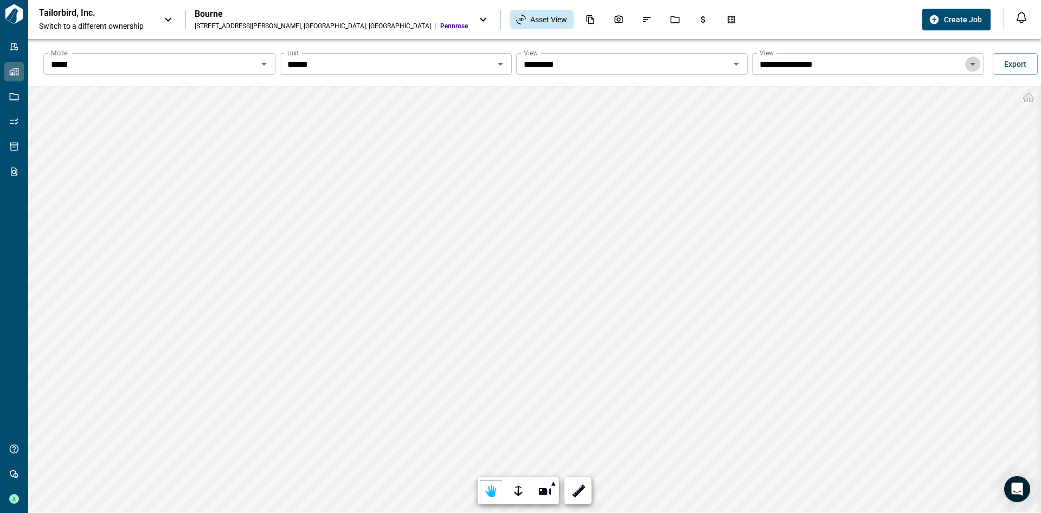
click at [975, 67] on icon "Open" at bounding box center [973, 63] width 13 height 13
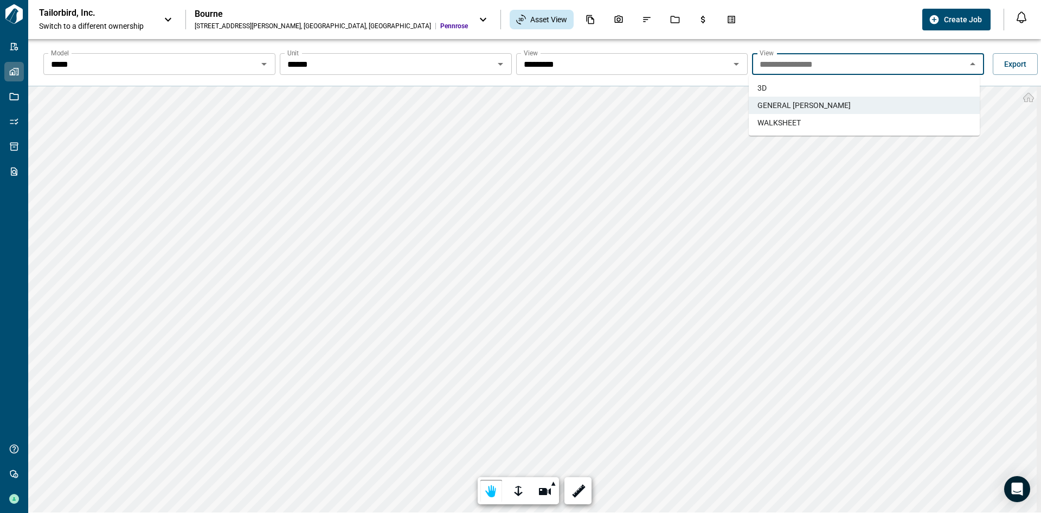
click at [825, 119] on li "WALKSHEET" at bounding box center [864, 122] width 231 height 17
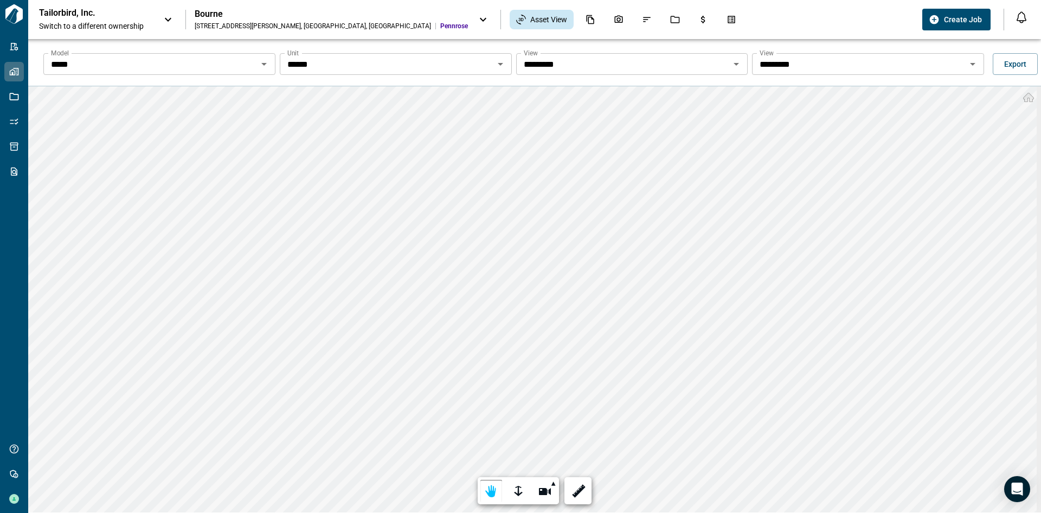
click at [265, 70] on icon "Open" at bounding box center [264, 63] width 13 height 13
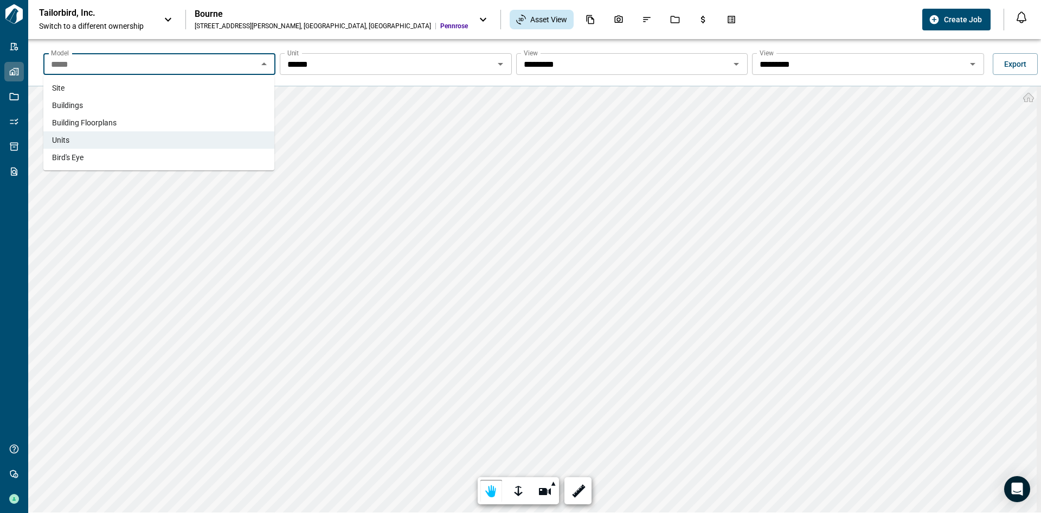
click at [104, 105] on li "Buildings" at bounding box center [158, 105] width 231 height 17
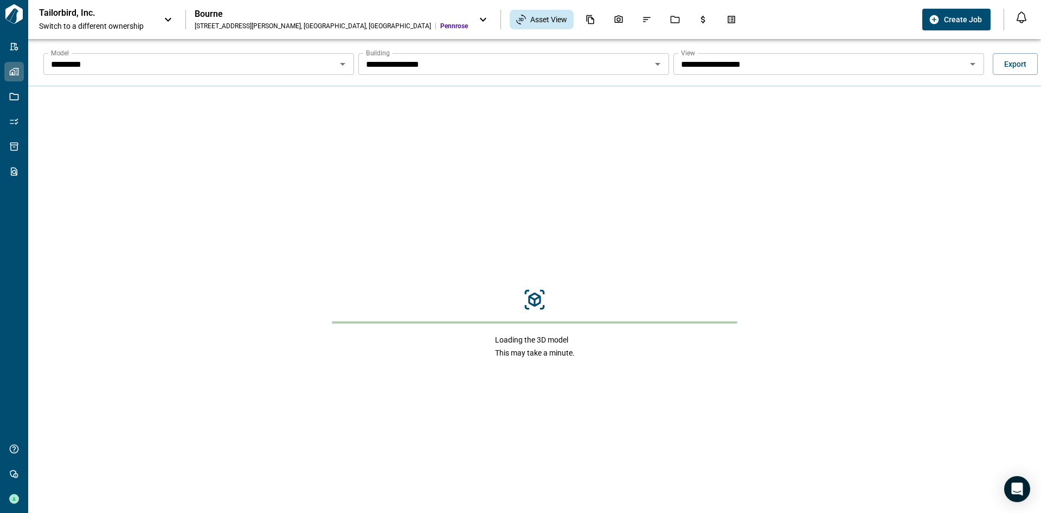
click at [655, 67] on icon "Open" at bounding box center [657, 63] width 13 height 13
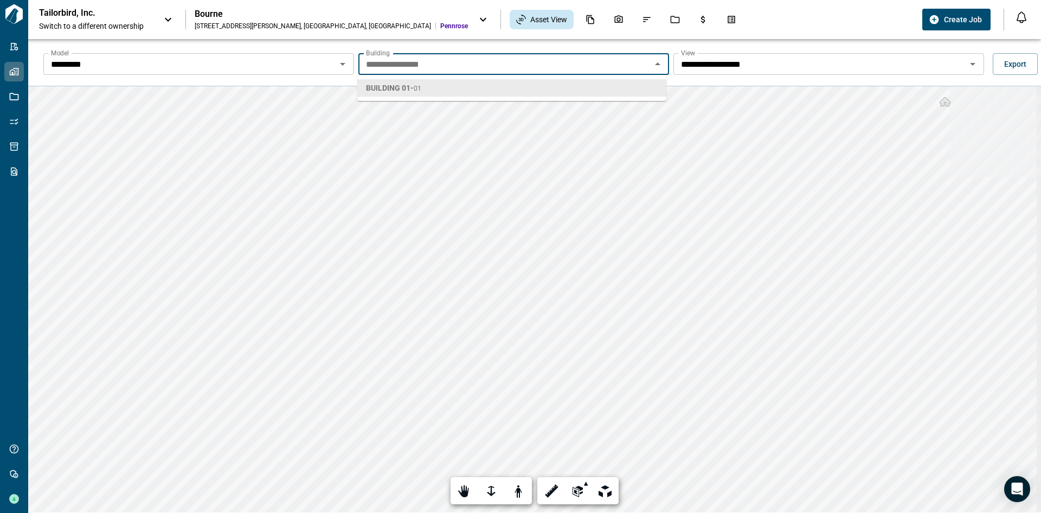
click at [655, 67] on icon "Close" at bounding box center [657, 63] width 13 height 13
click at [971, 63] on icon "Open" at bounding box center [972, 64] width 5 height 3
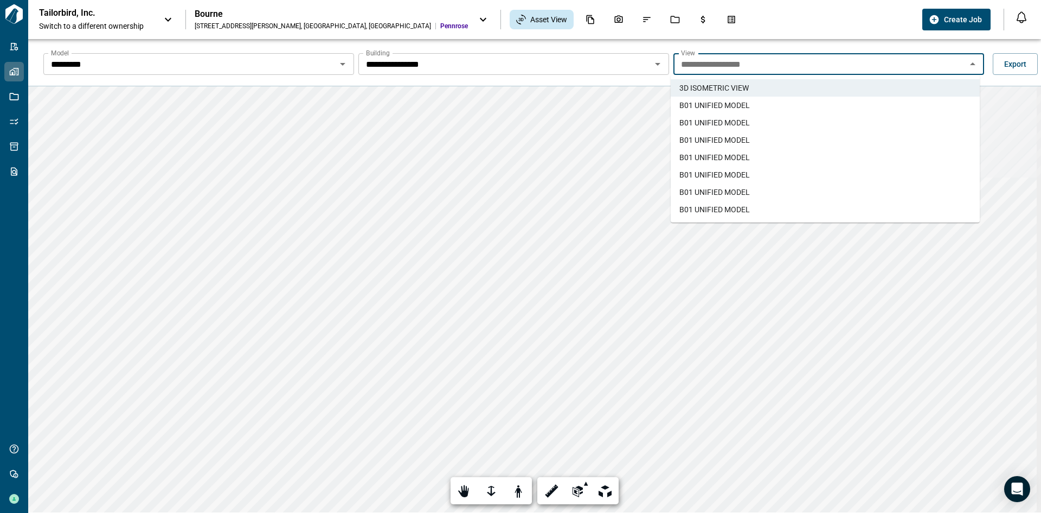
click at [791, 104] on li "B01 UNIFIED MODEL" at bounding box center [825, 105] width 309 height 17
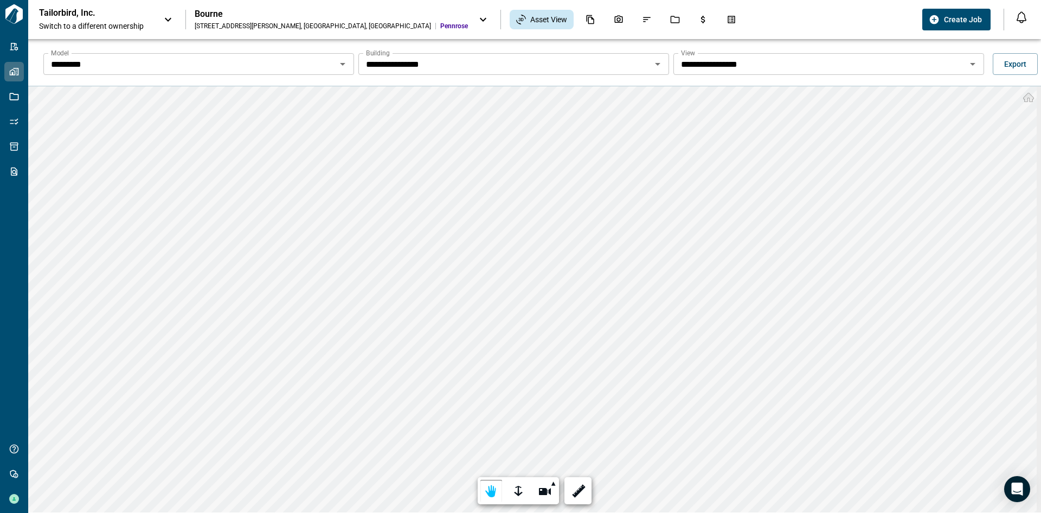
click at [967, 62] on icon "Open" at bounding box center [973, 63] width 13 height 13
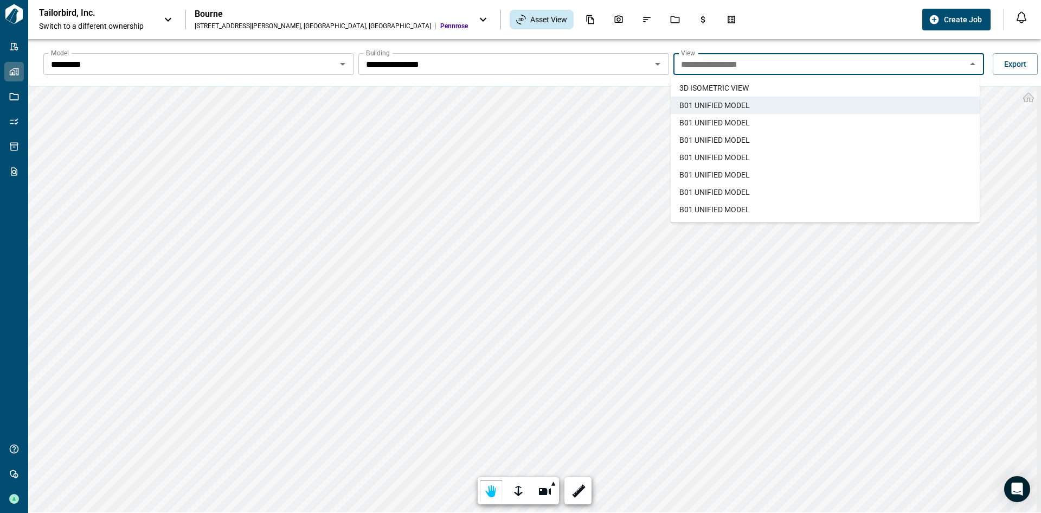
click at [820, 118] on li "B01 UNIFIED MODEL" at bounding box center [825, 122] width 309 height 17
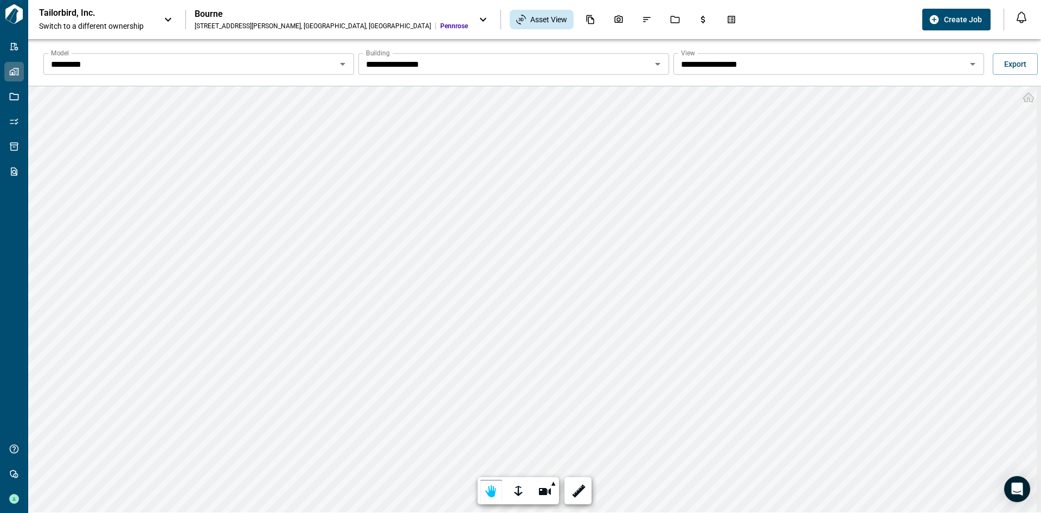
click at [338, 68] on icon "Open" at bounding box center [342, 63] width 13 height 13
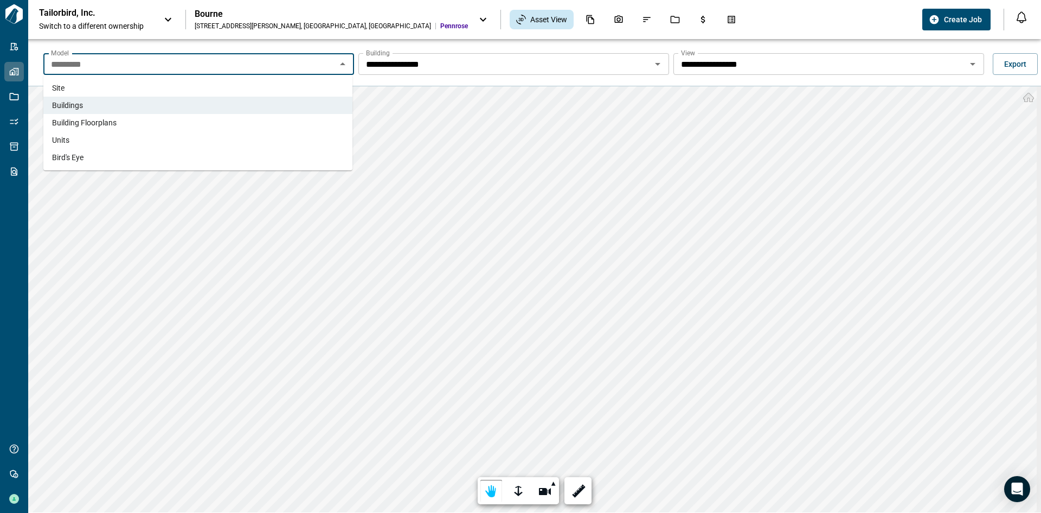
click at [302, 118] on li "Building Floorplans" at bounding box center [197, 122] width 309 height 17
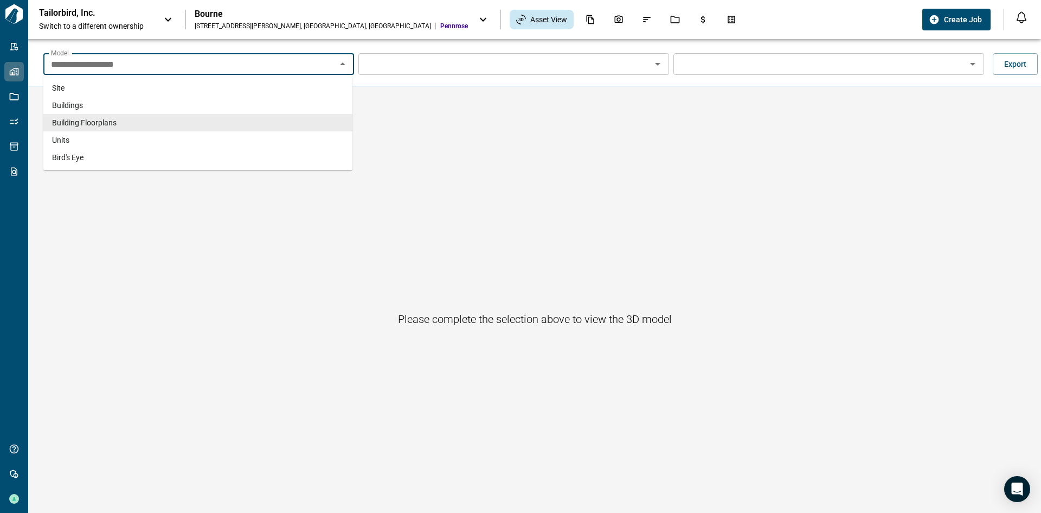
click at [314, 67] on input "**********" at bounding box center [190, 63] width 286 height 15
click at [284, 100] on li "Buildings" at bounding box center [197, 105] width 309 height 17
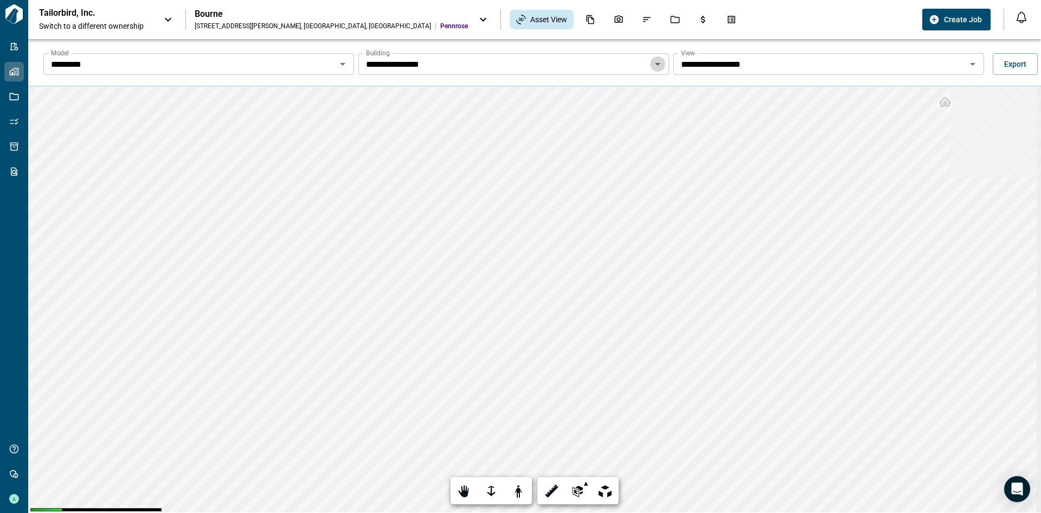
click at [655, 61] on icon "Open" at bounding box center [657, 63] width 13 height 13
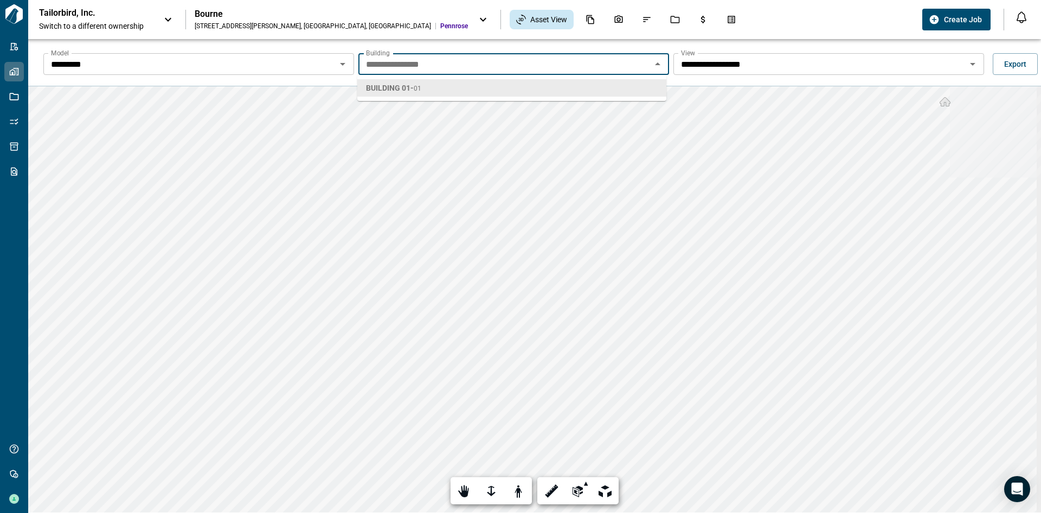
click at [655, 61] on icon "Close" at bounding box center [657, 63] width 13 height 13
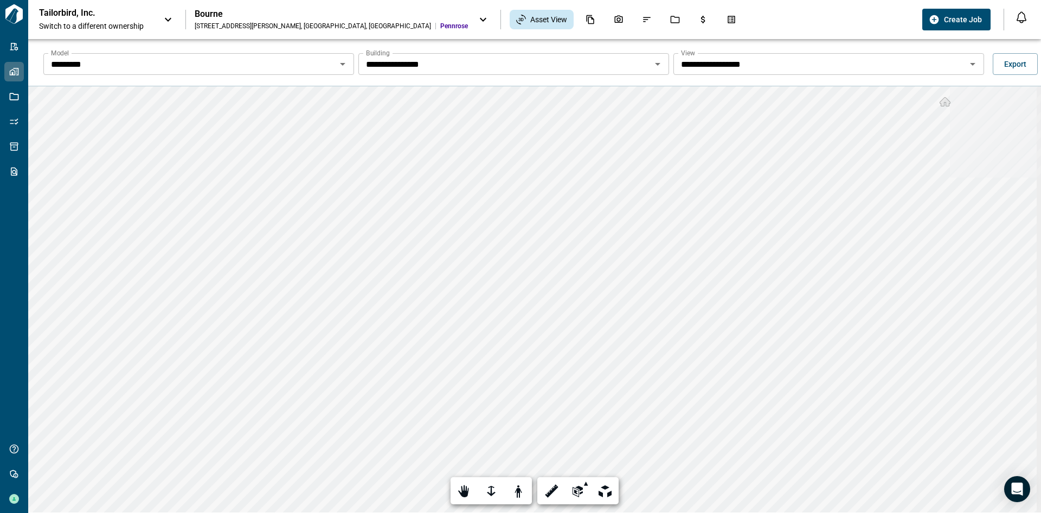
click at [527, 81] on div "**********" at bounding box center [543, 64] width 1013 height 35
click at [451, 64] on input "**********" at bounding box center [505, 63] width 286 height 15
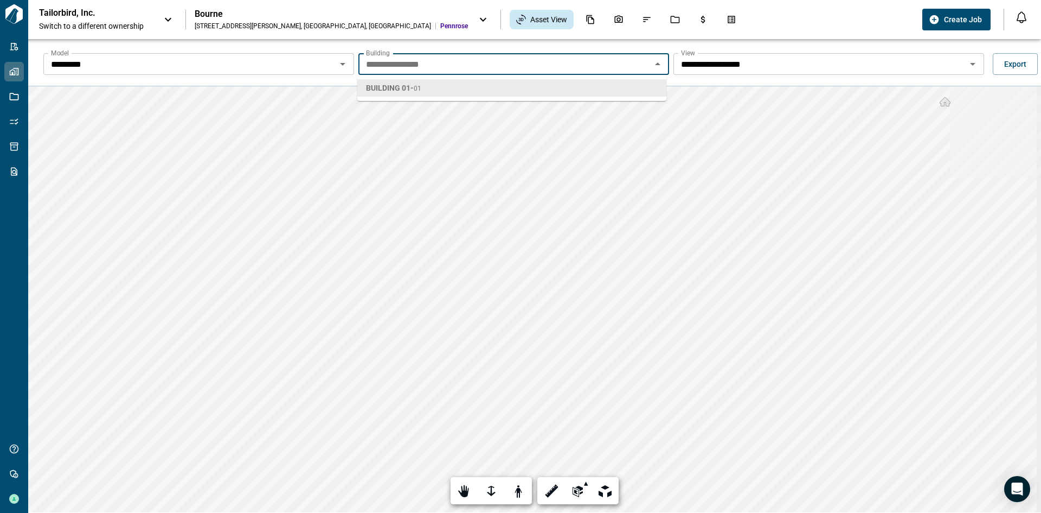
click at [451, 64] on input "**********" at bounding box center [505, 63] width 286 height 15
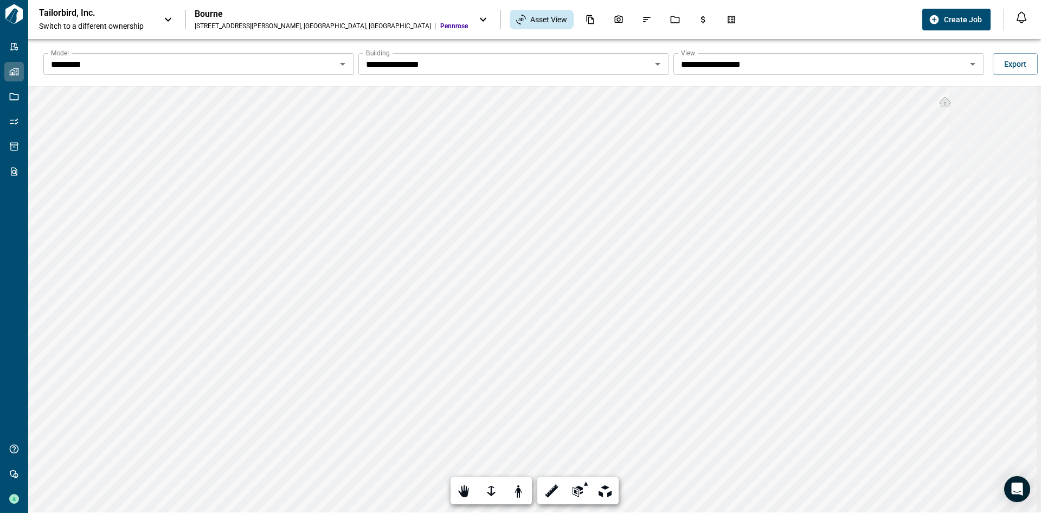
click at [323, 44] on div "**********" at bounding box center [534, 62] width 1013 height 47
click at [658, 69] on icon "Open" at bounding box center [657, 63] width 13 height 13
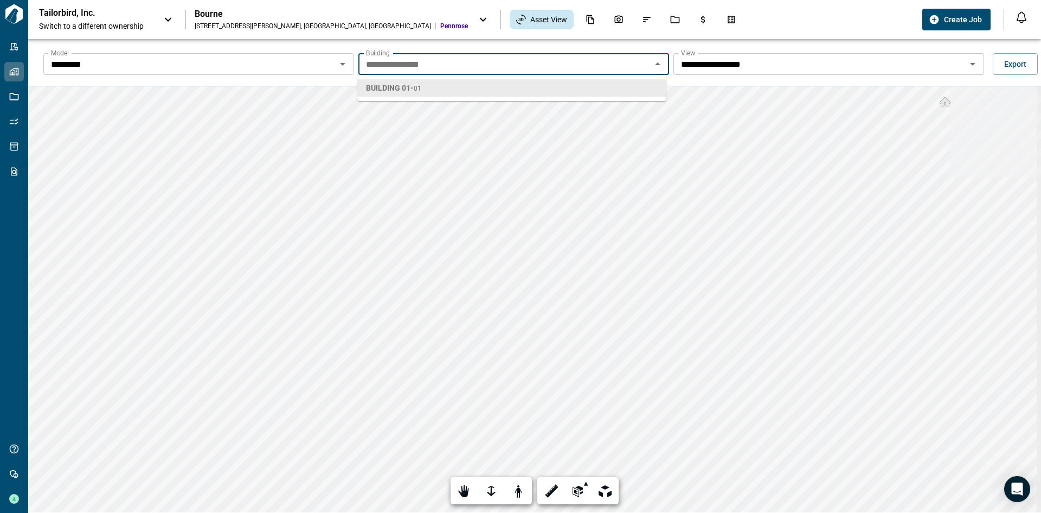
click at [967, 66] on icon "Open" at bounding box center [973, 63] width 13 height 13
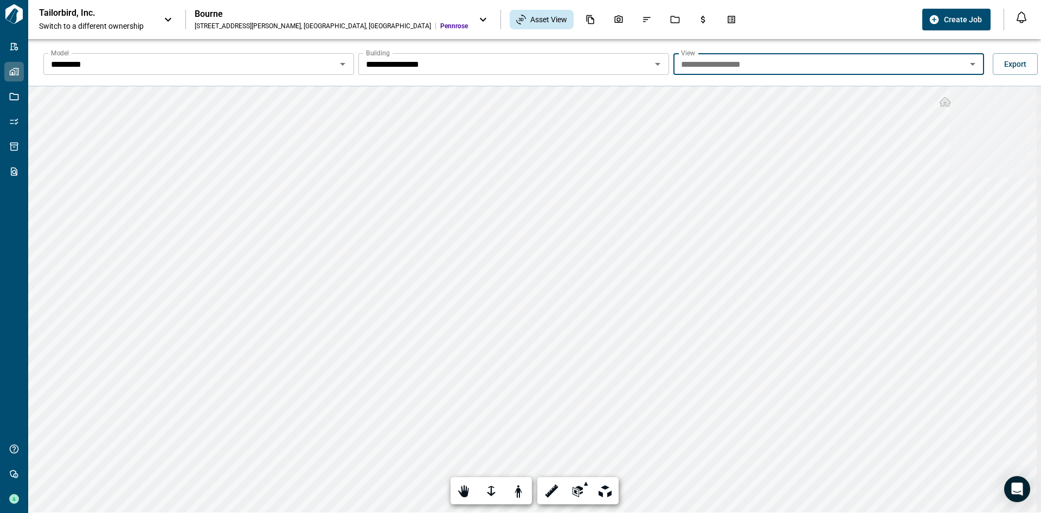
click at [343, 67] on icon "Open" at bounding box center [342, 63] width 13 height 13
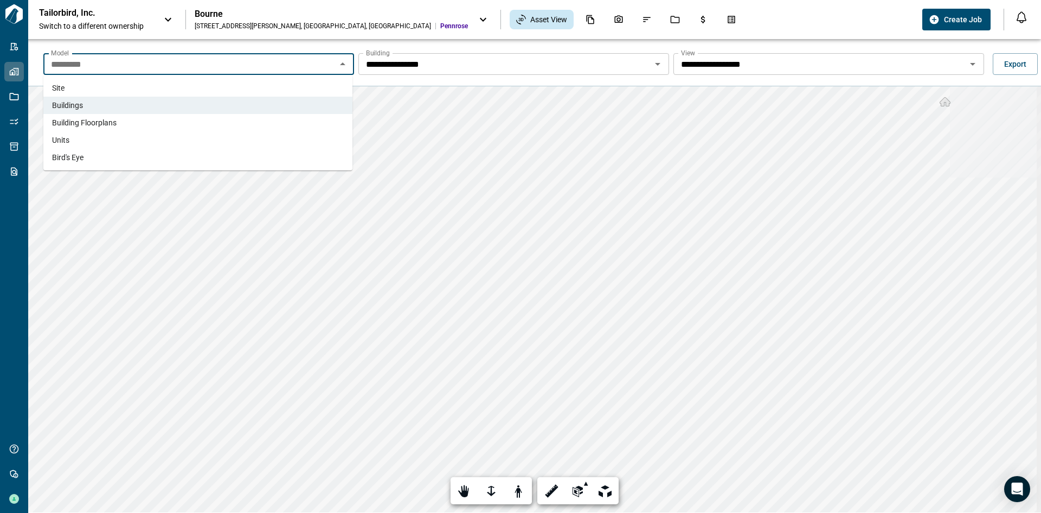
click at [216, 121] on li "Building Floorplans" at bounding box center [197, 122] width 309 height 17
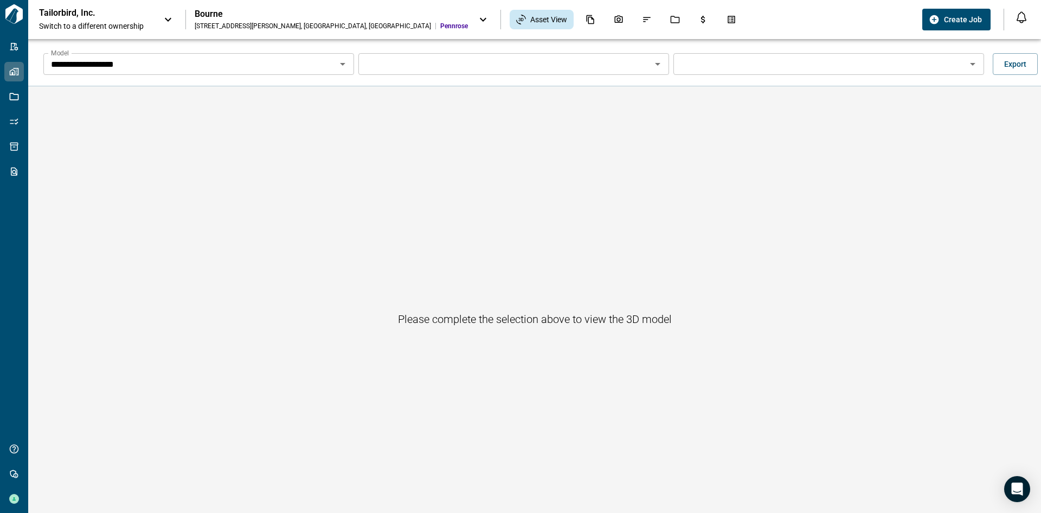
click at [338, 63] on icon "Open" at bounding box center [342, 63] width 13 height 13
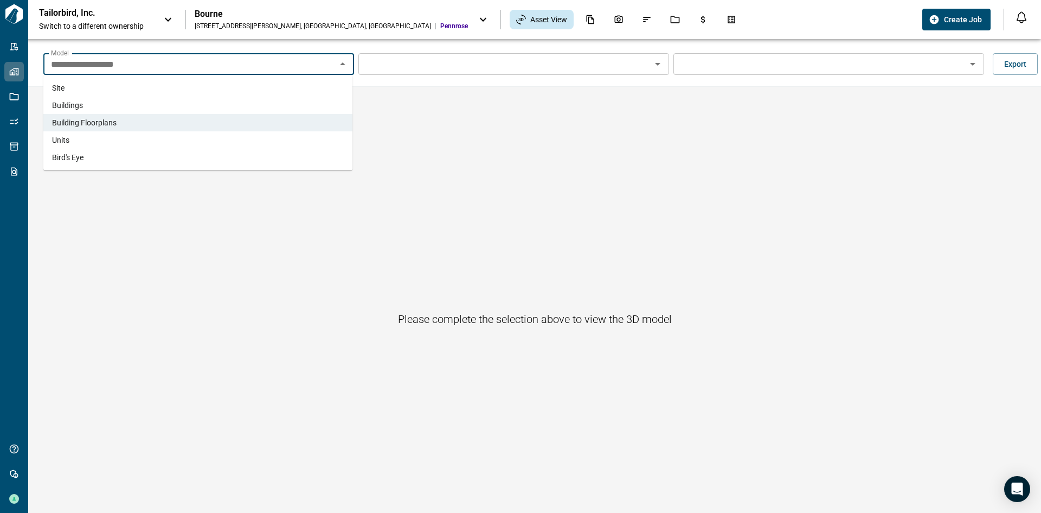
click at [311, 86] on li "Site" at bounding box center [197, 87] width 309 height 17
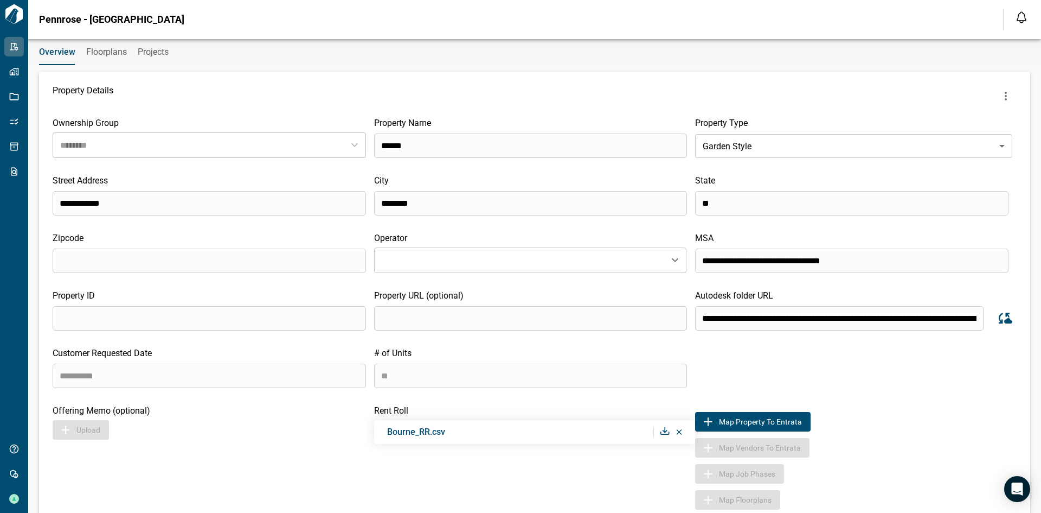
click at [868, 355] on div "Customer Requested Date # of Units **" at bounding box center [535, 368] width 964 height 40
click at [1003, 323] on icon "Sync data from Autodesk" at bounding box center [1006, 317] width 14 height 11
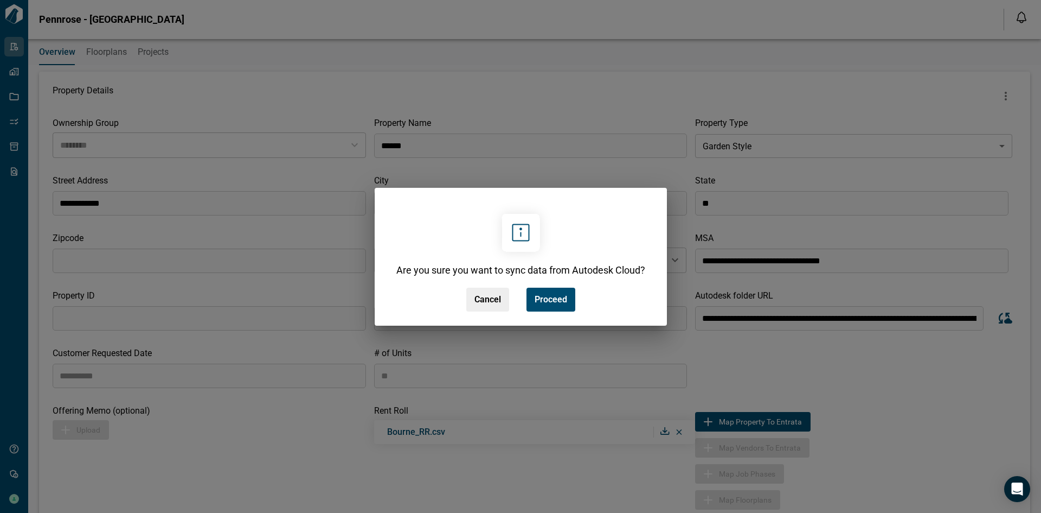
click at [672, 138] on div "Are you sure you want to sync data from Autodesk Cloud? Cancel Proceed" at bounding box center [520, 256] width 1041 height 513
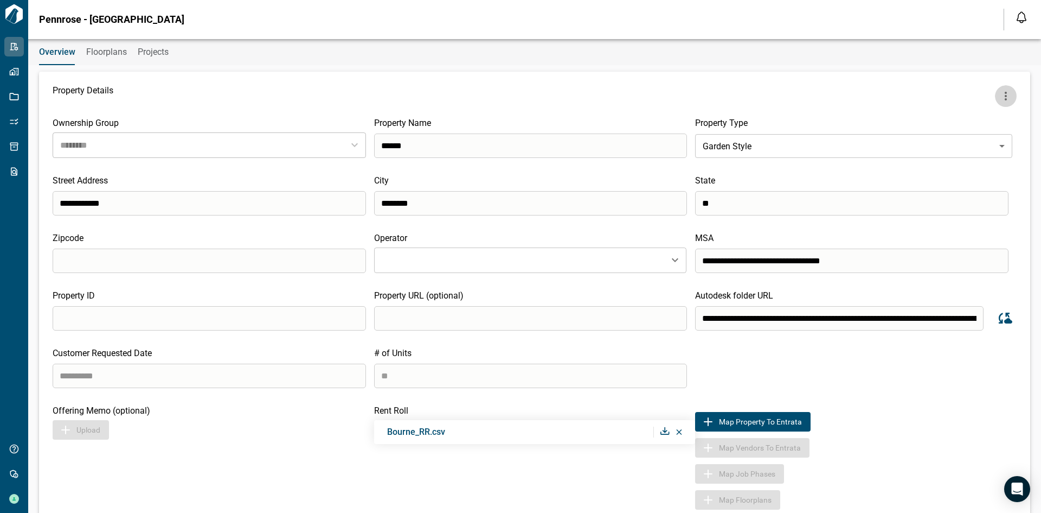
click at [1000, 89] on icon "more" at bounding box center [1006, 95] width 13 height 13
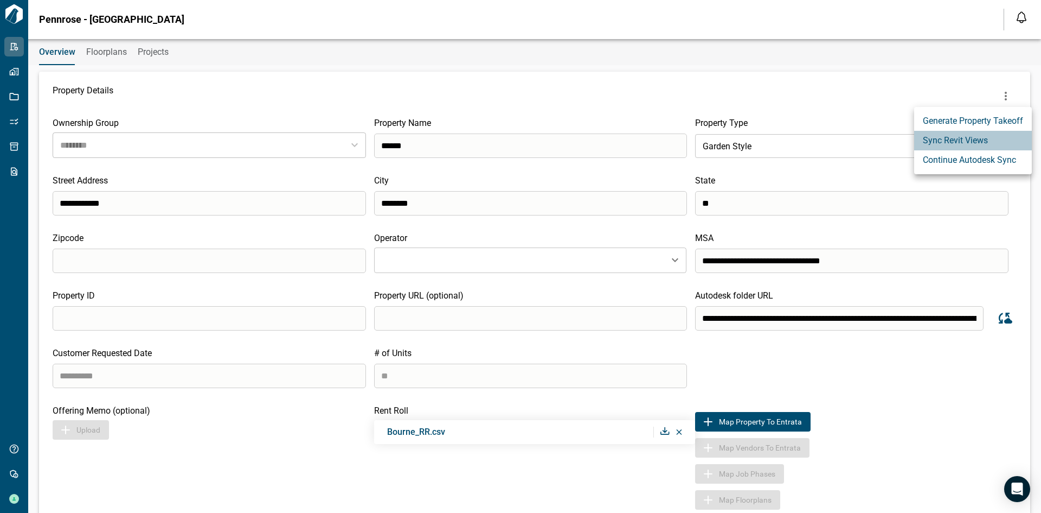
click at [975, 140] on li "Sync Revit Views" at bounding box center [974, 141] width 118 height 20
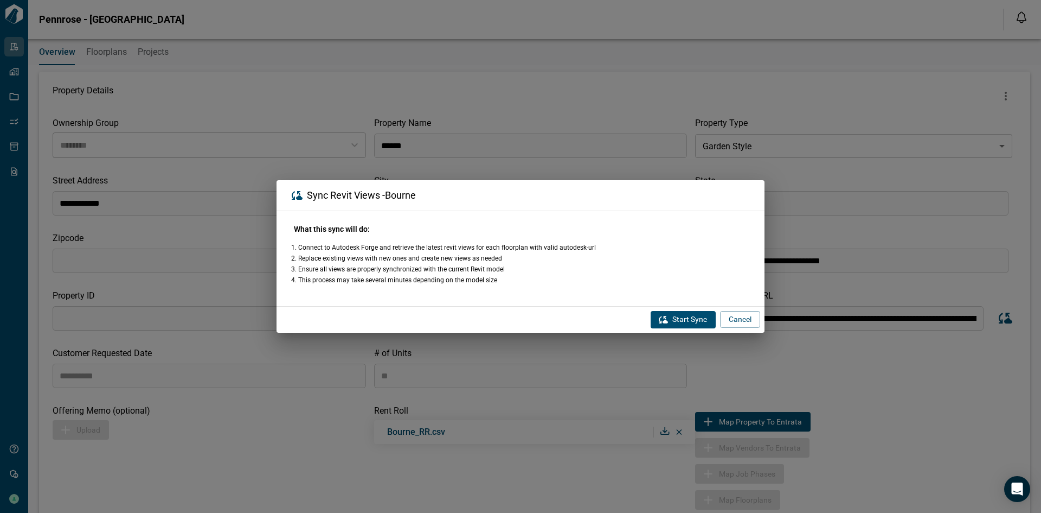
click at [686, 318] on button "Start Sync" at bounding box center [683, 319] width 65 height 17
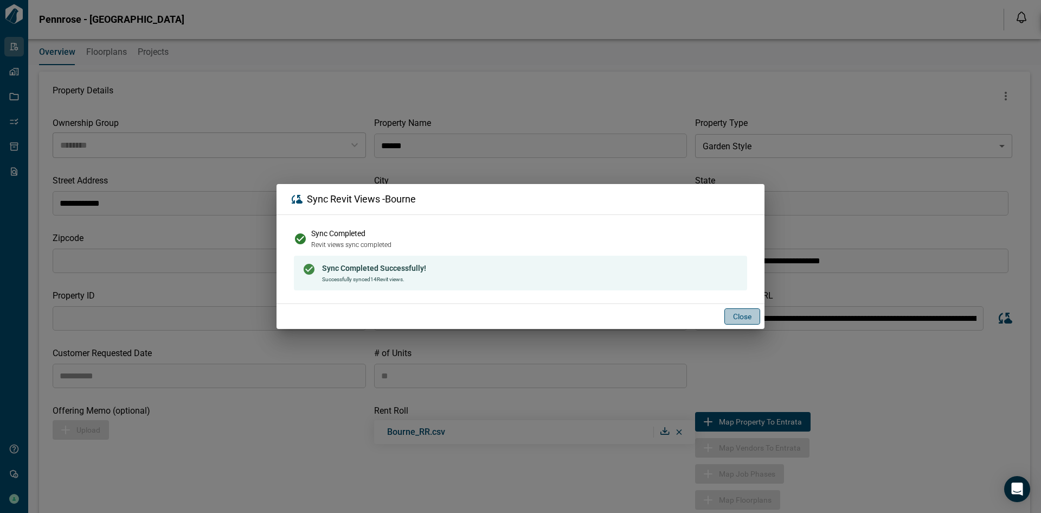
click at [737, 317] on button "Close" at bounding box center [743, 316] width 36 height 16
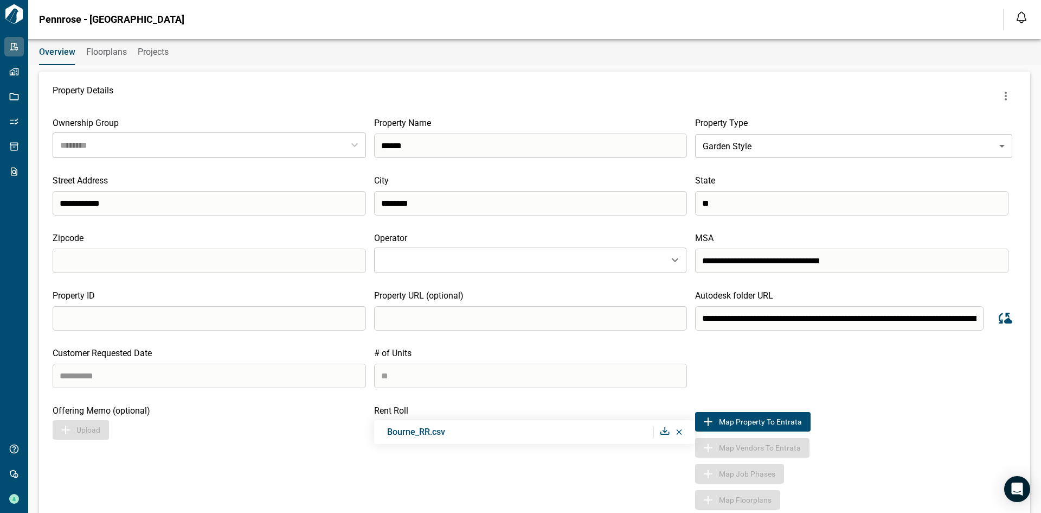
click at [113, 51] on span "Floorplans" at bounding box center [106, 52] width 41 height 11
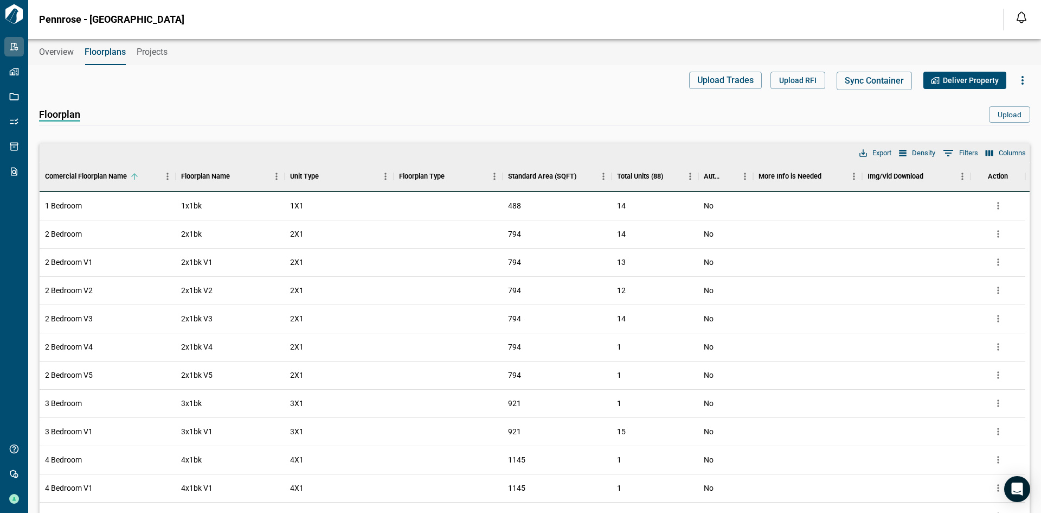
click at [974, 84] on span "Deliver Property" at bounding box center [971, 80] width 56 height 11
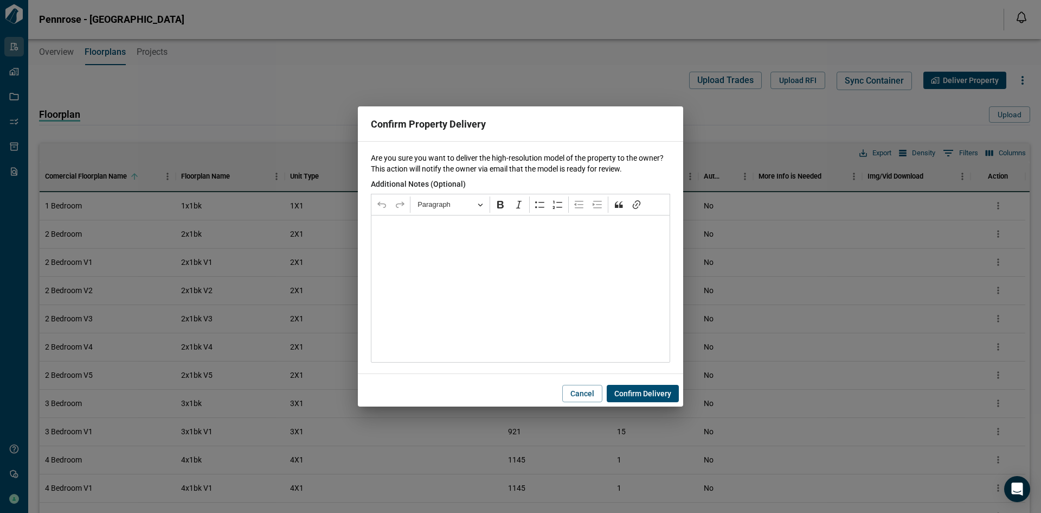
click at [754, 114] on div "Confirm Property Delivery Are you sure you want to deliver the high-resolution …" at bounding box center [520, 256] width 1041 height 513
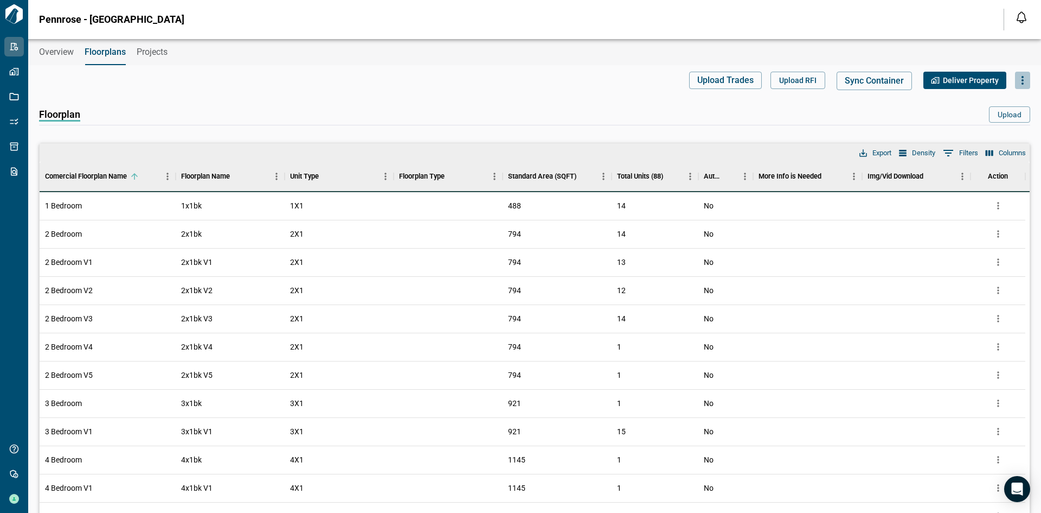
click at [1024, 81] on icon "button" at bounding box center [1022, 80] width 13 height 13
click at [971, 148] on p "Add Common Area" at bounding box center [981, 149] width 72 height 13
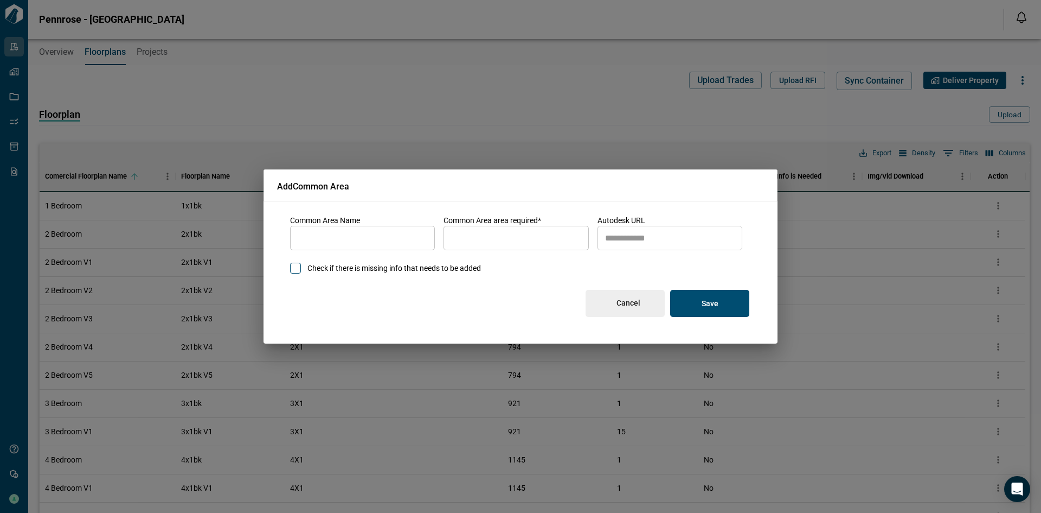
click at [374, 238] on input "name" at bounding box center [362, 238] width 145 height 30
click at [525, 235] on input "area" at bounding box center [516, 238] width 145 height 30
click at [636, 244] on input "autodesk_url" at bounding box center [670, 238] width 145 height 30
click at [356, 241] on input "name" at bounding box center [362, 238] width 145 height 30
click at [382, 235] on input "name" at bounding box center [362, 238] width 145 height 30
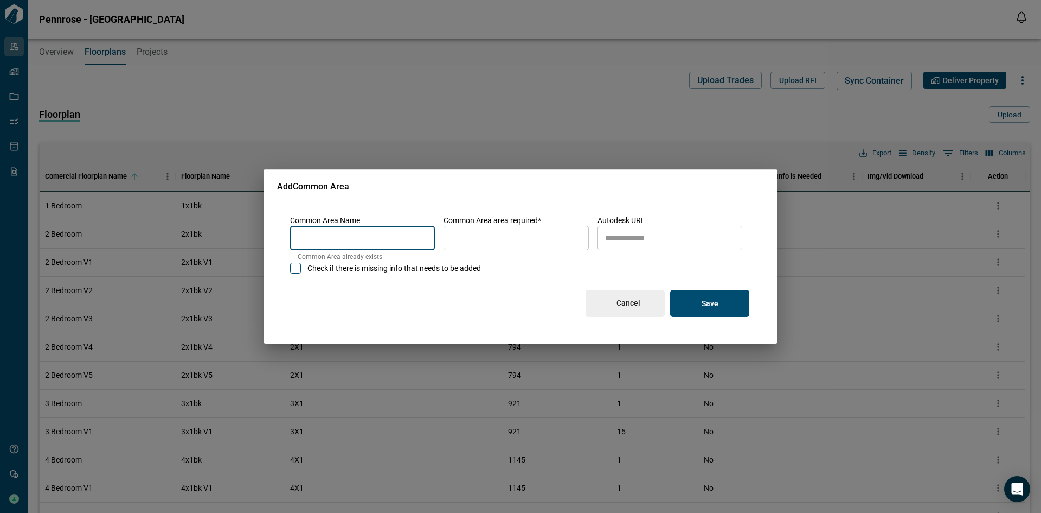
click at [380, 207] on div "Common Area Name ​ Common Area already exists Common Area area required* ​ Area…" at bounding box center [521, 265] width 488 height 129
click at [373, 236] on input "name" at bounding box center [362, 238] width 145 height 30
click at [376, 244] on input "name" at bounding box center [362, 238] width 145 height 30
click at [364, 238] on input "name" at bounding box center [362, 238] width 145 height 30
paste input "**********"
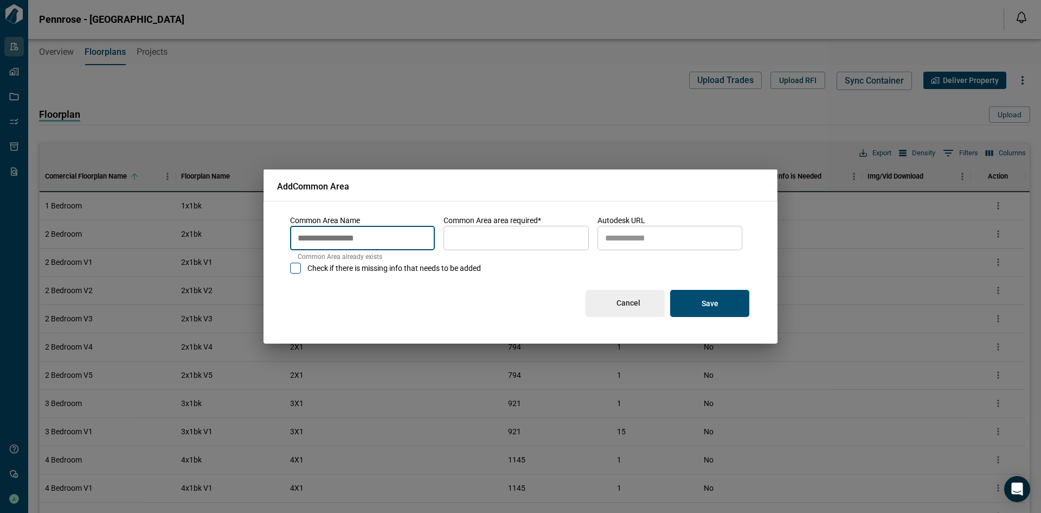
type input "**********"
click at [502, 238] on input "area" at bounding box center [516, 238] width 145 height 30
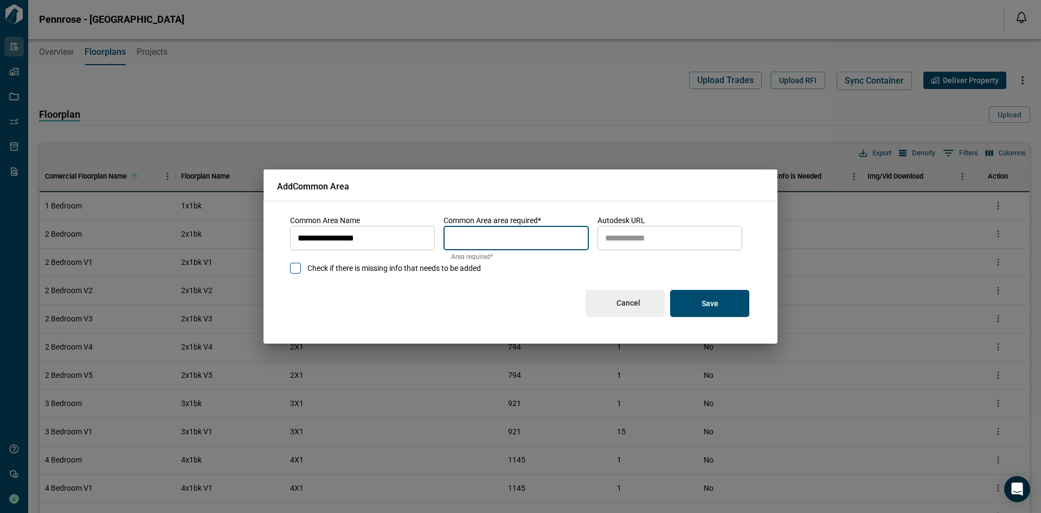
type input "*"
click at [660, 245] on input "autodesk_url" at bounding box center [670, 238] width 145 height 30
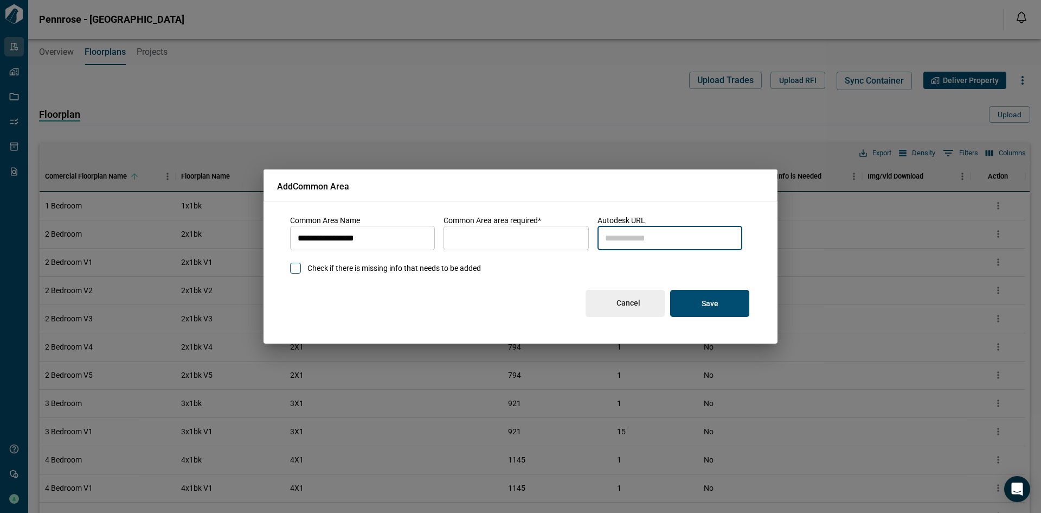
paste input "**********"
type input "**********"
click at [699, 304] on button "Save" at bounding box center [709, 303] width 79 height 27
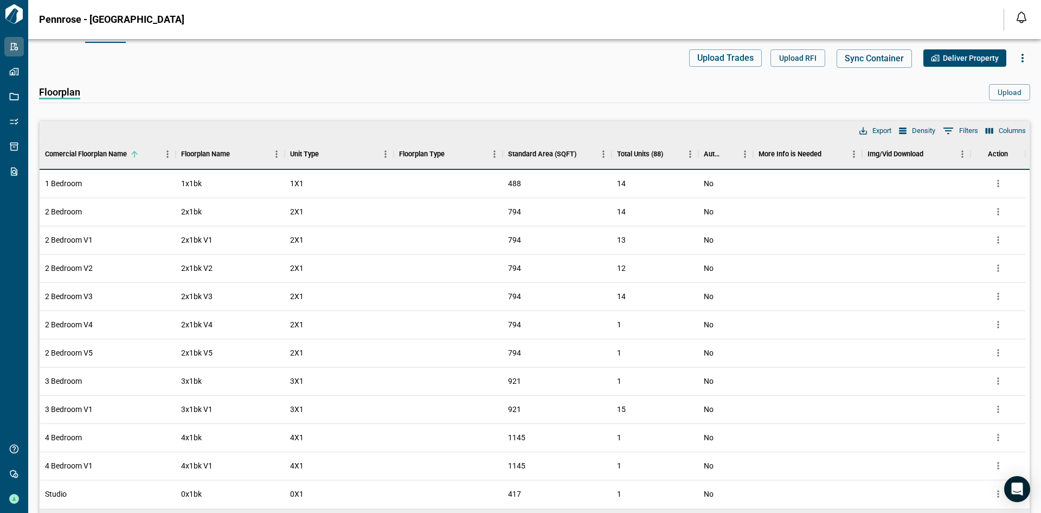
scroll to position [0, 0]
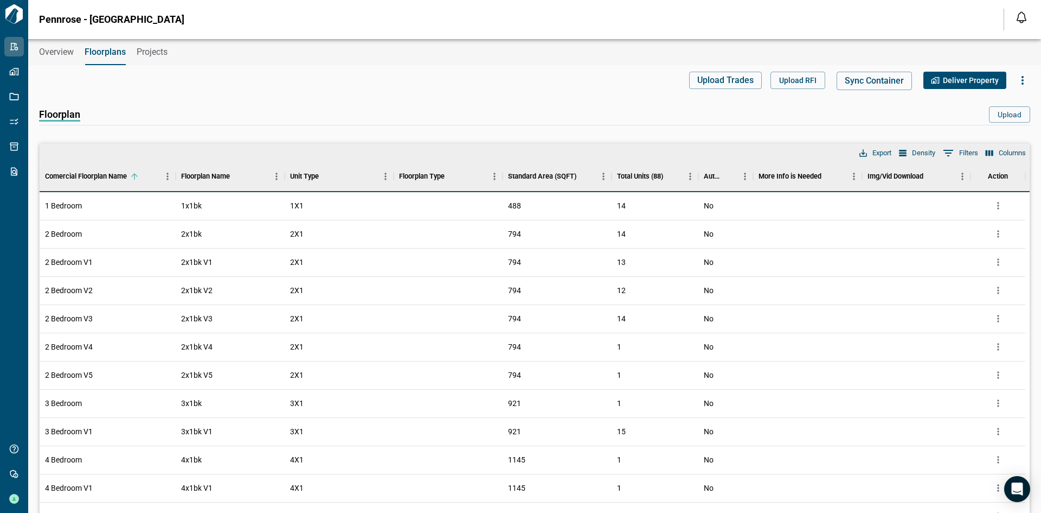
click at [1017, 79] on icon "button" at bounding box center [1022, 80] width 13 height 13
drag, startPoint x: 513, startPoint y: 89, endPoint x: 397, endPoint y: 49, distance: 122.8
click at [511, 88] on div "Upload Trades Upload RFI Sync Container Deliver Property Add Floorplan Add Buil…" at bounding box center [535, 81] width 992 height 18
click at [63, 51] on span "Overview" at bounding box center [56, 52] width 35 height 11
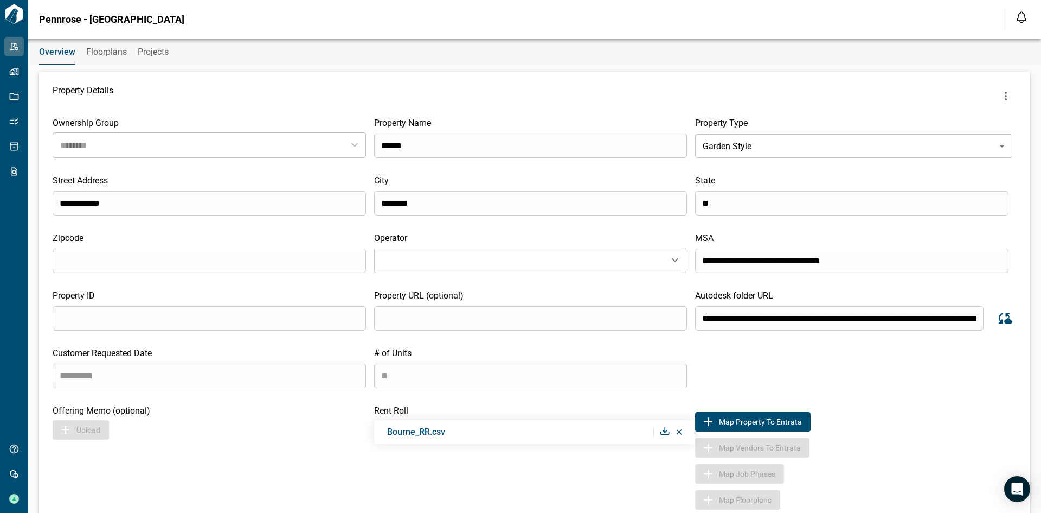
click at [1004, 101] on icon "more" at bounding box center [1006, 95] width 13 height 13
click at [944, 145] on li "Sync Revit Views" at bounding box center [974, 141] width 118 height 20
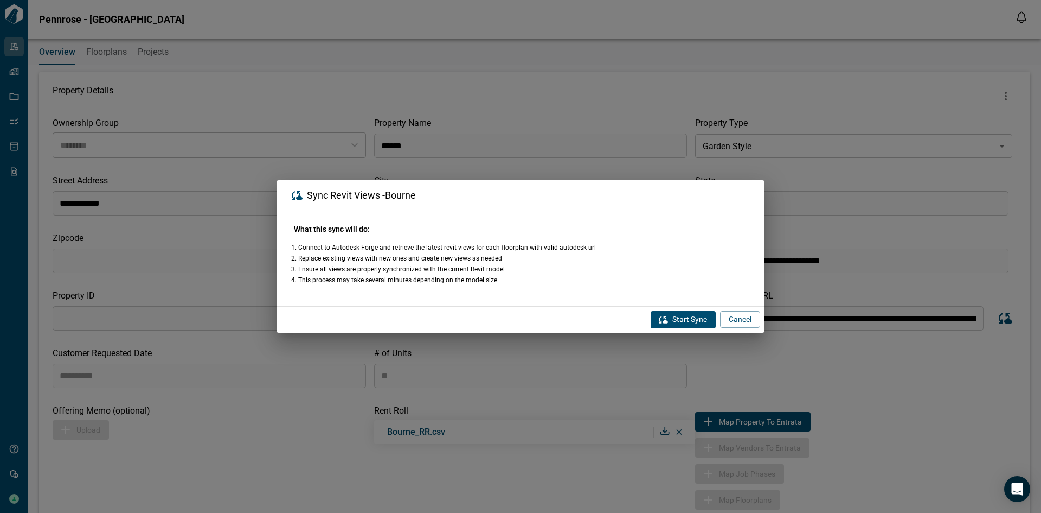
click at [674, 318] on button "Start Sync" at bounding box center [683, 319] width 65 height 17
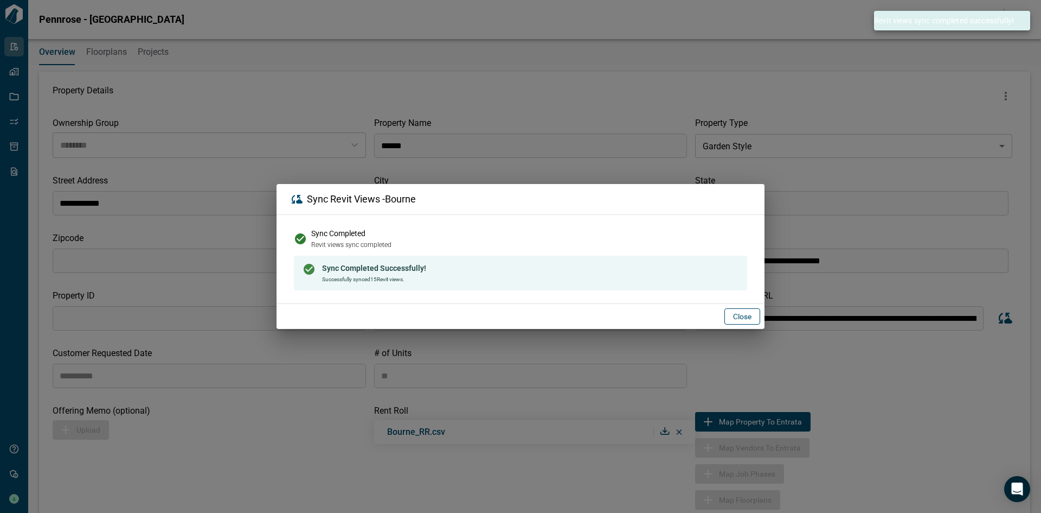
click at [732, 312] on button "Close" at bounding box center [743, 316] width 36 height 16
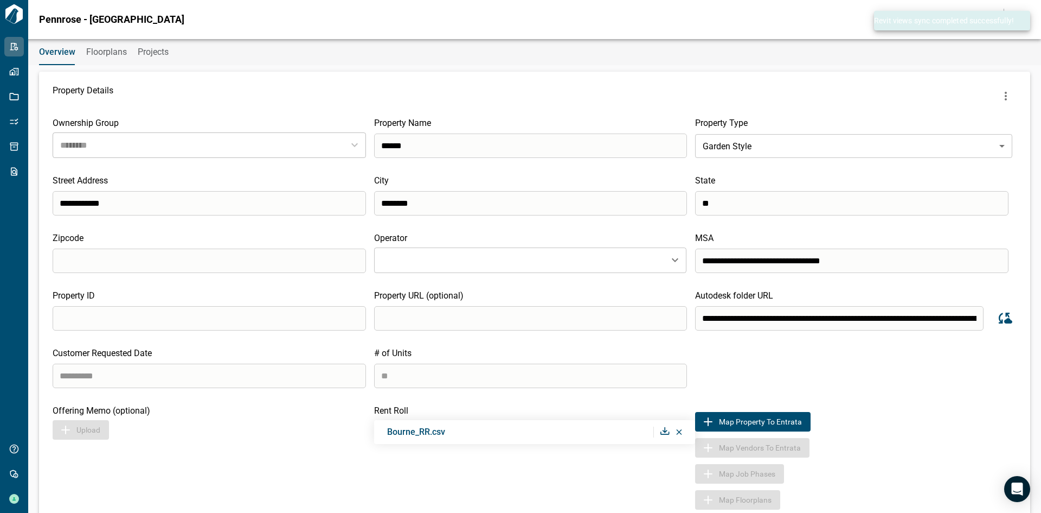
click at [1000, 94] on icon "more" at bounding box center [1006, 95] width 13 height 13
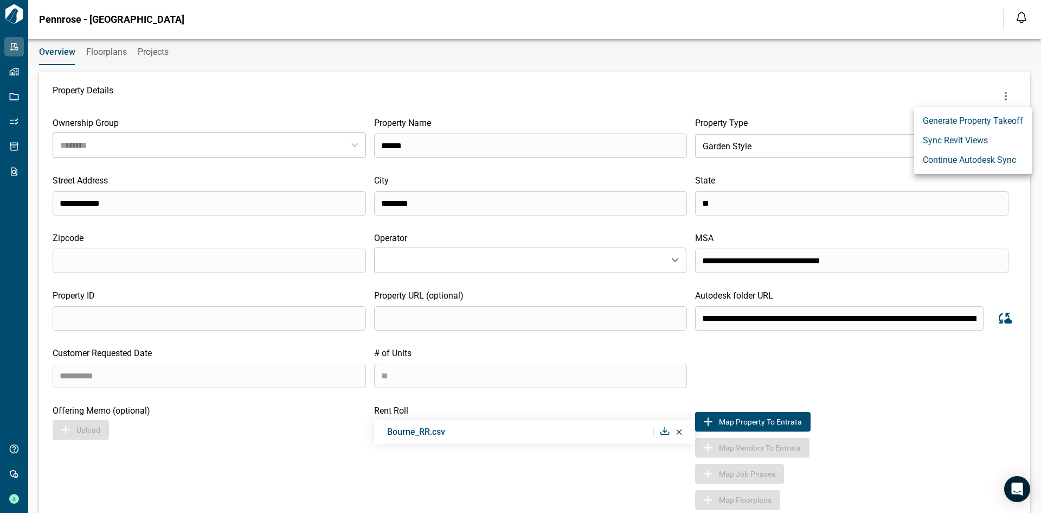
drag, startPoint x: 843, startPoint y: 94, endPoint x: 499, endPoint y: 107, distance: 344.1
click at [841, 94] on div at bounding box center [520, 256] width 1041 height 513
click at [101, 52] on span "Floorplans" at bounding box center [106, 52] width 41 height 11
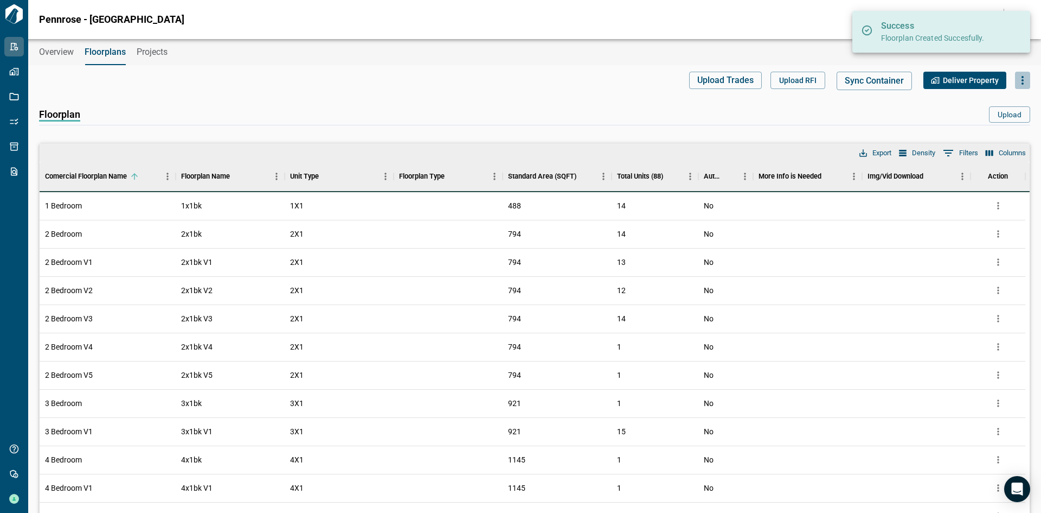
click at [1024, 78] on icon "button" at bounding box center [1022, 80] width 13 height 13
click at [967, 150] on p "Add Common Area" at bounding box center [981, 149] width 72 height 13
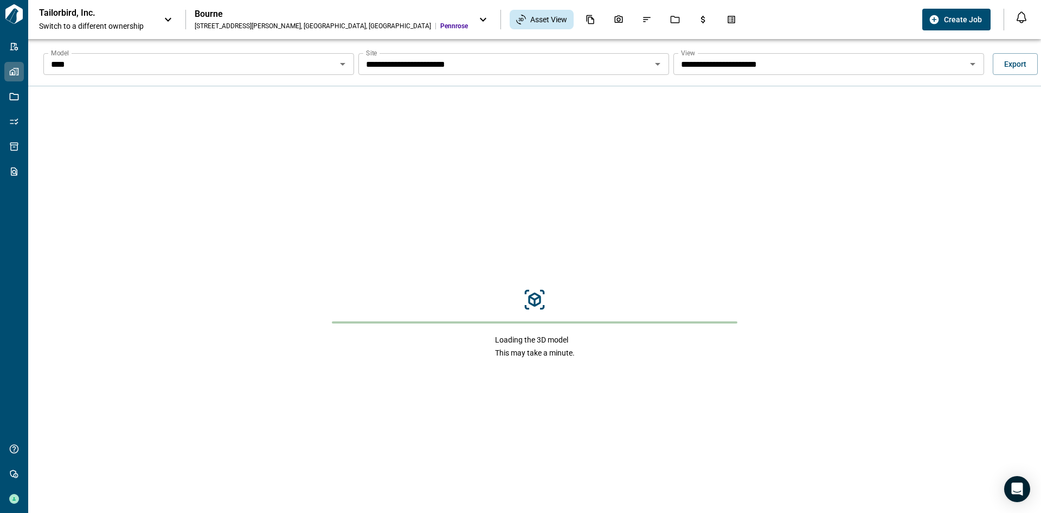
click at [343, 61] on icon "Open" at bounding box center [342, 63] width 13 height 13
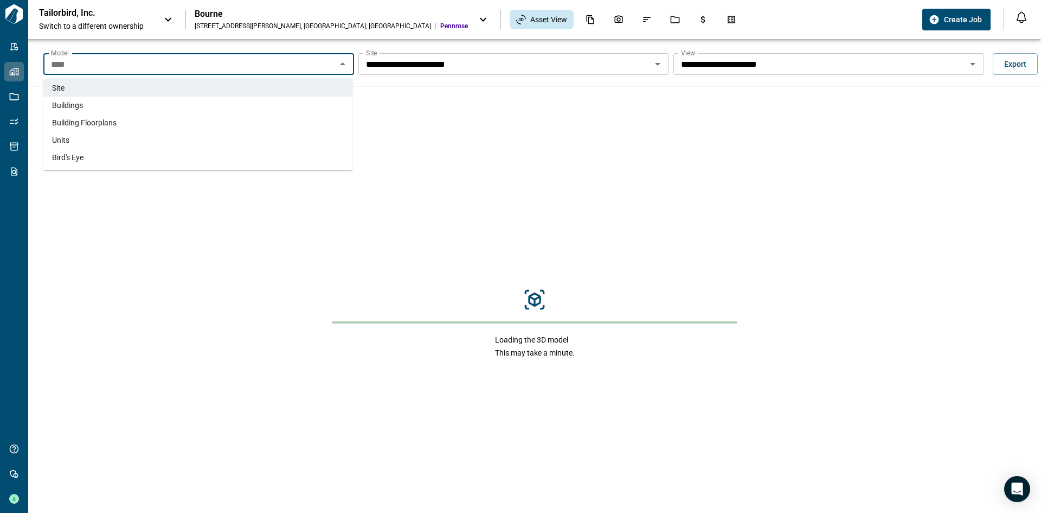
click at [309, 106] on li "Buildings" at bounding box center [197, 105] width 309 height 17
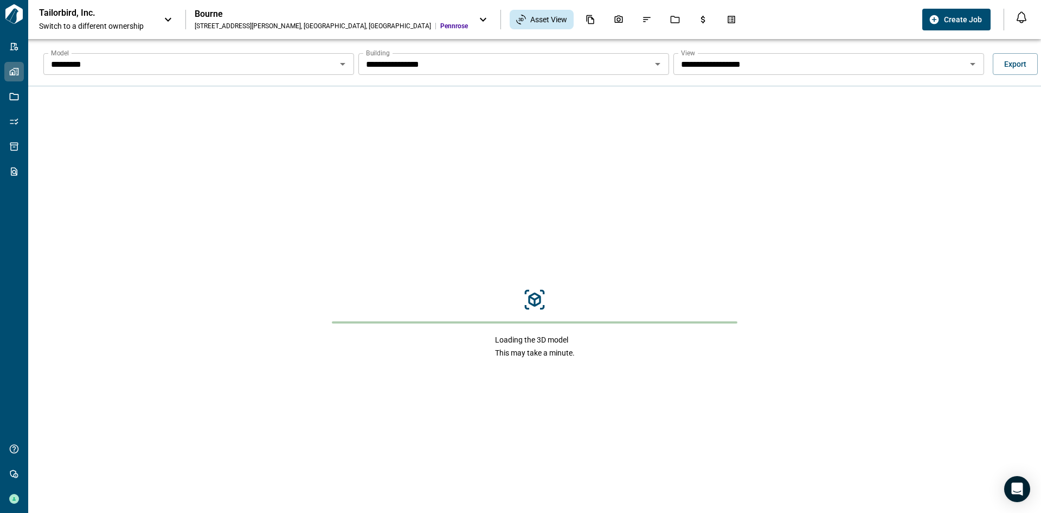
click at [655, 67] on icon "Open" at bounding box center [657, 63] width 13 height 13
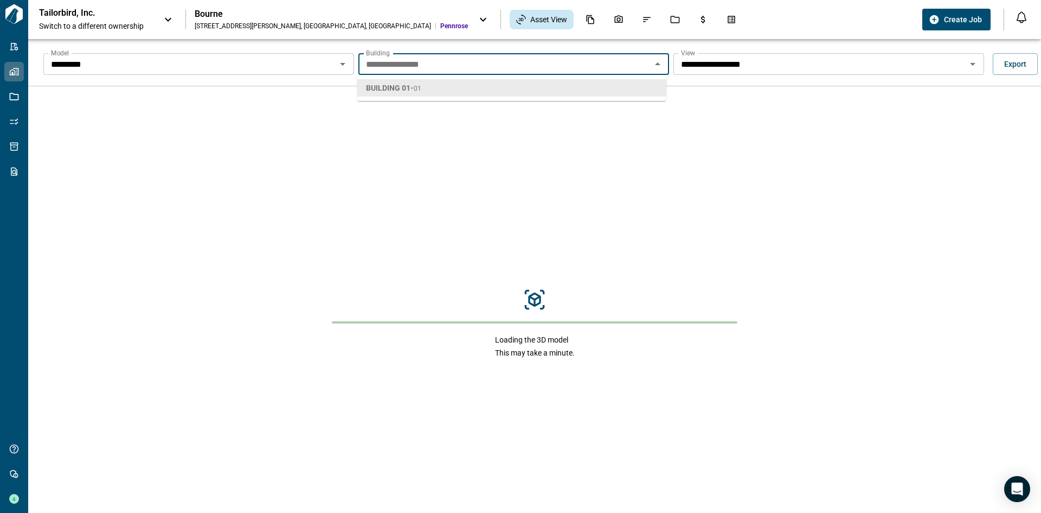
click at [655, 67] on icon "Close" at bounding box center [657, 63] width 13 height 13
click at [973, 61] on icon "Open" at bounding box center [973, 63] width 13 height 13
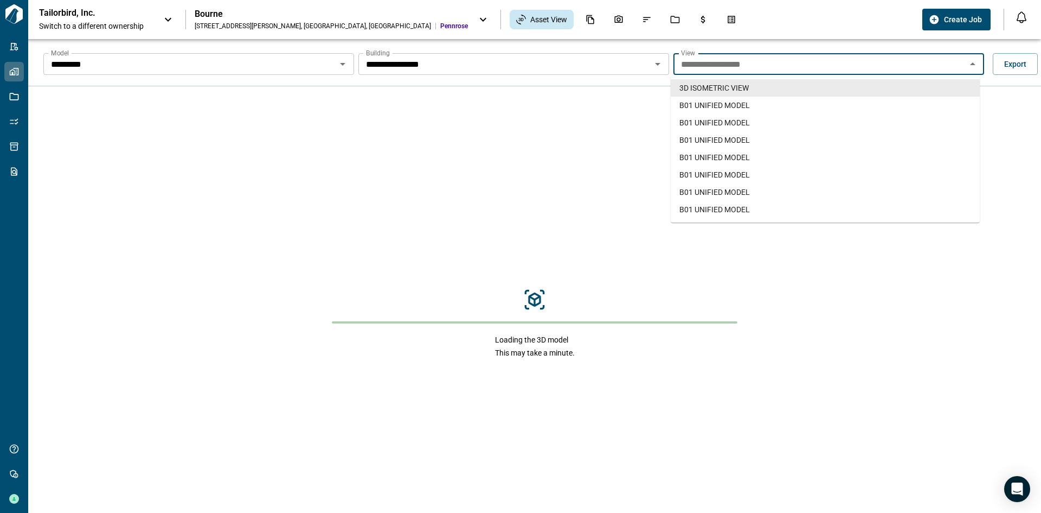
click at [973, 61] on icon "Close" at bounding box center [973, 63] width 13 height 13
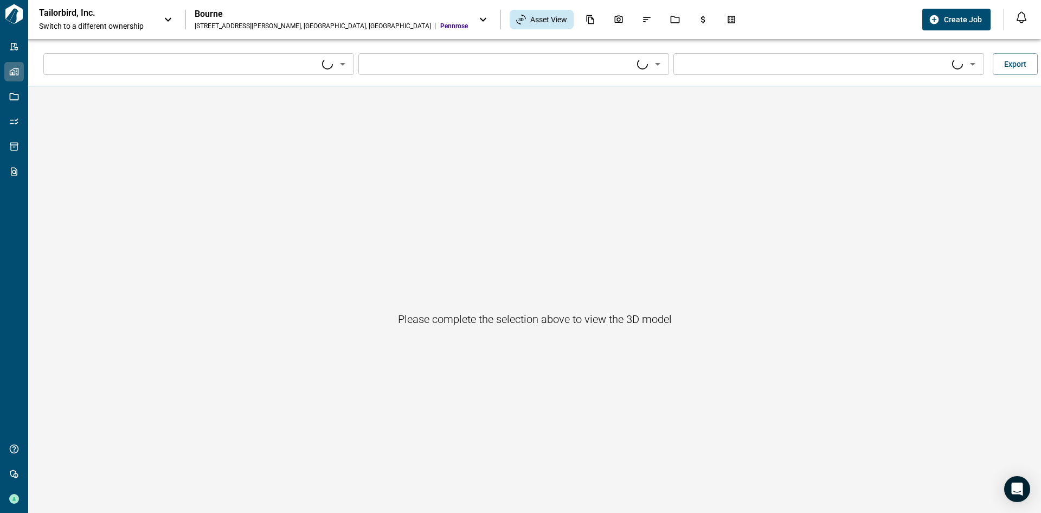
type input "****"
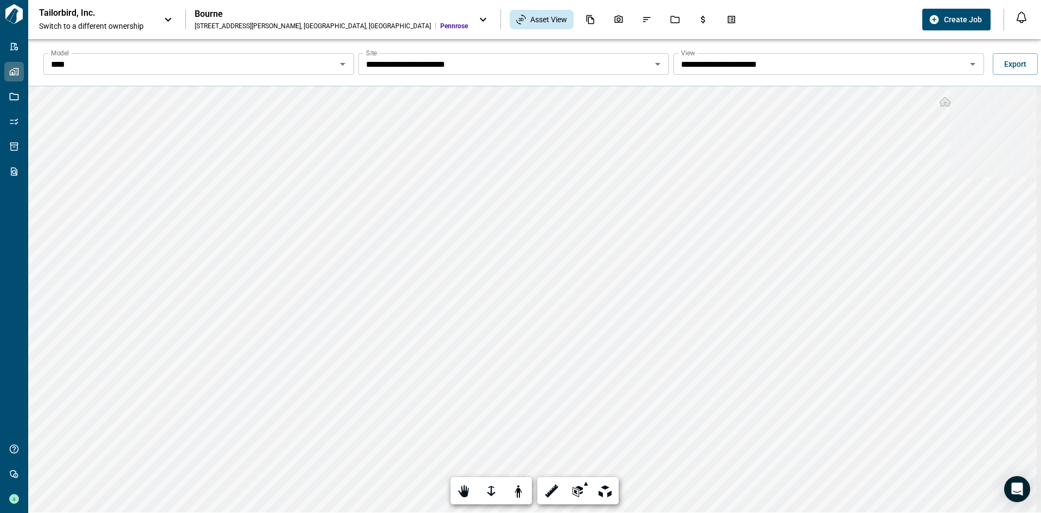
click at [337, 71] on div at bounding box center [342, 63] width 14 height 15
click at [338, 65] on icon "Open" at bounding box center [342, 63] width 13 height 13
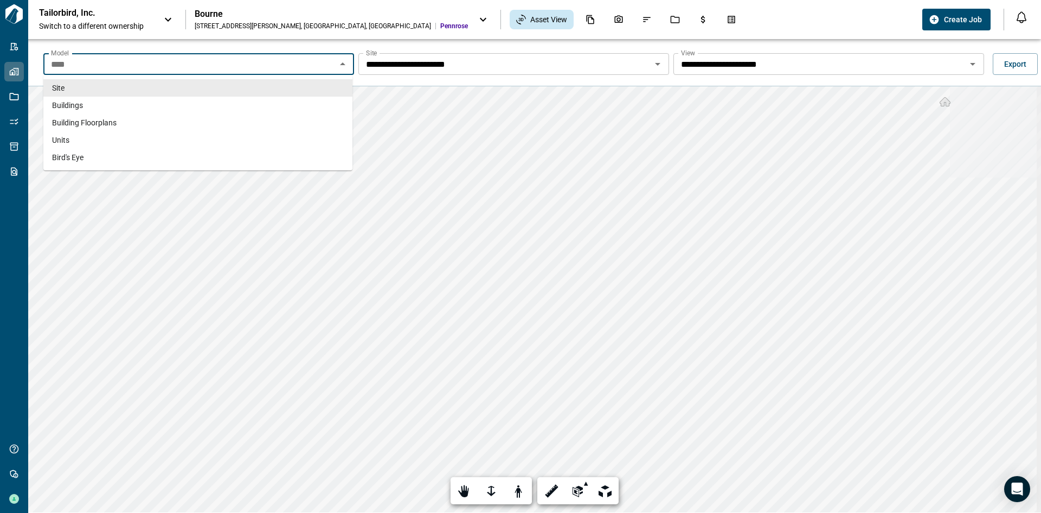
click at [247, 96] on li "Site" at bounding box center [197, 87] width 309 height 17
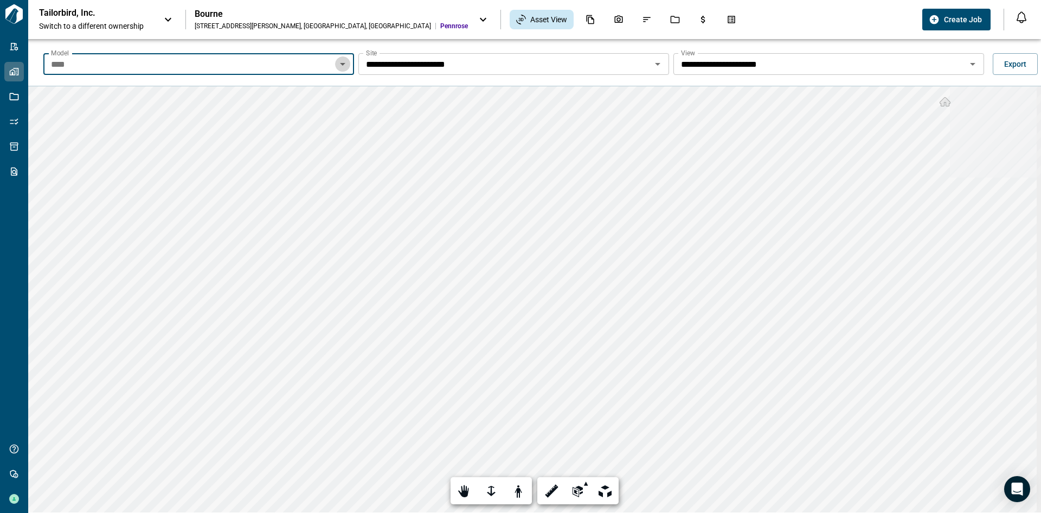
click at [343, 68] on icon "Open" at bounding box center [342, 63] width 13 height 13
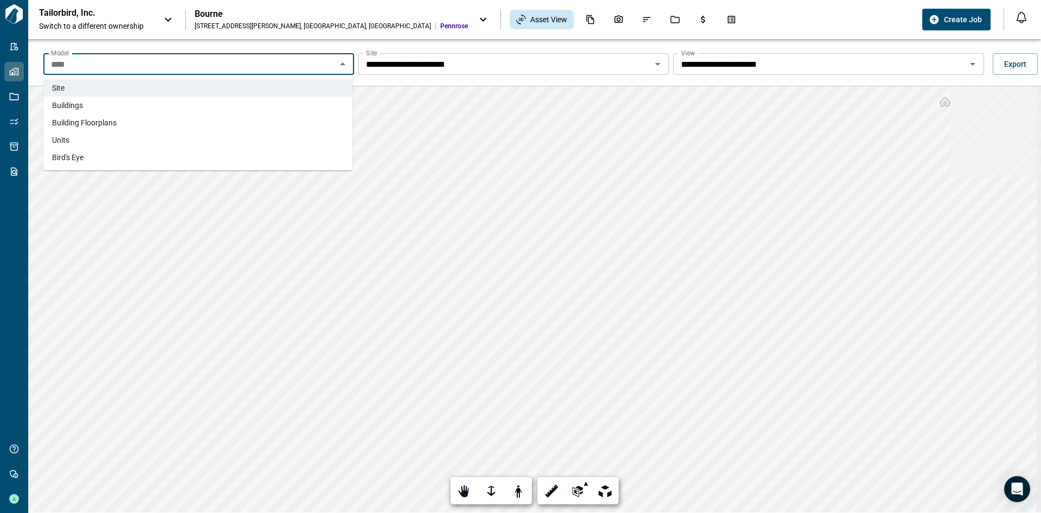
click at [278, 101] on li "Buildings" at bounding box center [197, 105] width 309 height 17
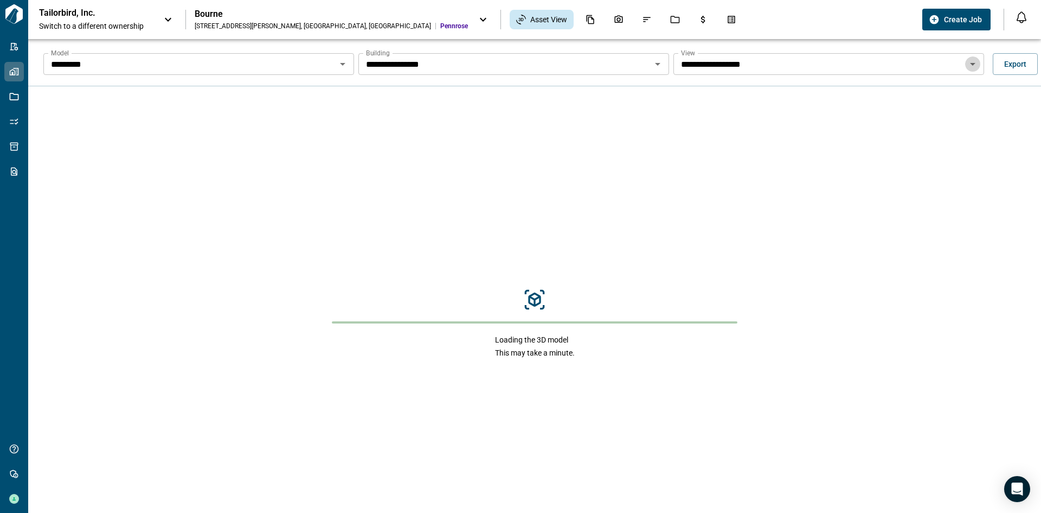
click at [967, 66] on icon "Open" at bounding box center [973, 63] width 13 height 13
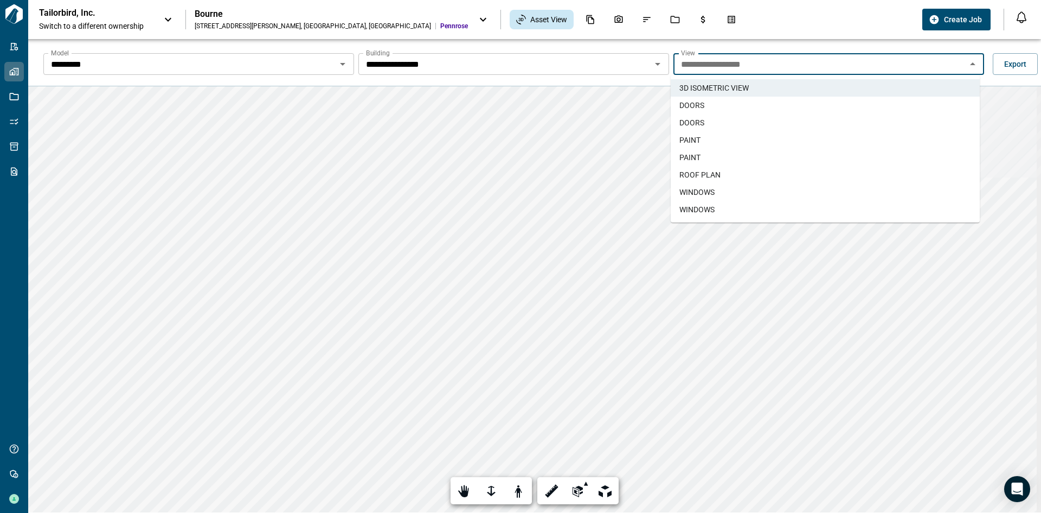
click at [865, 106] on li "DOORS" at bounding box center [825, 105] width 309 height 17
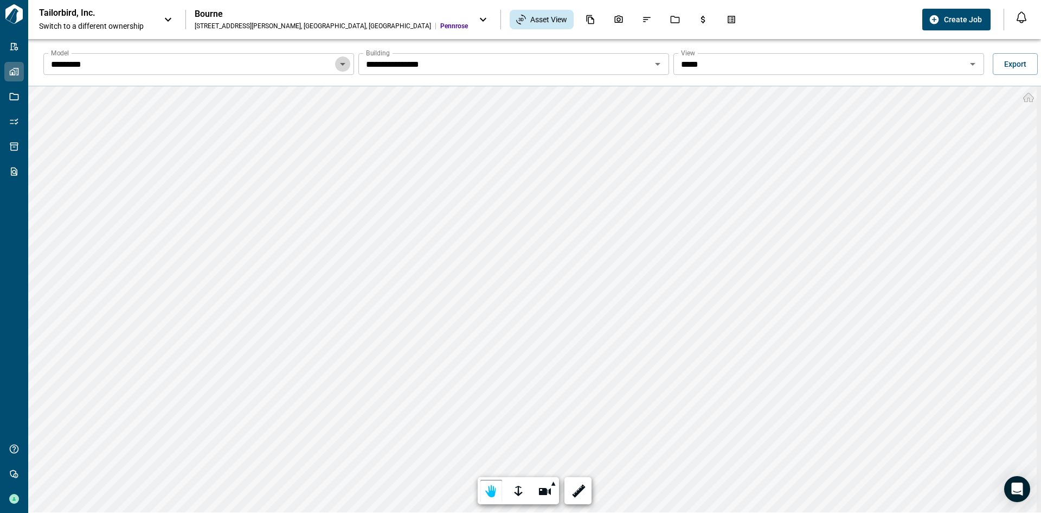
click at [340, 69] on icon "Open" at bounding box center [342, 63] width 13 height 13
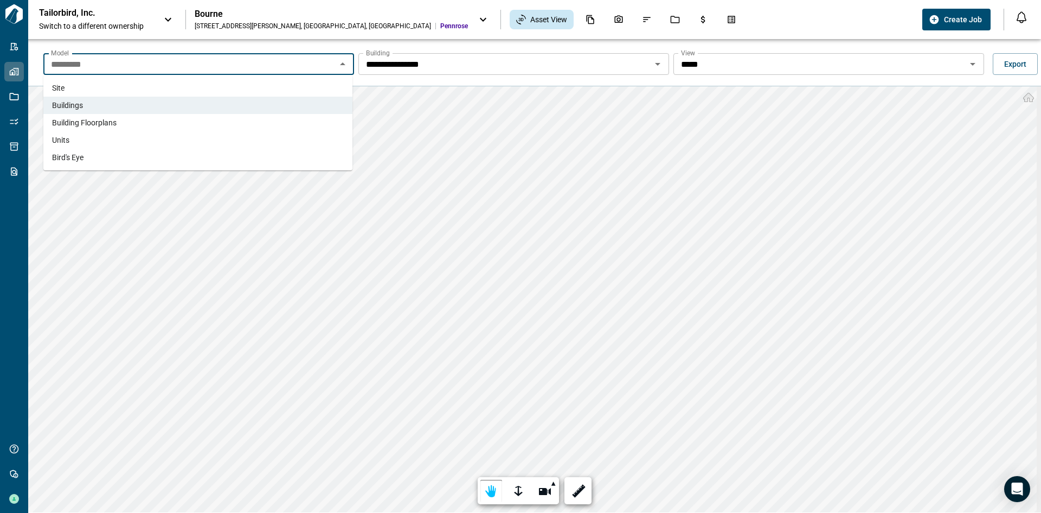
click at [264, 124] on li "Building Floorplans" at bounding box center [197, 122] width 309 height 17
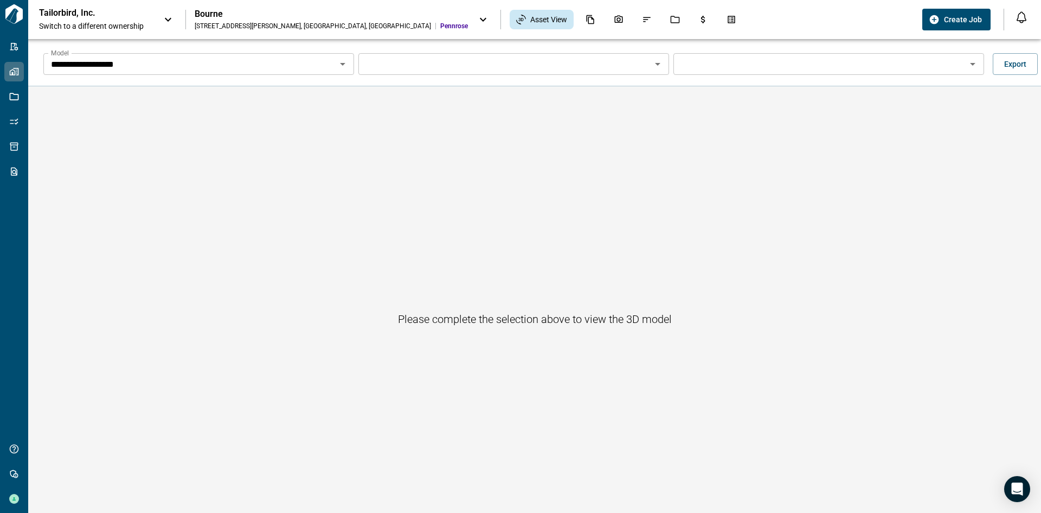
click at [341, 64] on icon "Open" at bounding box center [342, 64] width 5 height 3
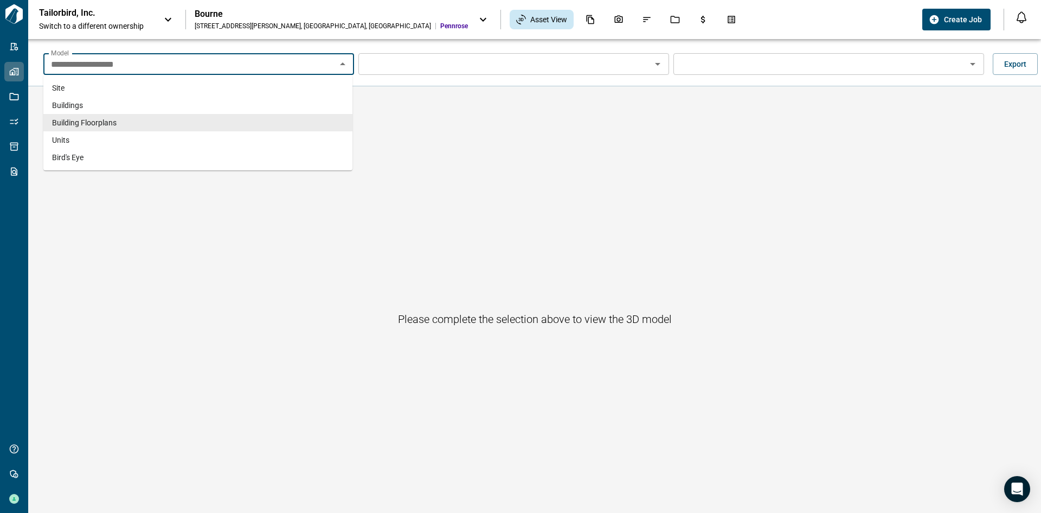
click at [341, 64] on icon "Close" at bounding box center [342, 63] width 5 height 3
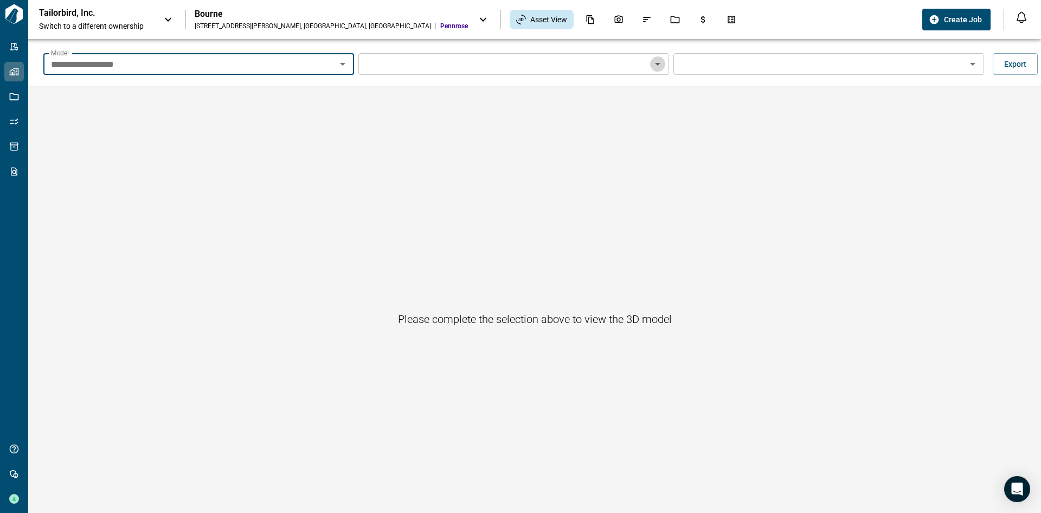
click at [656, 67] on icon "Open" at bounding box center [657, 63] width 13 height 13
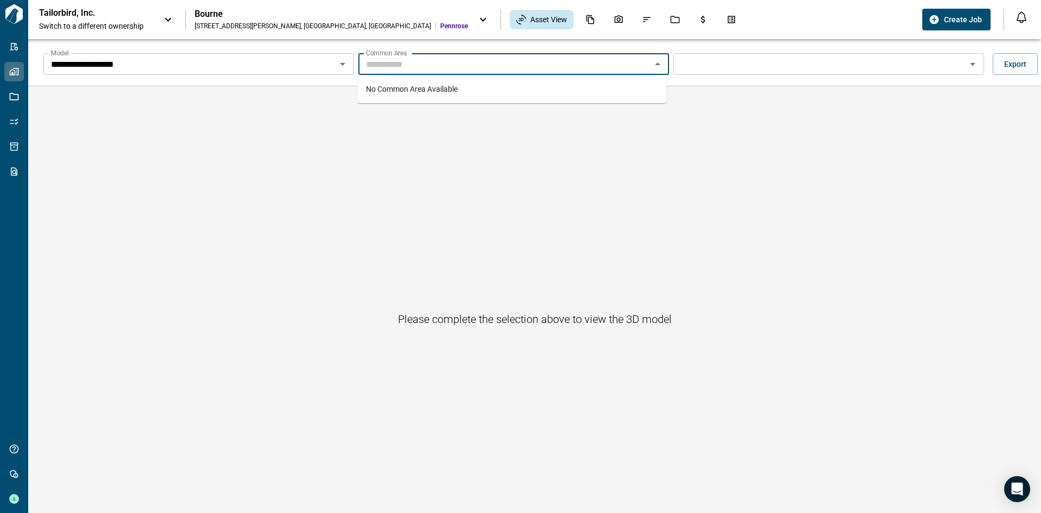
click at [656, 67] on icon "Close" at bounding box center [657, 63] width 13 height 13
click at [967, 65] on icon "Open" at bounding box center [973, 63] width 13 height 13
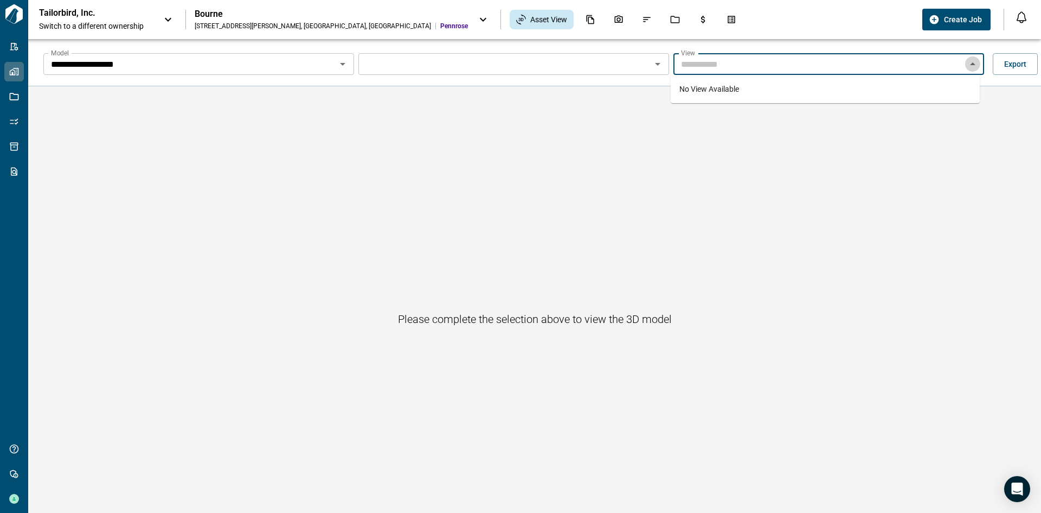
click at [970, 65] on icon "Close" at bounding box center [972, 63] width 5 height 3
click at [345, 71] on div at bounding box center [342, 63] width 14 height 15
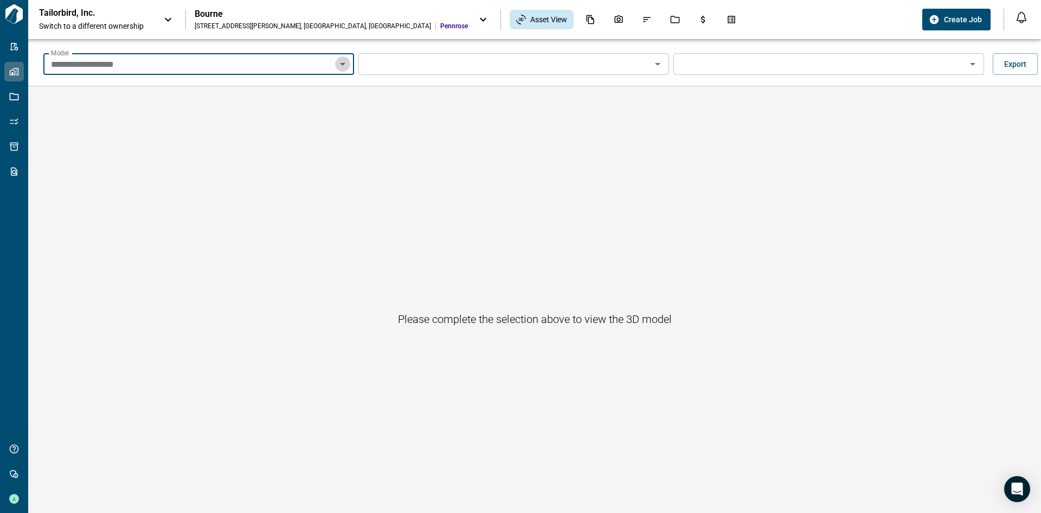
click at [339, 67] on icon "Open" at bounding box center [342, 63] width 13 height 13
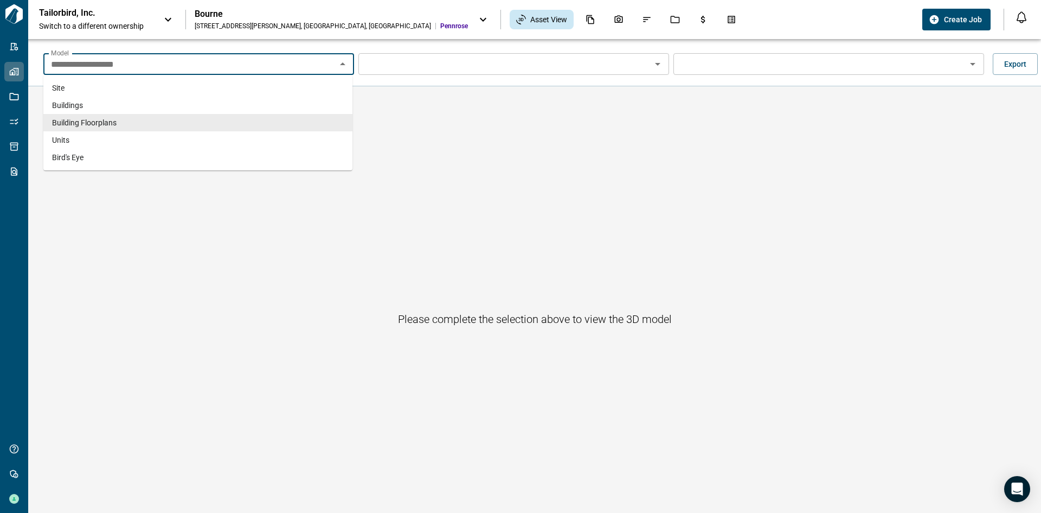
click at [339, 67] on icon "Close" at bounding box center [342, 63] width 13 height 13
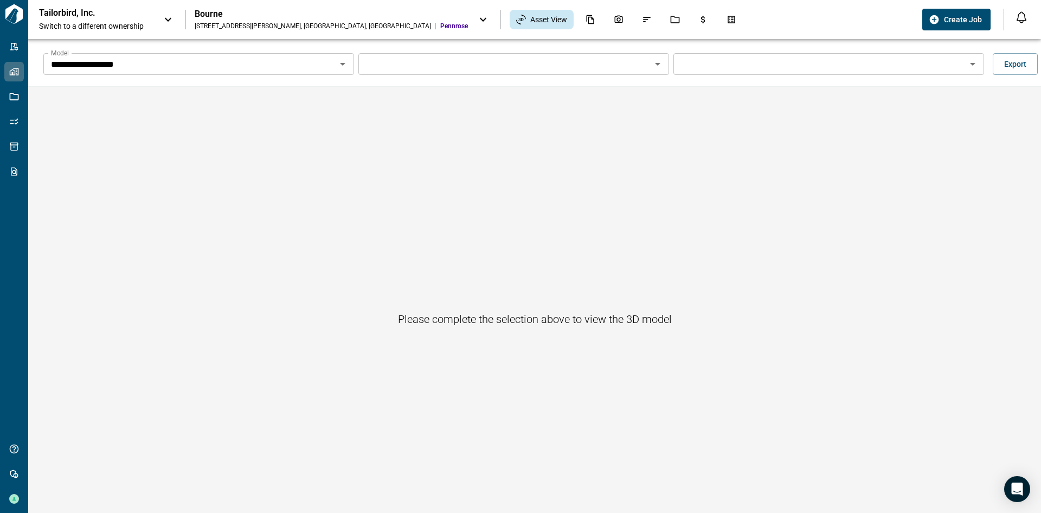
click at [457, 62] on input "Model" at bounding box center [505, 63] width 286 height 15
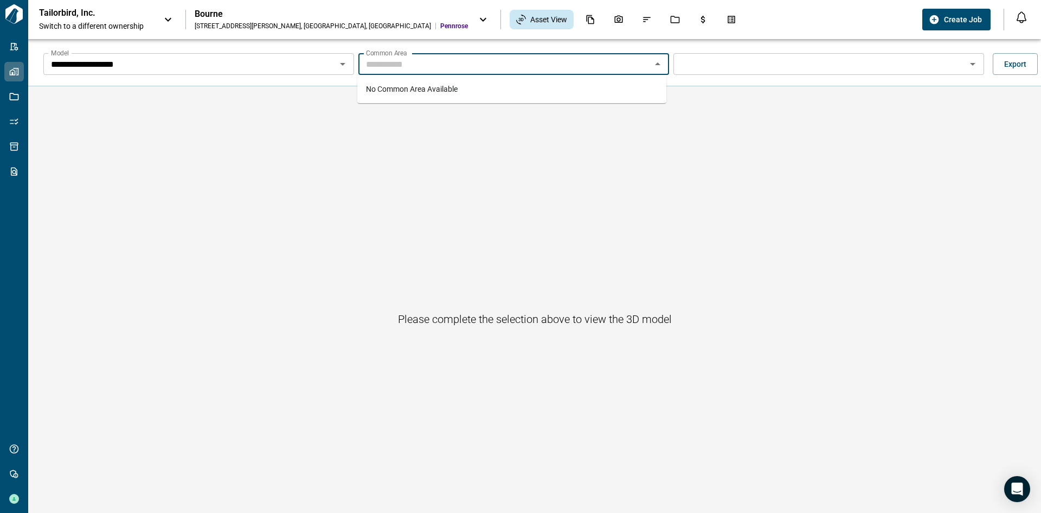
click at [658, 62] on icon "Close" at bounding box center [657, 63] width 13 height 13
click at [341, 63] on icon "Open" at bounding box center [342, 64] width 5 height 3
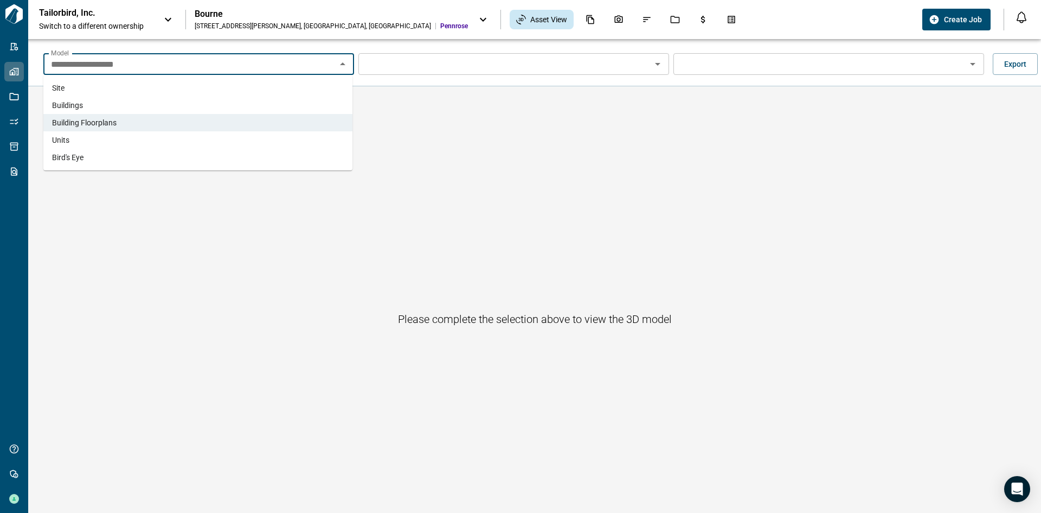
click at [287, 88] on li "Site" at bounding box center [197, 87] width 309 height 17
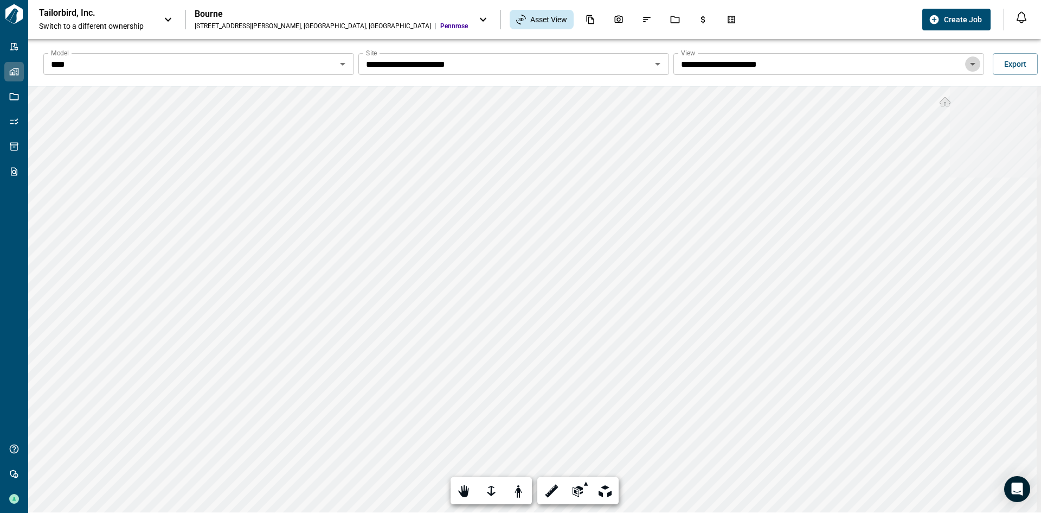
click at [970, 64] on icon "Open" at bounding box center [972, 64] width 5 height 3
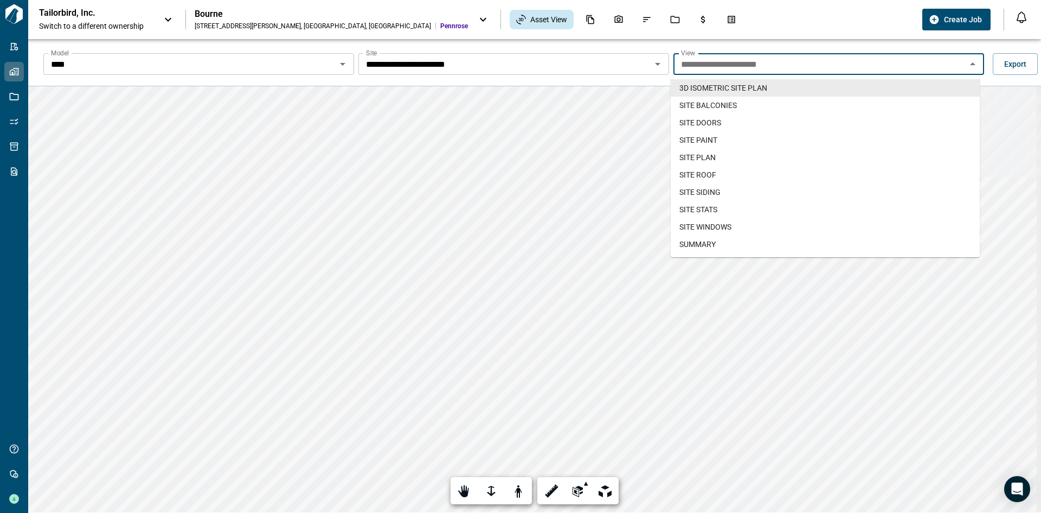
drag, startPoint x: 970, startPoint y: 64, endPoint x: 939, endPoint y: 67, distance: 31.1
click at [970, 64] on icon "Close" at bounding box center [972, 63] width 5 height 3
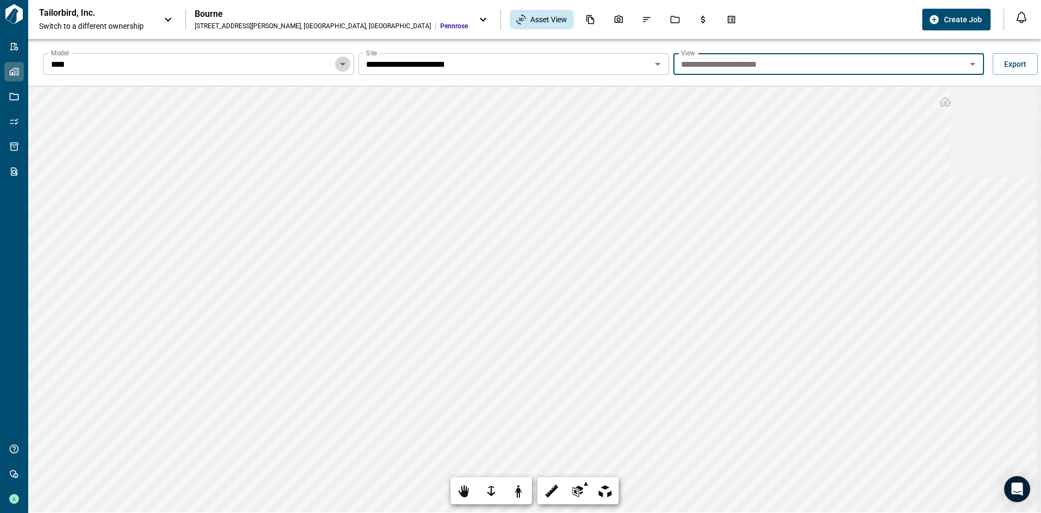
click at [346, 66] on icon "Open" at bounding box center [342, 63] width 13 height 13
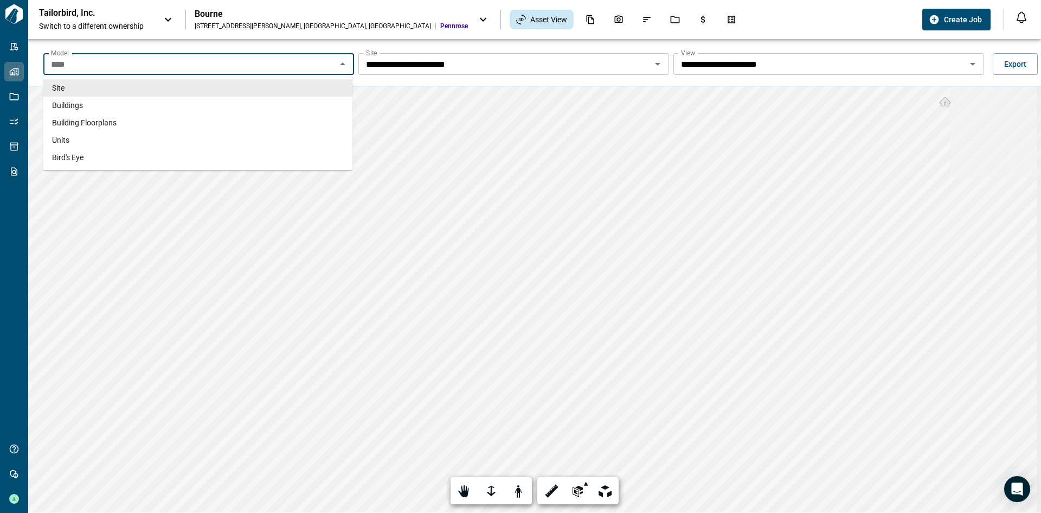
click at [346, 66] on icon "Close" at bounding box center [342, 63] width 13 height 13
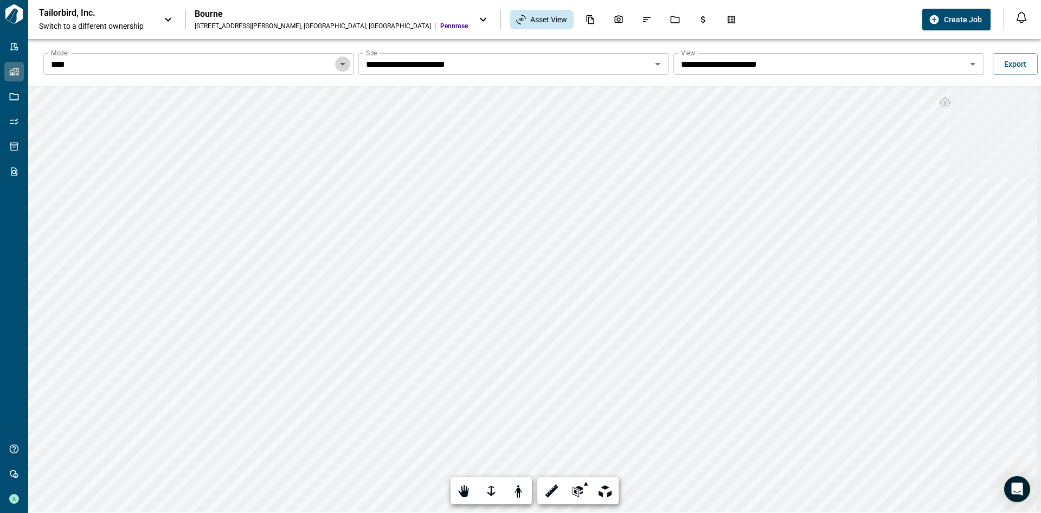
click at [338, 62] on icon "Open" at bounding box center [342, 63] width 13 height 13
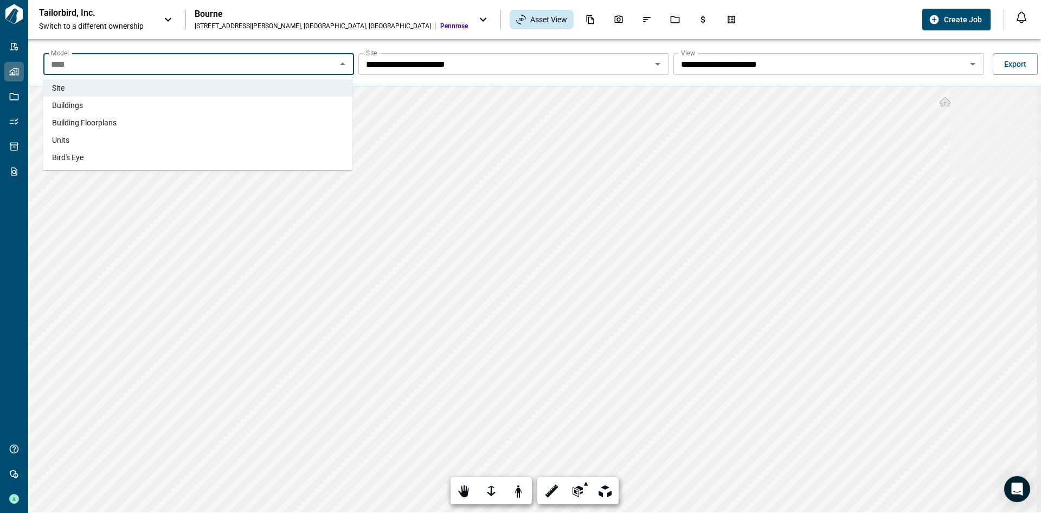
click at [207, 124] on li "Building Floorplans" at bounding box center [197, 122] width 309 height 17
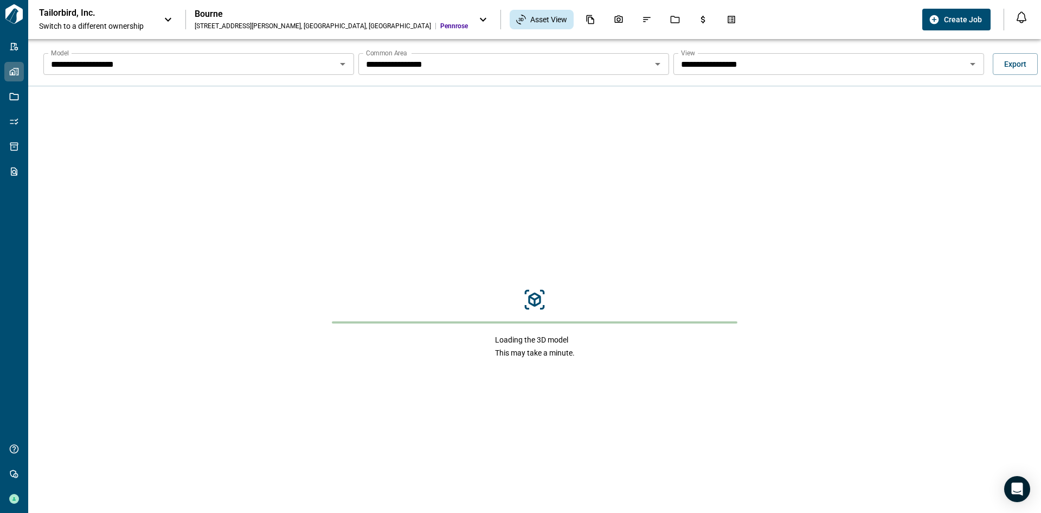
click at [655, 67] on icon "Open" at bounding box center [657, 63] width 13 height 13
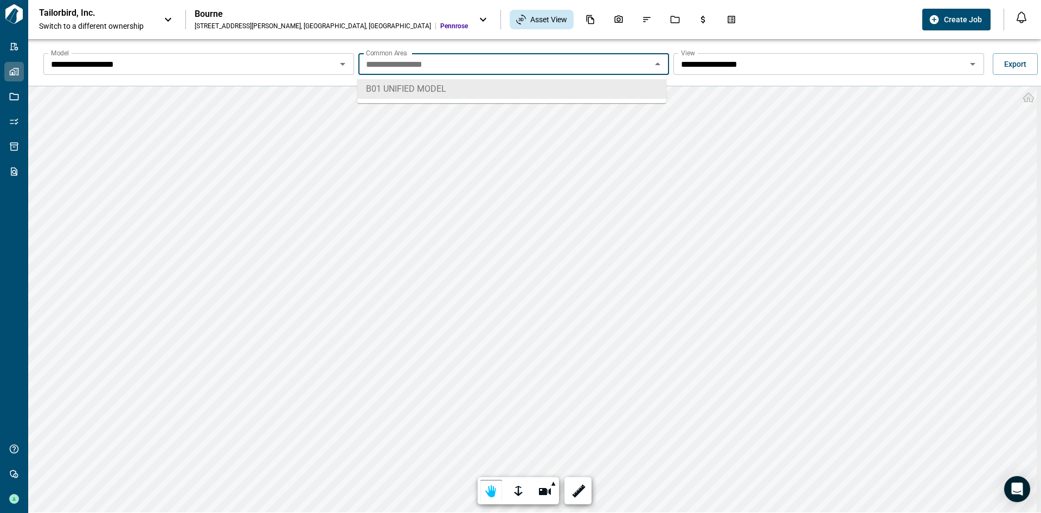
click at [973, 62] on icon "Open" at bounding box center [973, 63] width 13 height 13
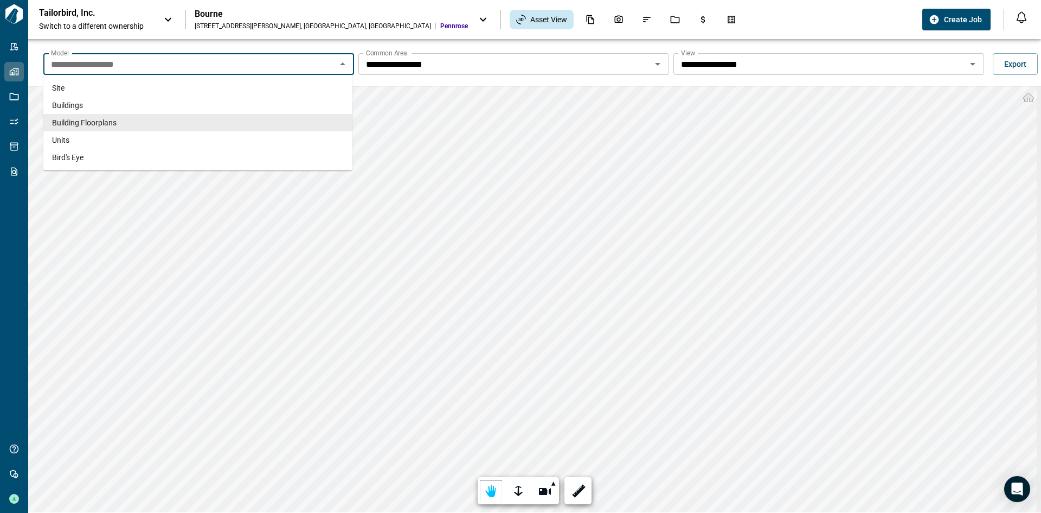
click at [254, 62] on input "**********" at bounding box center [190, 63] width 286 height 15
click at [186, 138] on li "Units" at bounding box center [197, 139] width 309 height 17
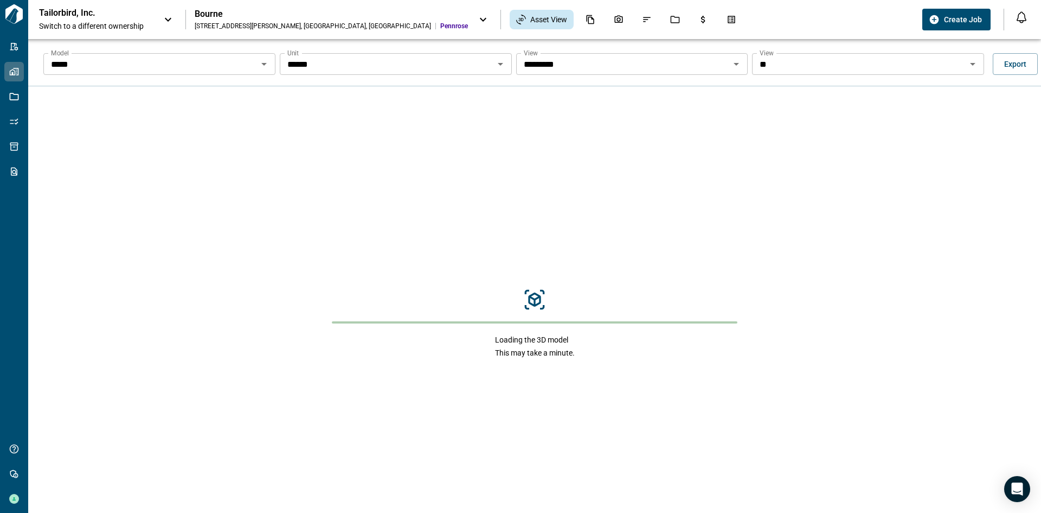
click at [271, 64] on div "***** Model" at bounding box center [159, 64] width 232 height 22
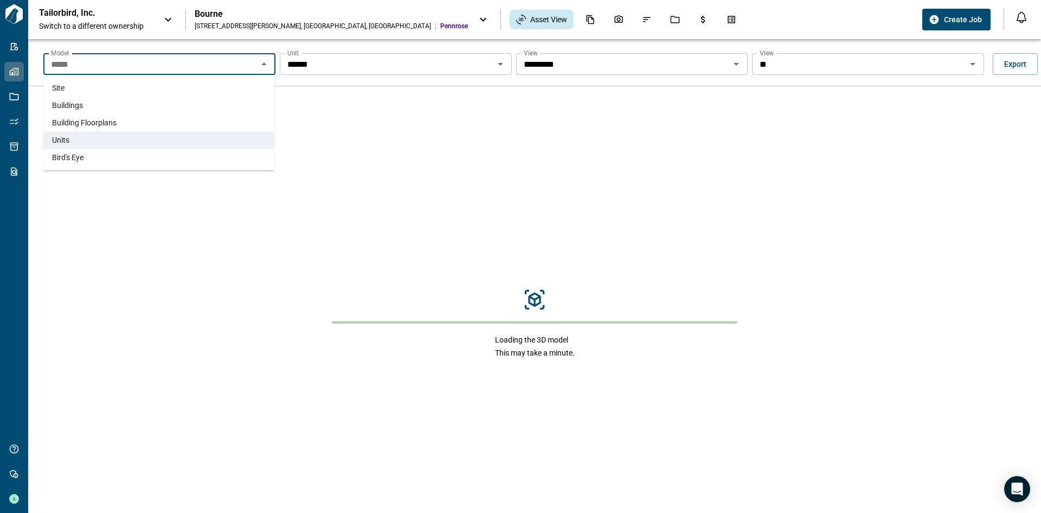
click at [206, 81] on li "Site" at bounding box center [158, 87] width 231 height 17
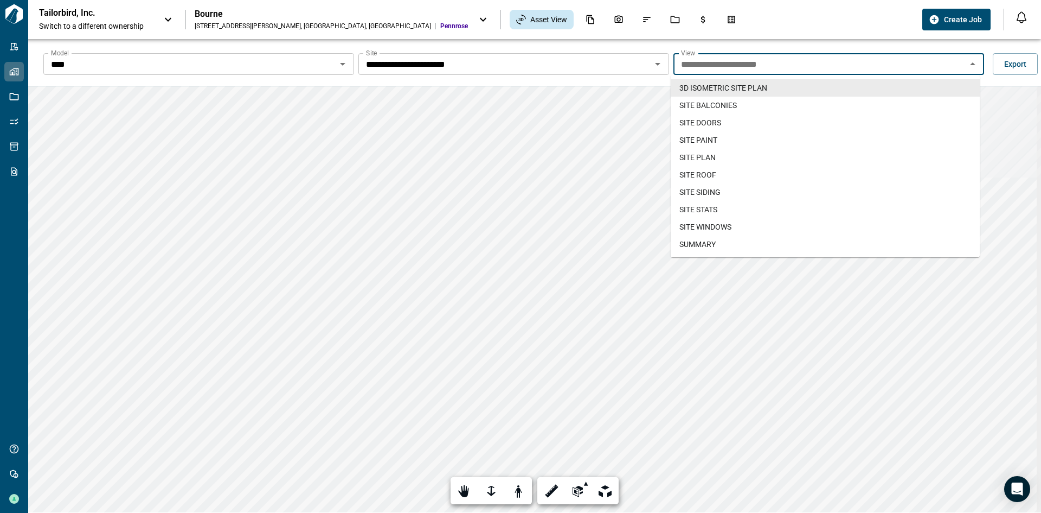
click at [709, 67] on input "**********" at bounding box center [820, 63] width 286 height 15
click at [703, 238] on li "SUMMARY" at bounding box center [825, 243] width 309 height 17
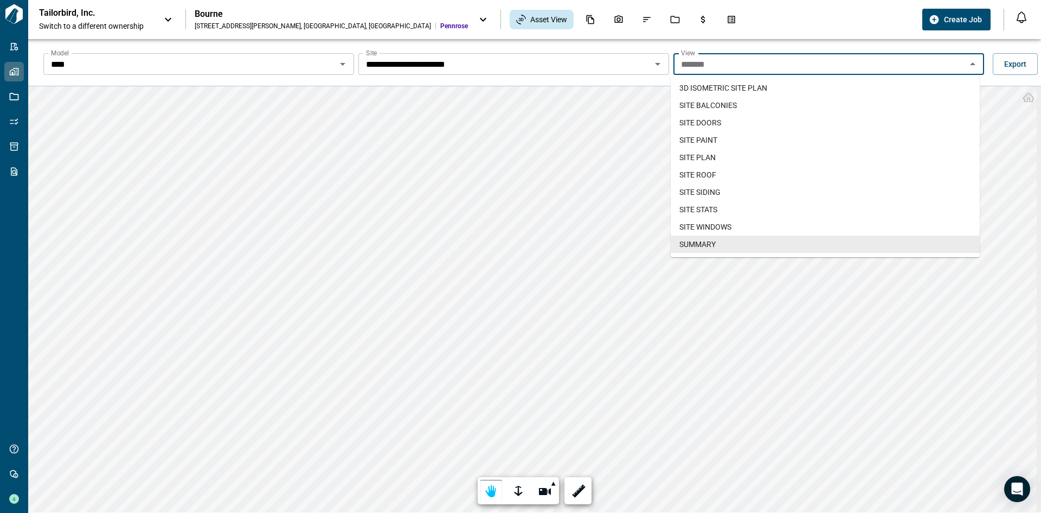
click at [734, 64] on input "*******" at bounding box center [820, 63] width 286 height 15
click at [715, 88] on span "3D ISOMETRIC SITE PLAN​" at bounding box center [724, 87] width 88 height 11
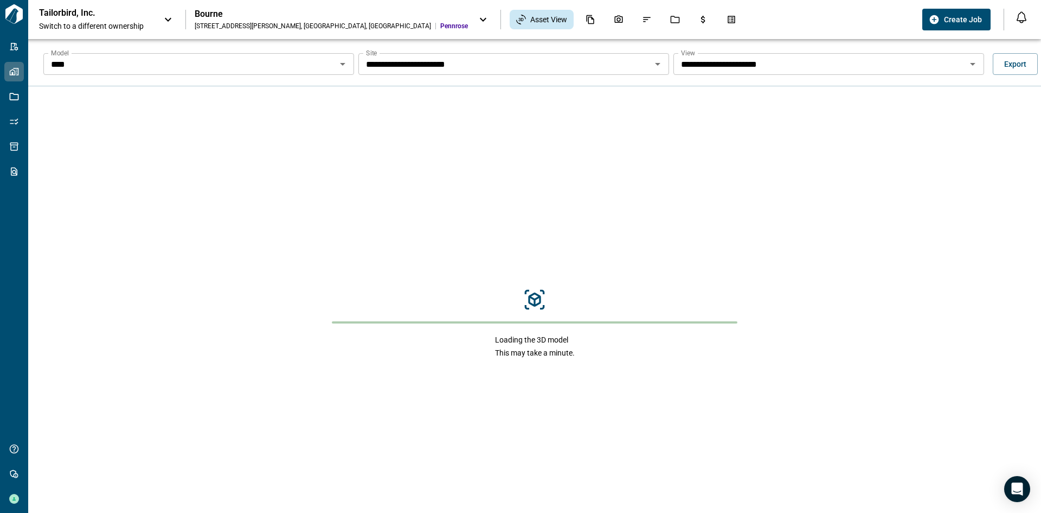
click at [567, 69] on input "**********" at bounding box center [505, 63] width 286 height 15
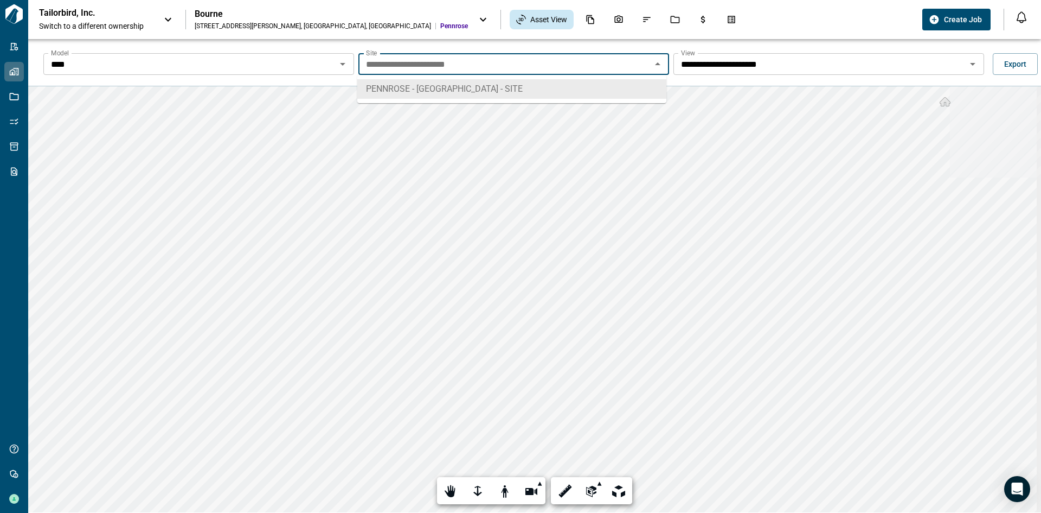
click at [469, 91] on li "PENNROSE - [GEOGRAPHIC_DATA] - SITE" at bounding box center [511, 89] width 309 height 20
click at [316, 63] on input "****" at bounding box center [190, 63] width 286 height 15
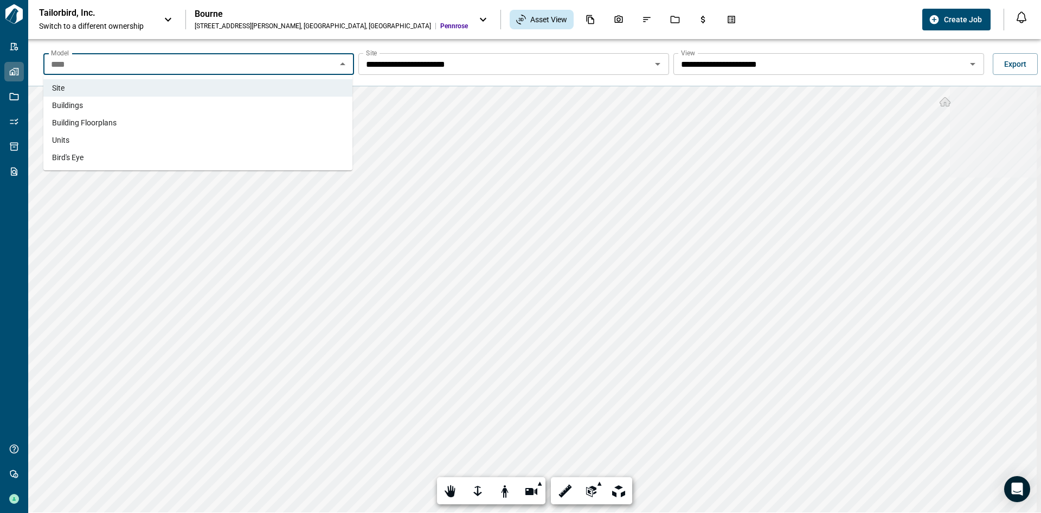
click at [289, 101] on li "Buildings" at bounding box center [197, 105] width 309 height 17
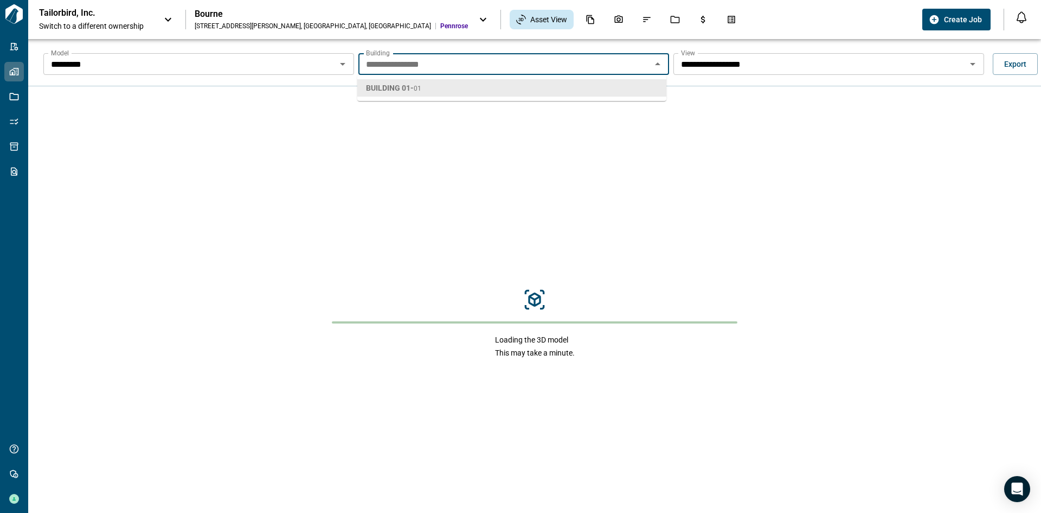
click at [441, 66] on input "**********" at bounding box center [505, 63] width 286 height 15
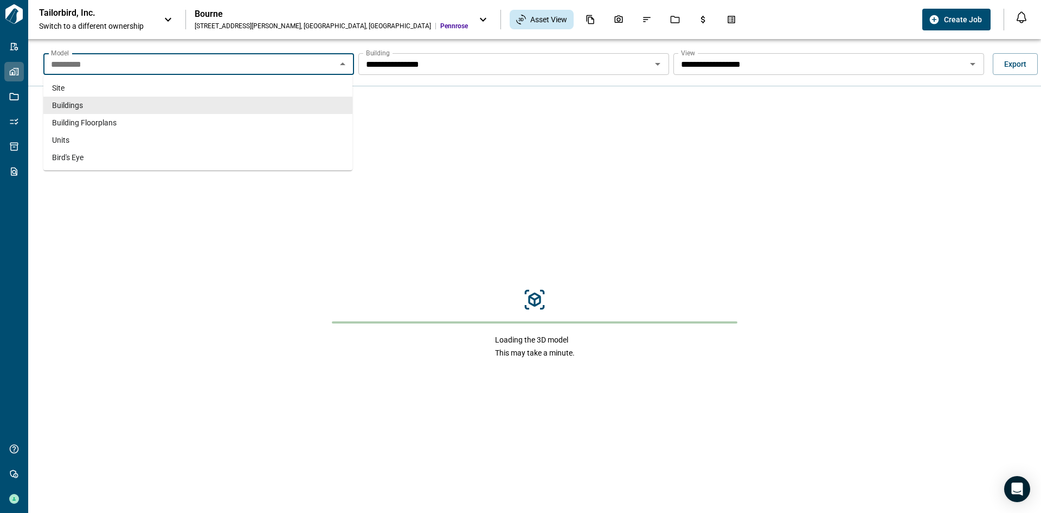
click at [313, 64] on input "*********" at bounding box center [190, 63] width 286 height 15
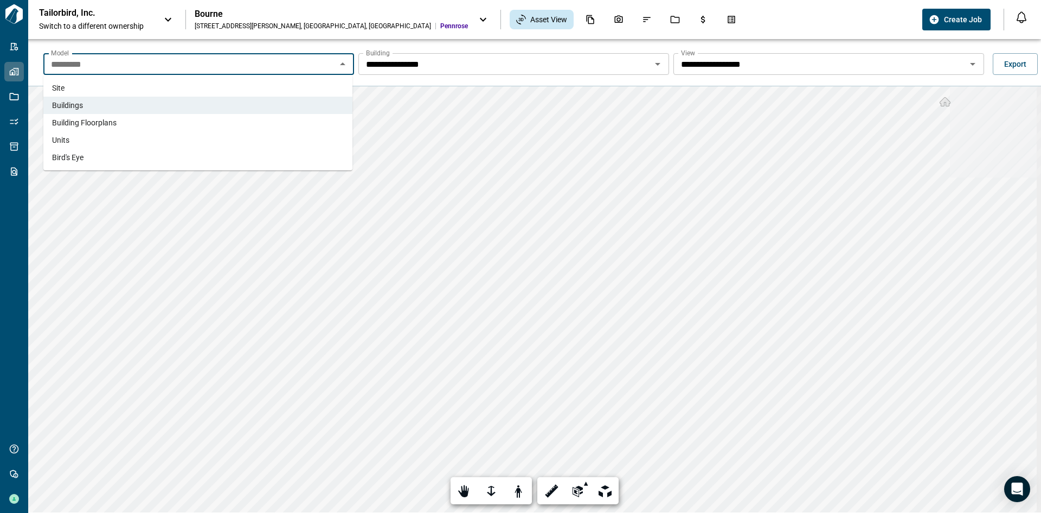
click at [263, 121] on li "Building Floorplans" at bounding box center [197, 122] width 309 height 17
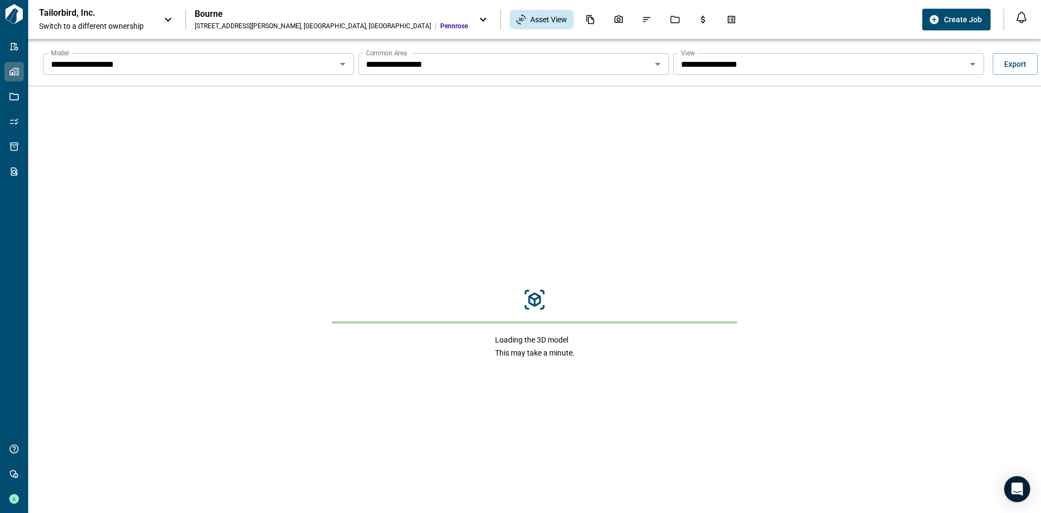
click at [311, 65] on input "**********" at bounding box center [190, 63] width 286 height 15
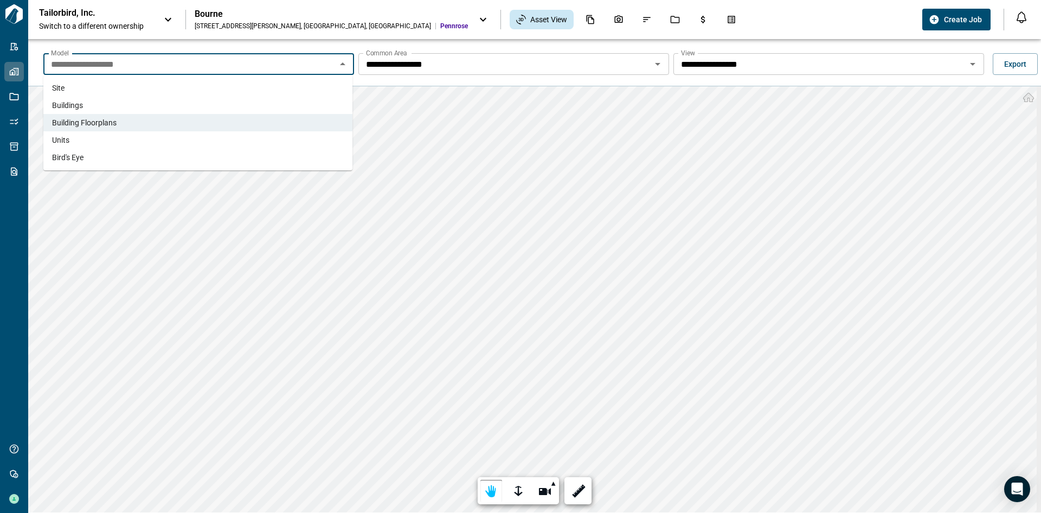
click at [235, 137] on li "Units" at bounding box center [197, 139] width 309 height 17
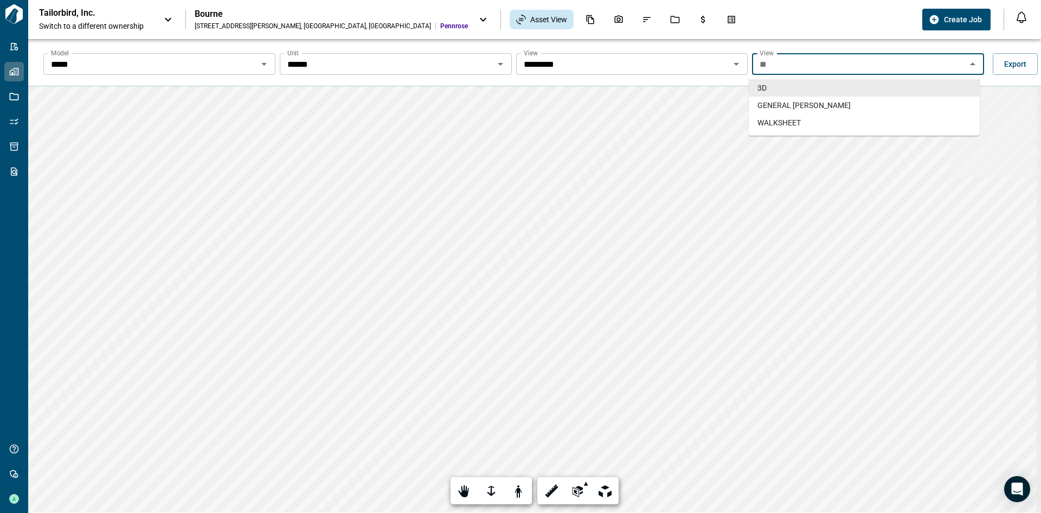
click at [784, 61] on input "**" at bounding box center [860, 63] width 208 height 15
click at [464, 50] on div "Model ***** Model Unit ****** Unit View ********* View View ** View Export" at bounding box center [543, 64] width 1013 height 35
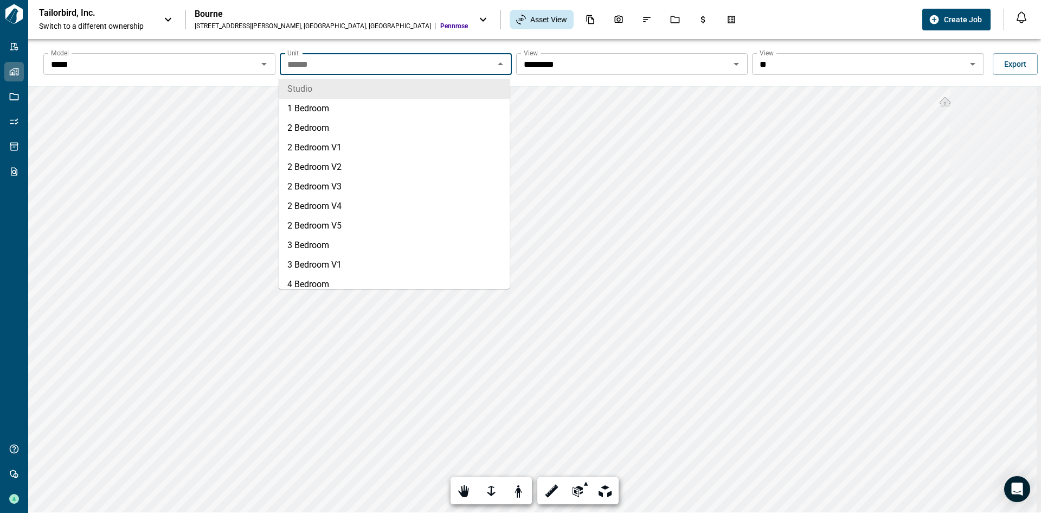
click at [450, 69] on input "******" at bounding box center [387, 63] width 208 height 15
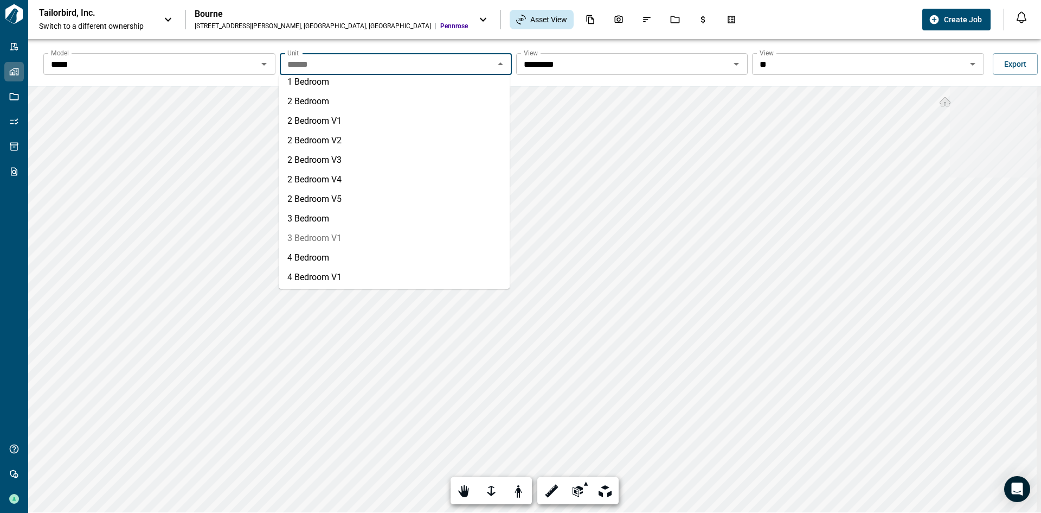
scroll to position [29, 0]
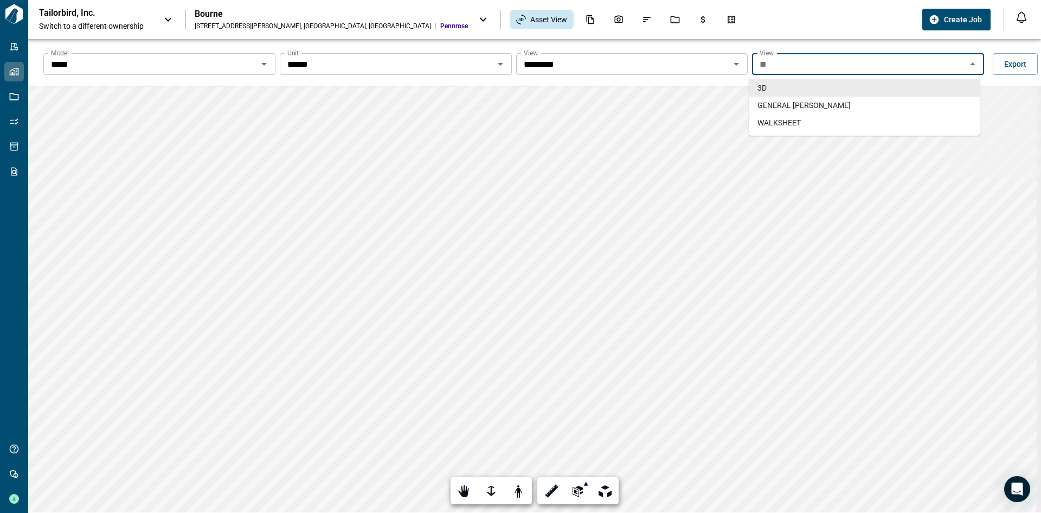
click at [804, 58] on input "**" at bounding box center [860, 63] width 208 height 15
click at [633, 41] on div "Model ***** Model Unit ****** Unit View ********* View View ** View Export" at bounding box center [534, 62] width 1013 height 47
